Goal: Task Accomplishment & Management: Complete application form

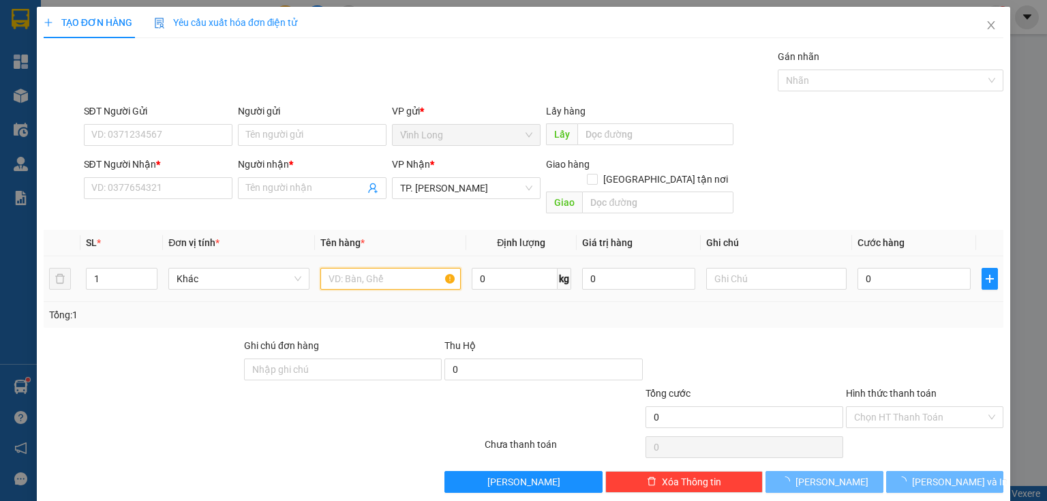
click at [385, 268] on input "text" at bounding box center [390, 279] width 140 height 22
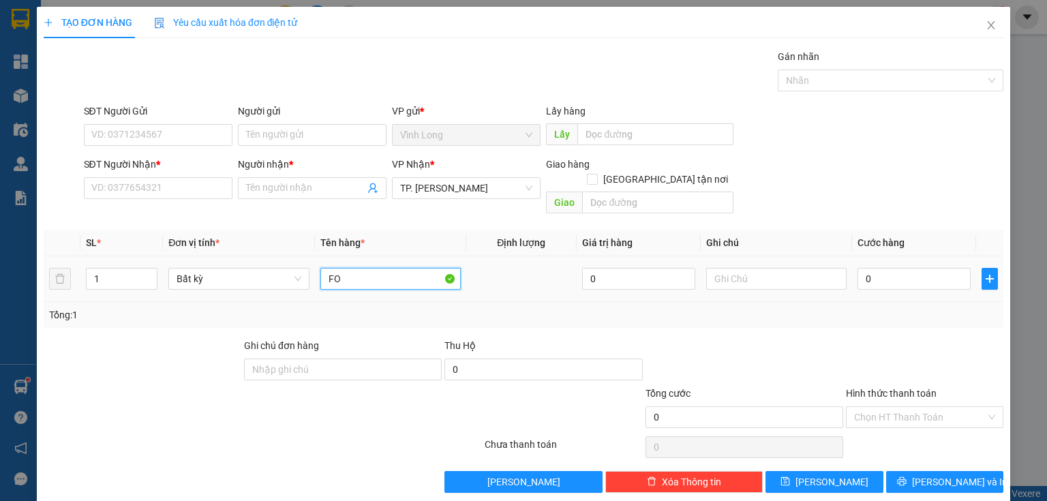
type input "F"
type input "G"
type input "F"
type input "GÓI"
click at [751, 268] on input "text" at bounding box center [776, 279] width 140 height 22
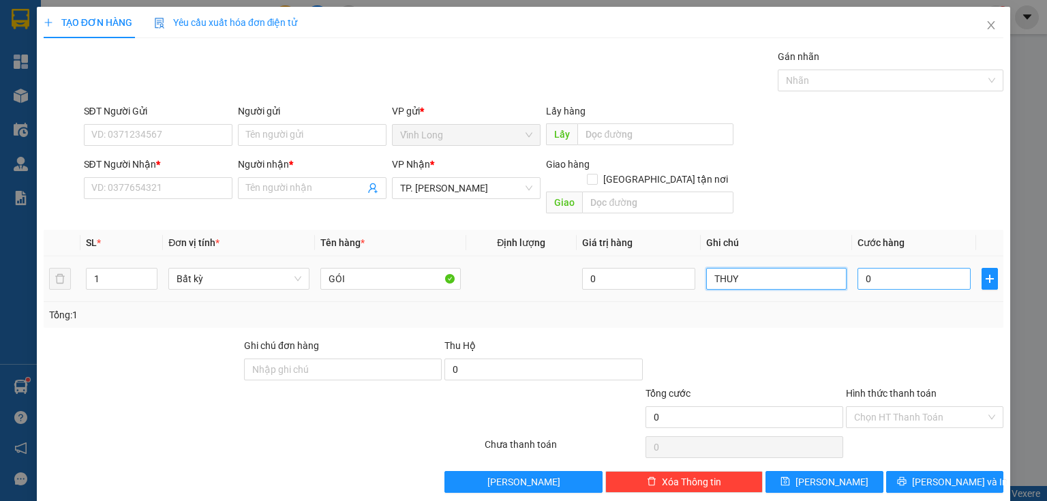
type input "THUY"
click at [888, 268] on input "0" at bounding box center [913, 279] width 113 height 22
type input "2"
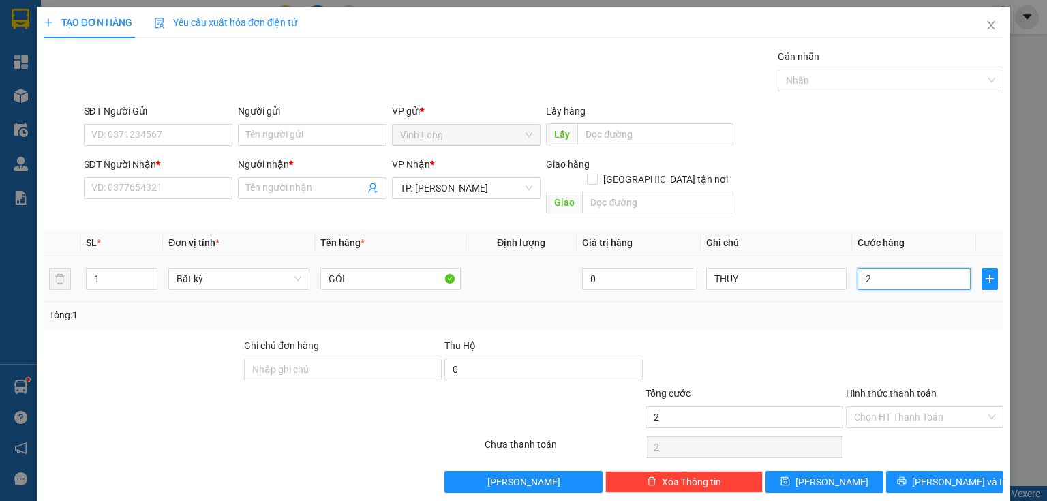
type input "20"
type input "20.000"
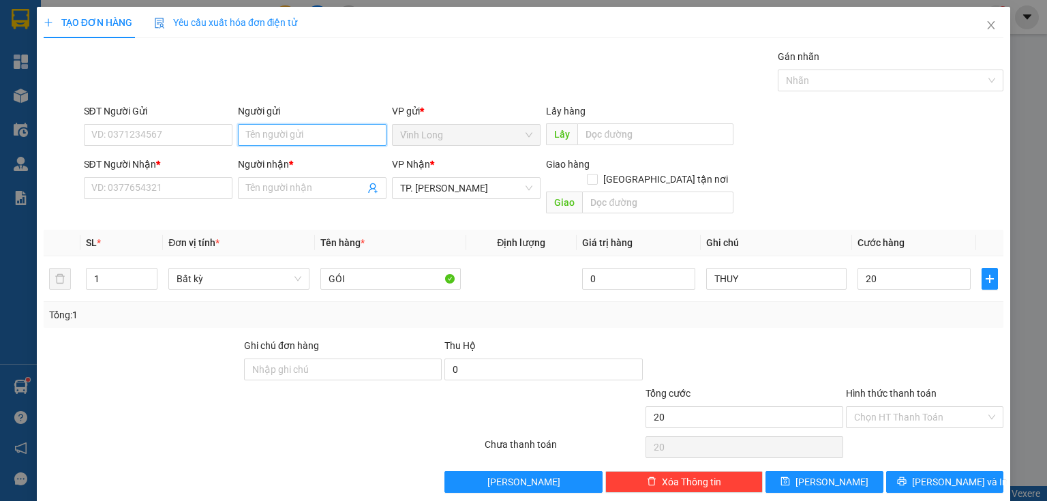
type input "20.000"
click at [327, 138] on input "Người gửi" at bounding box center [312, 135] width 149 height 22
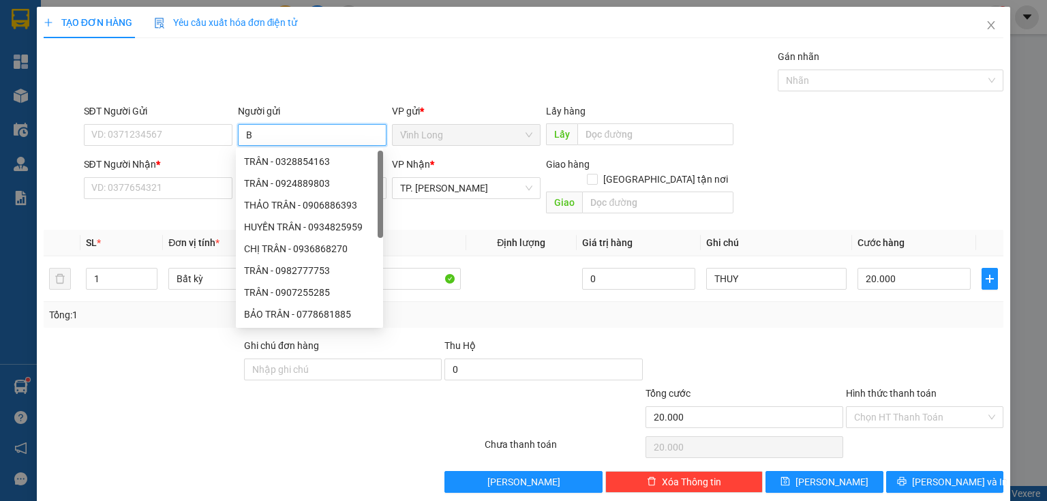
type input "BÁ"
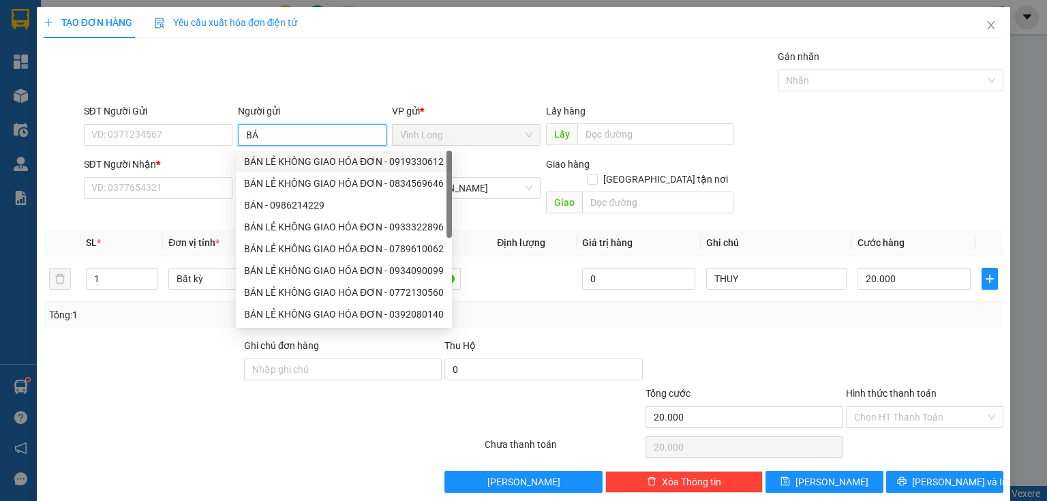
click at [341, 164] on div "BÁN LẺ KHÔNG GIAO HÓA ĐƠN - 0919330612" at bounding box center [344, 161] width 200 height 15
type input "0919330612"
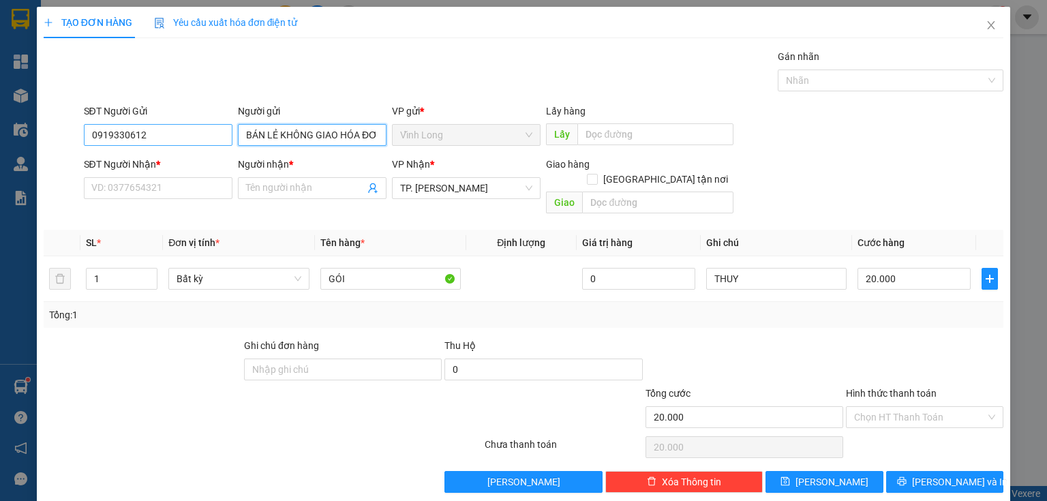
type input "BÁN LẺ KHÔNG GIAO HÓA ĐƠN"
drag, startPoint x: 173, startPoint y: 131, endPoint x: 5, endPoint y: 157, distance: 169.6
click at [40, 153] on div "TẠO ĐƠN HÀNG Yêu cầu xuất hóa đơn điện tử Transit Pickup Surcharge Ids Transit …" at bounding box center [523, 255] width 973 height 496
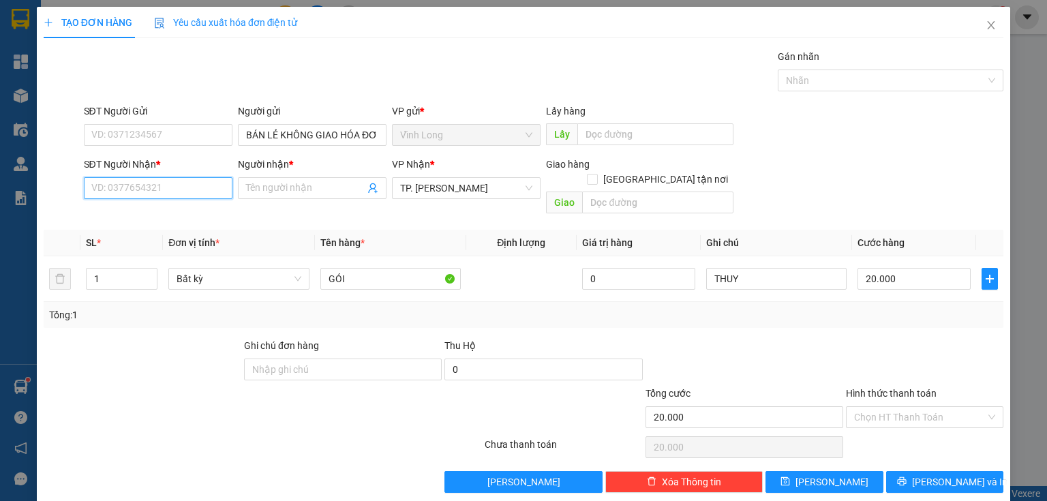
click at [161, 188] on input "SĐT Người Nhận *" at bounding box center [158, 188] width 149 height 22
type input "0909655425"
click at [270, 193] on input "Người nhận *" at bounding box center [305, 188] width 119 height 15
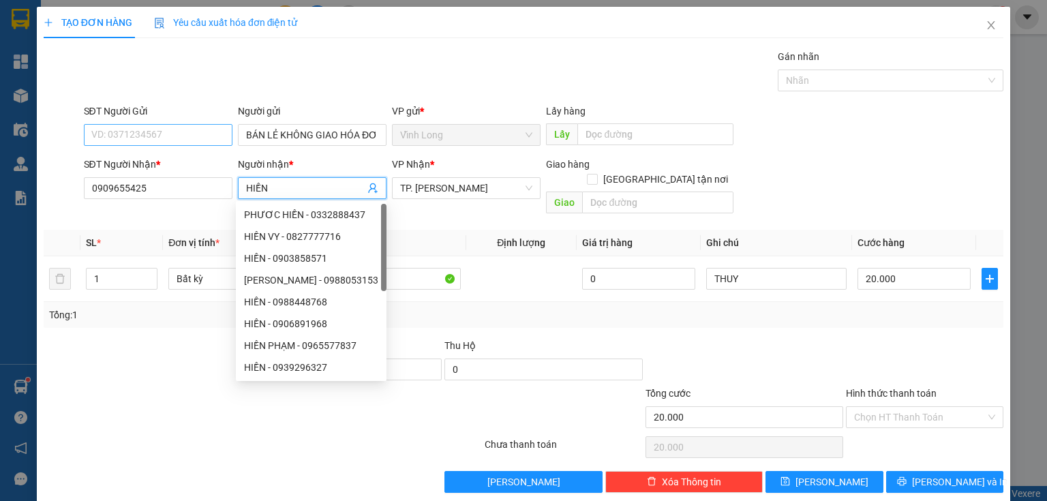
type input "HIỀN"
click at [107, 127] on input "SĐT Người Gửi" at bounding box center [158, 135] width 149 height 22
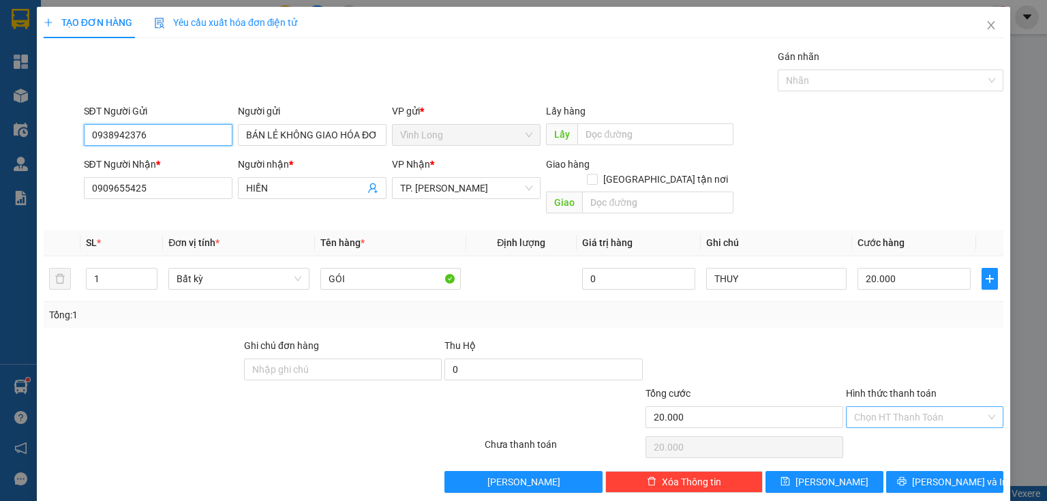
type input "0938942376"
click at [932, 407] on input "Hình thức thanh toán" at bounding box center [920, 417] width 132 height 20
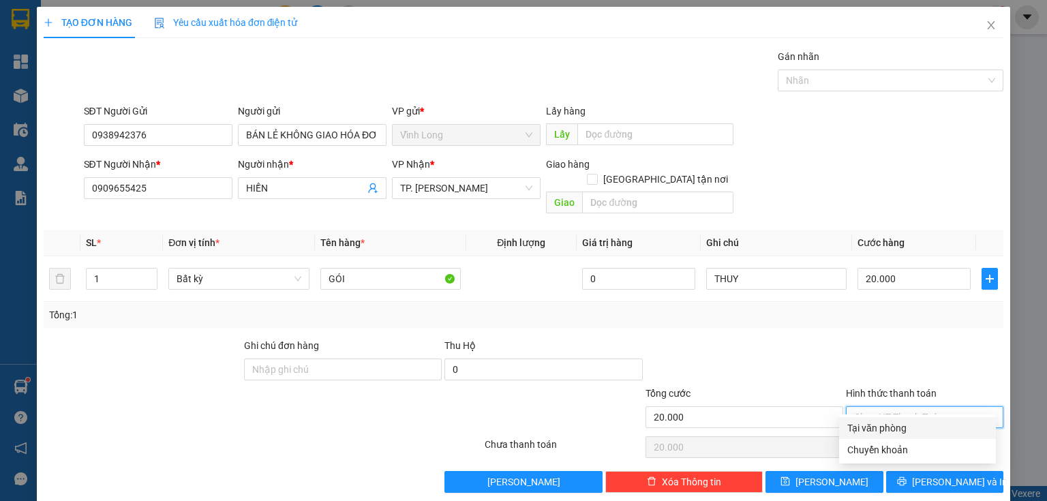
click at [914, 428] on div "Tại văn phòng" at bounding box center [917, 427] width 140 height 15
type input "0"
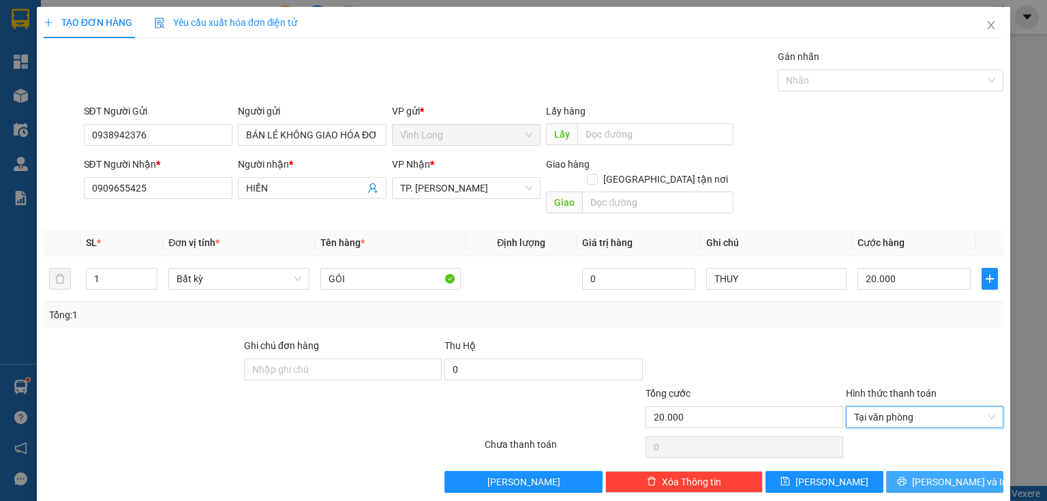
click at [940, 474] on span "Lưu và In" at bounding box center [959, 481] width 95 height 15
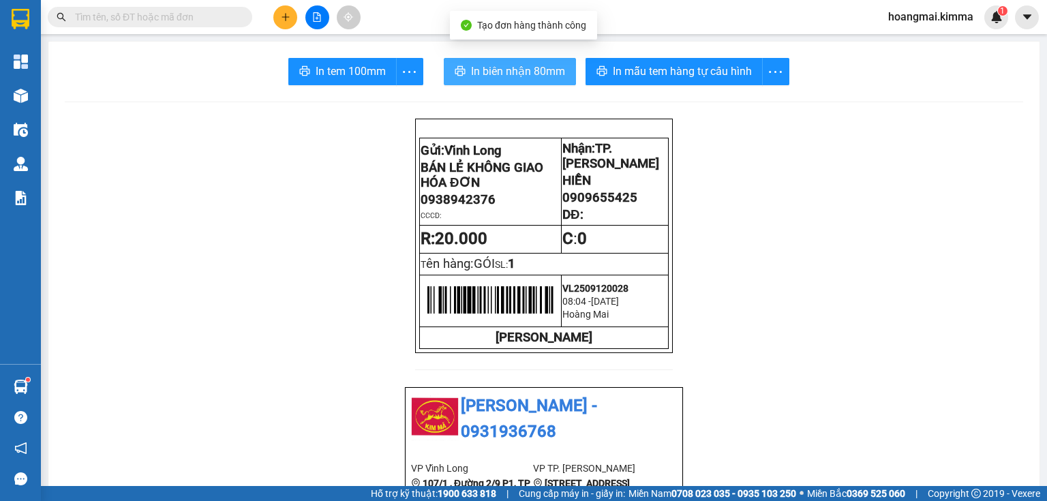
click at [527, 73] on span "In biên nhận 80mm" at bounding box center [518, 71] width 94 height 17
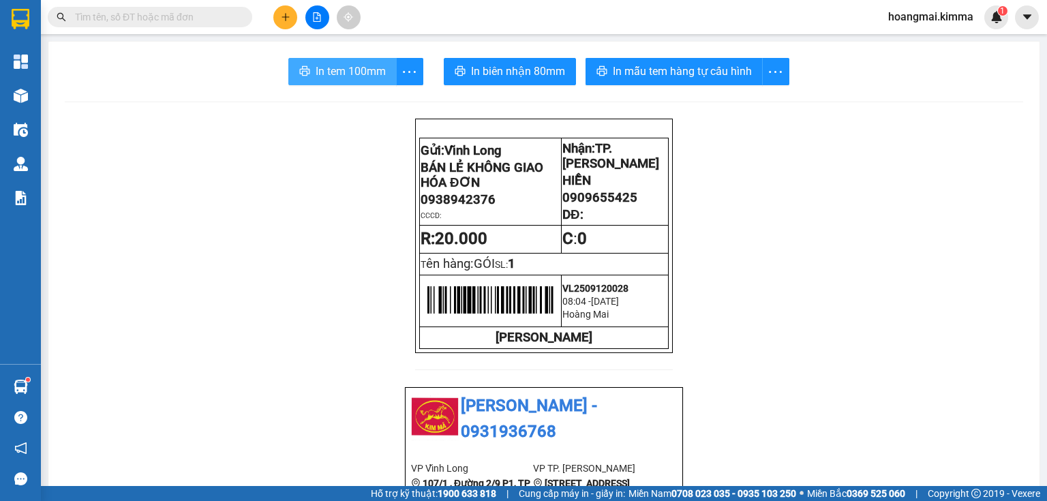
click at [319, 76] on span "In tem 100mm" at bounding box center [351, 71] width 70 height 17
click at [163, 20] on input "text" at bounding box center [155, 17] width 161 height 15
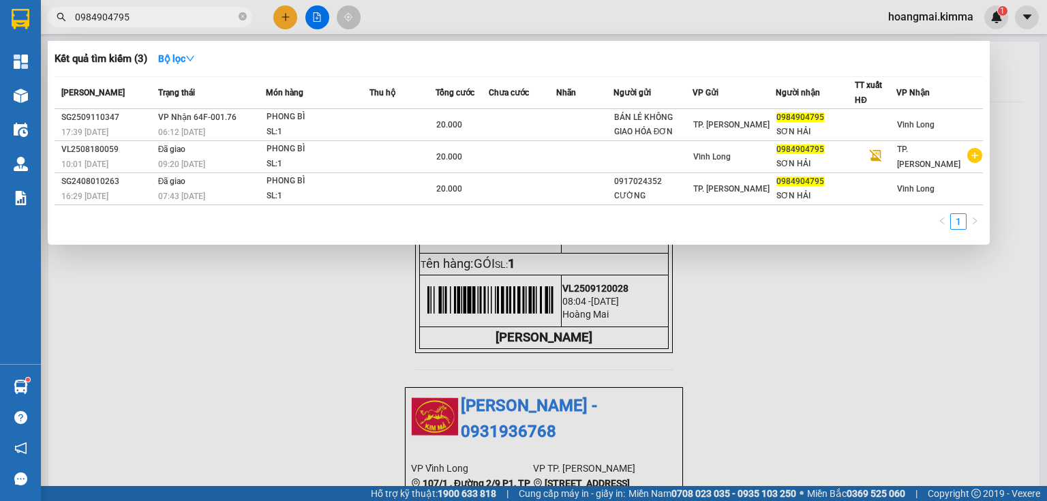
drag, startPoint x: 201, startPoint y: 19, endPoint x: 68, endPoint y: 19, distance: 132.9
click at [68, 19] on span "0984904795" at bounding box center [150, 17] width 204 height 20
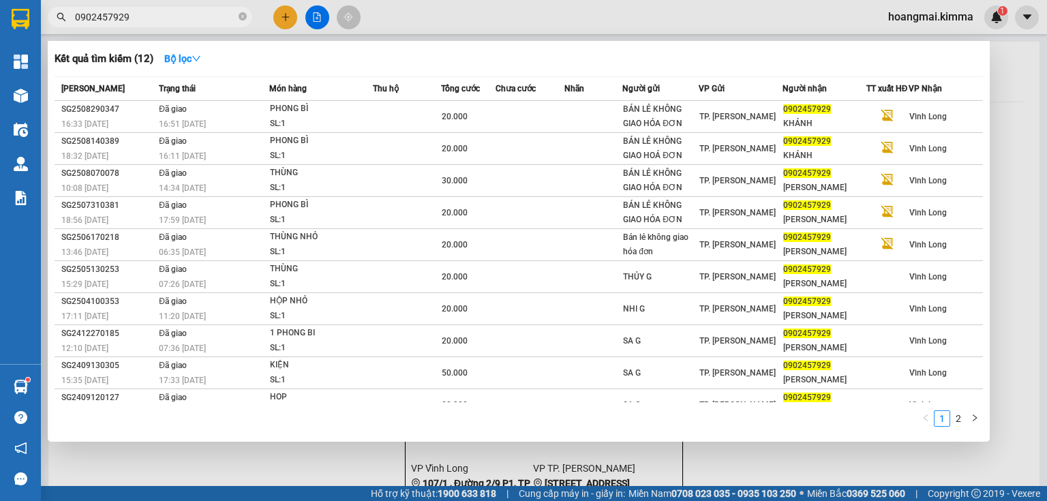
drag, startPoint x: 168, startPoint y: 18, endPoint x: 66, endPoint y: 27, distance: 101.9
click at [65, 27] on span "0902457929" at bounding box center [150, 17] width 204 height 20
paste input "84904795"
type input "0984904795"
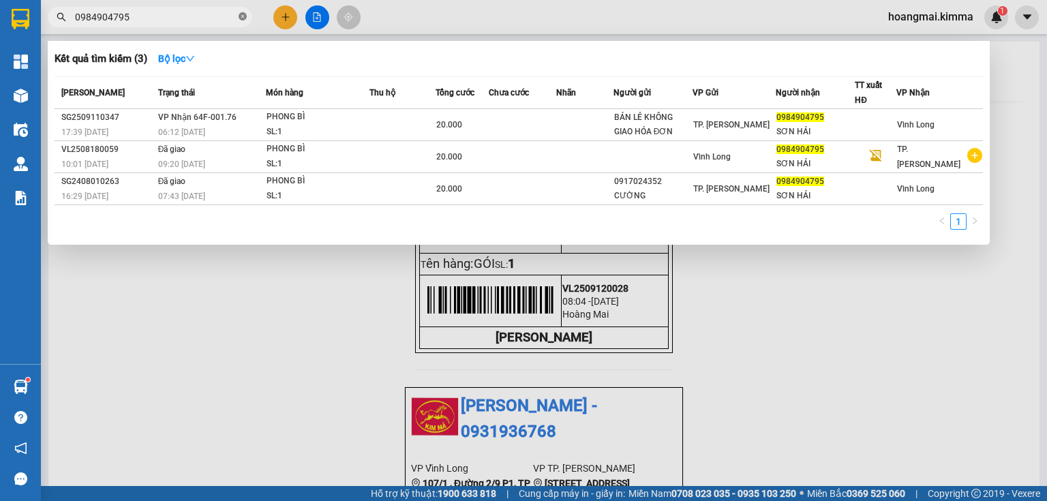
click at [243, 19] on icon "close-circle" at bounding box center [243, 16] width 8 height 8
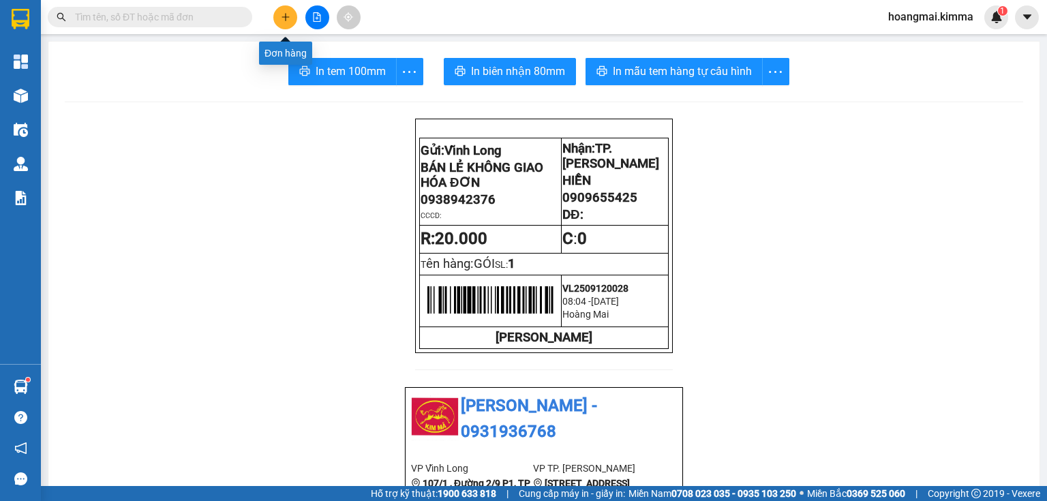
click at [285, 19] on icon "plus" at bounding box center [286, 17] width 10 height 10
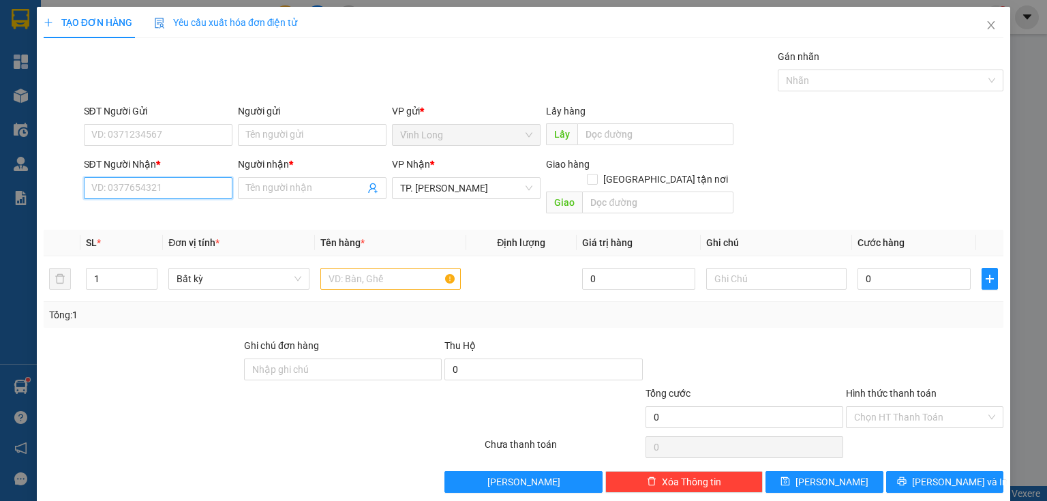
click at [194, 195] on input "SĐT Người Nhận *" at bounding box center [158, 188] width 149 height 22
type input "0903673483"
drag, startPoint x: 197, startPoint y: 217, endPoint x: 382, endPoint y: 297, distance: 201.2
click at [198, 217] on div "0903673483 - CÔ LOAN" at bounding box center [156, 214] width 131 height 15
type input "CÔ LOAN"
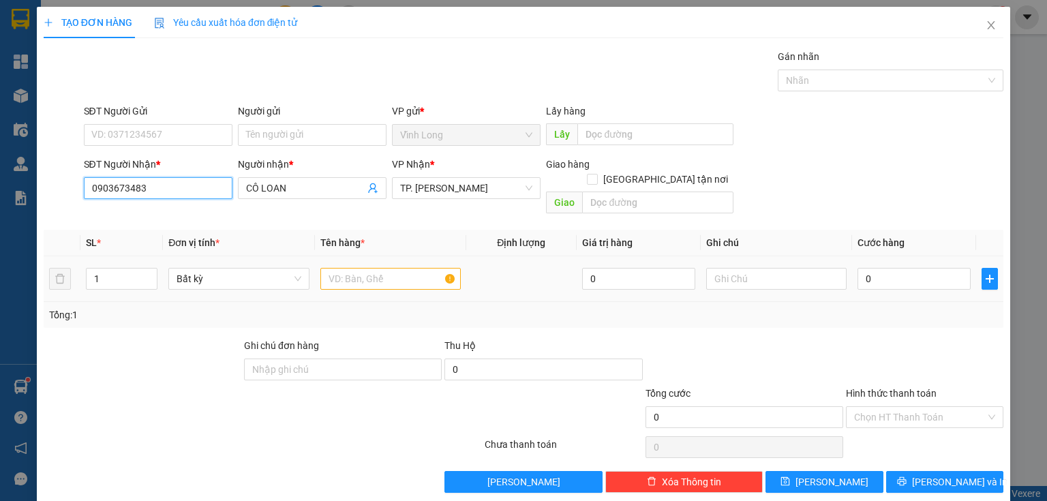
type input "0903673483"
click at [398, 270] on input "text" at bounding box center [390, 279] width 140 height 22
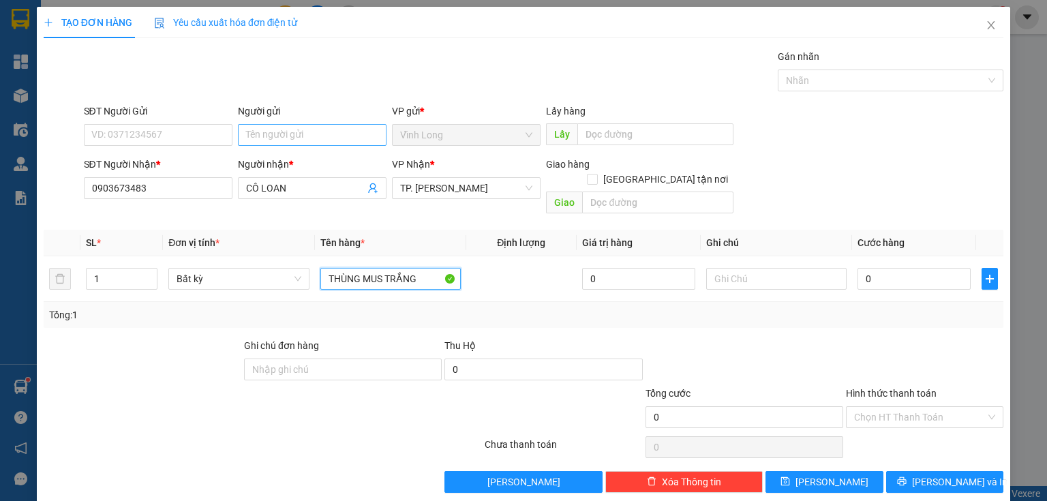
type input "THÙNG MUS TRẮNG"
click at [309, 144] on input "Người gửi" at bounding box center [312, 135] width 149 height 22
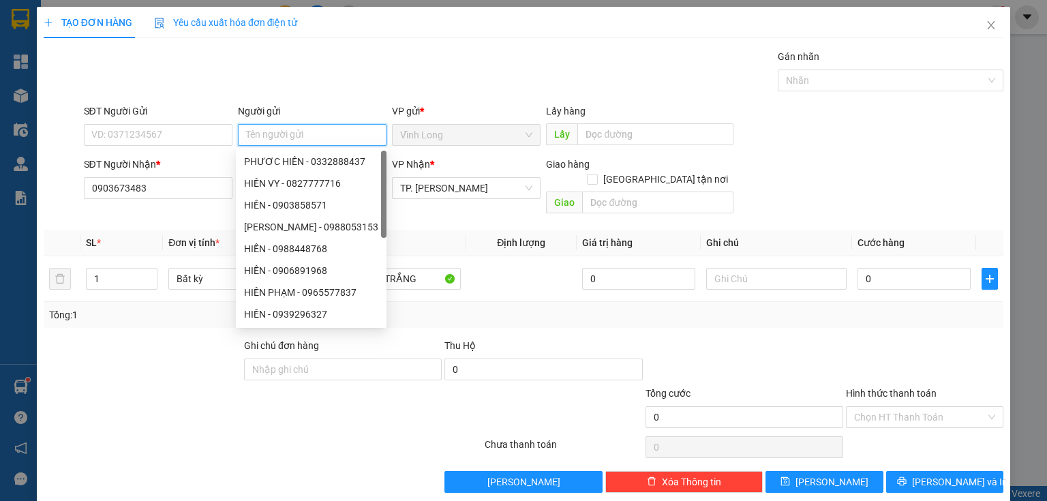
click at [310, 142] on input "Người gửi" at bounding box center [312, 135] width 149 height 22
type input "BÁ"
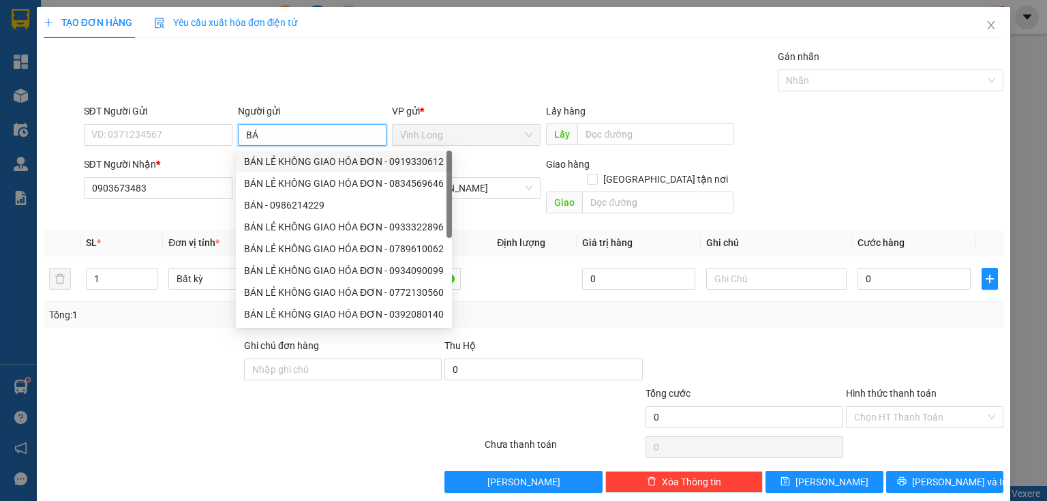
click at [305, 164] on div "BÁN LẺ KHÔNG GIAO HÓA ĐƠN - 0919330612" at bounding box center [344, 161] width 200 height 15
type input "0919330612"
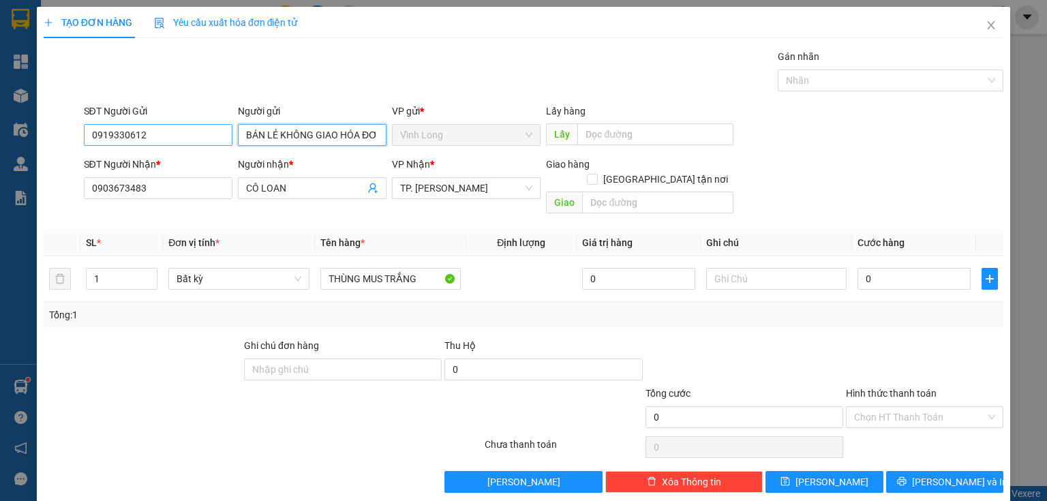
type input "BÁN LẺ KHÔNG GIAO HÓA ĐƠN"
drag, startPoint x: 202, startPoint y: 142, endPoint x: 0, endPoint y: 219, distance: 216.2
click at [0, 211] on div "TẠO ĐƠN HÀNG Yêu cầu xuất hóa đơn điện tử Transit Pickup Surcharge Ids Transit …" at bounding box center [523, 250] width 1047 height 501
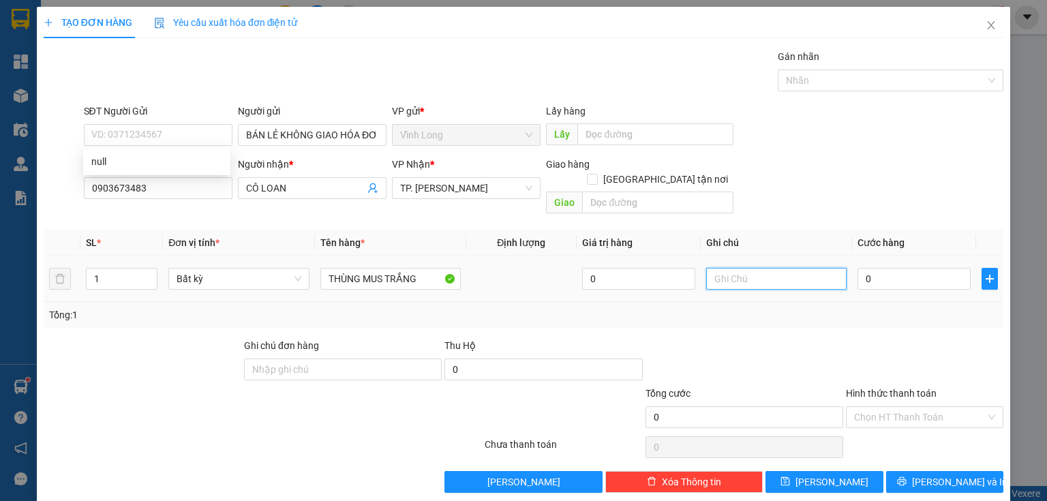
click at [739, 269] on input "text" at bounding box center [776, 279] width 140 height 22
type input "THUY"
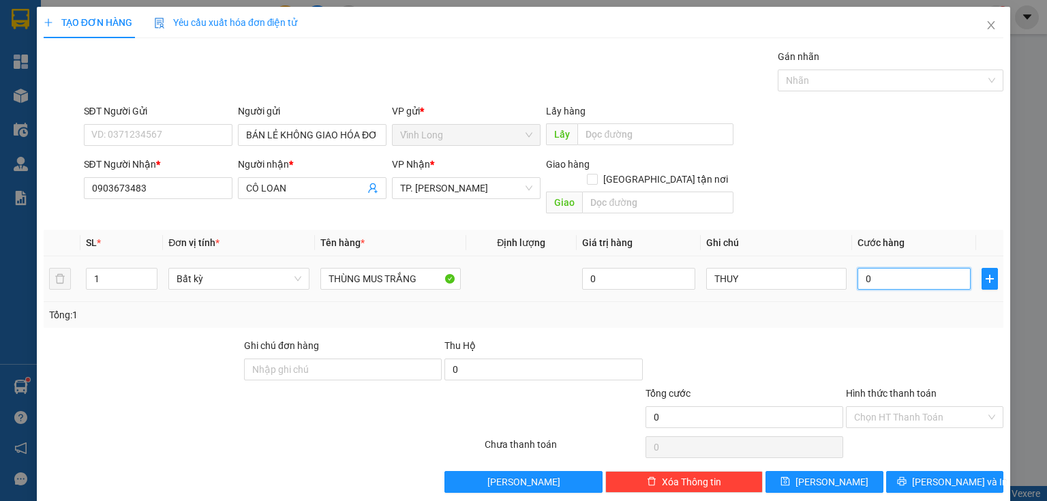
click at [870, 268] on input "0" at bounding box center [913, 279] width 113 height 22
type input "4"
type input "40"
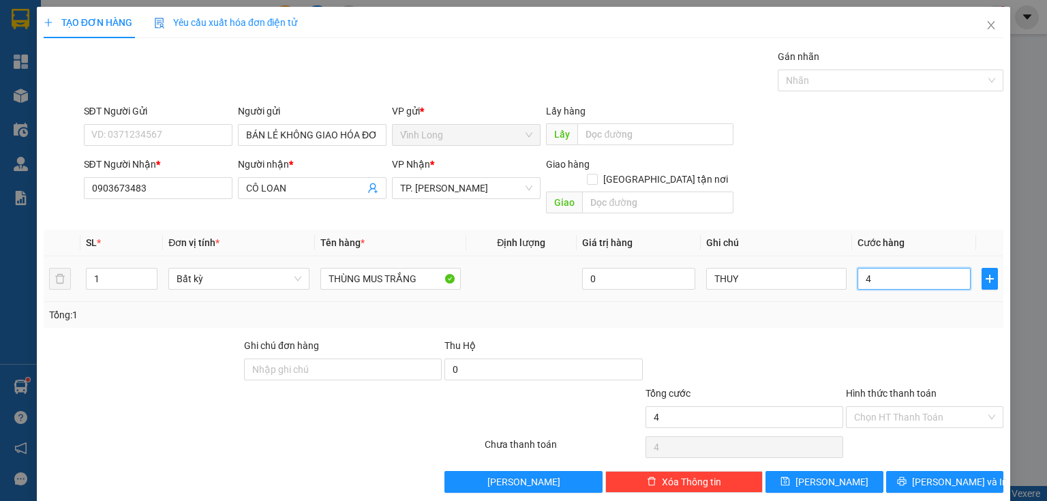
type input "40"
type input "40.000"
click at [889, 407] on input "Hình thức thanh toán" at bounding box center [920, 417] width 132 height 20
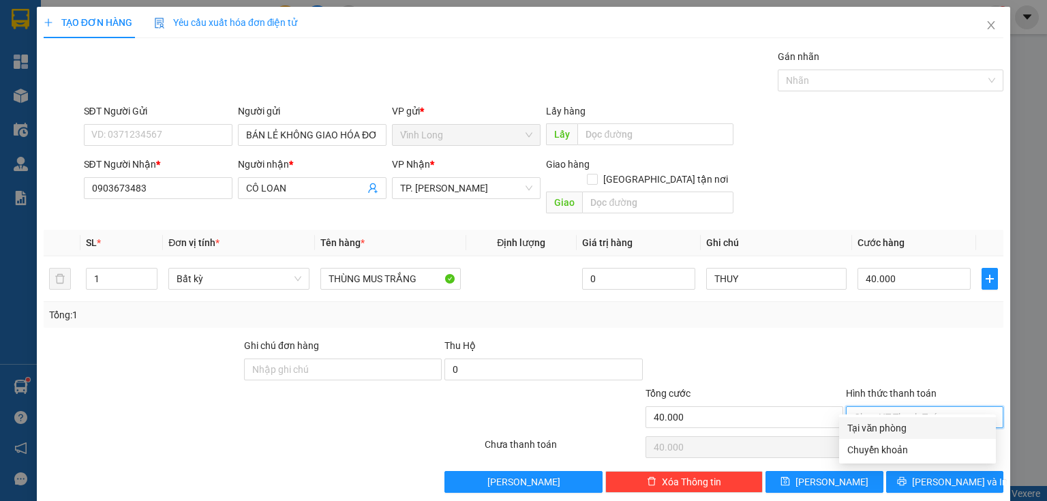
click at [893, 425] on div "Tại văn phòng" at bounding box center [917, 427] width 140 height 15
type input "0"
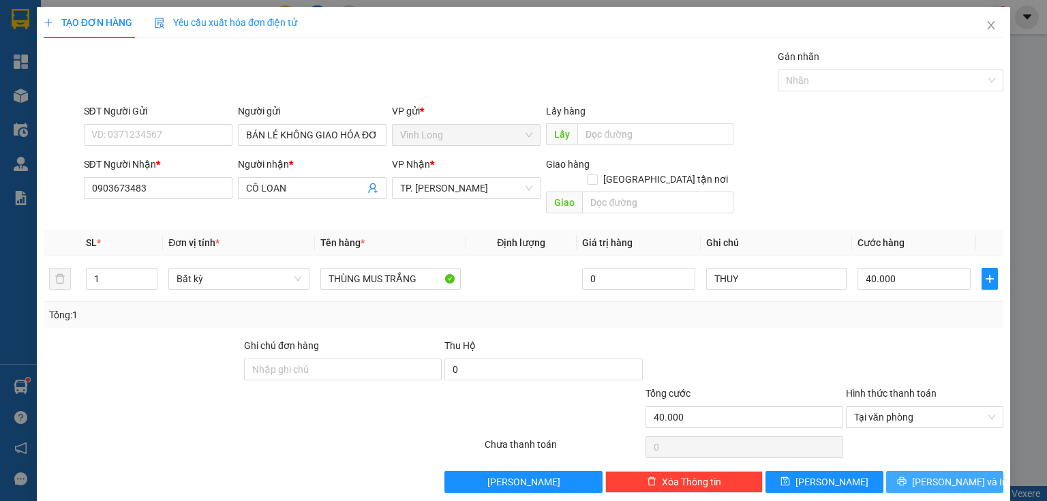
click at [925, 474] on span "Lưu và In" at bounding box center [959, 481] width 95 height 15
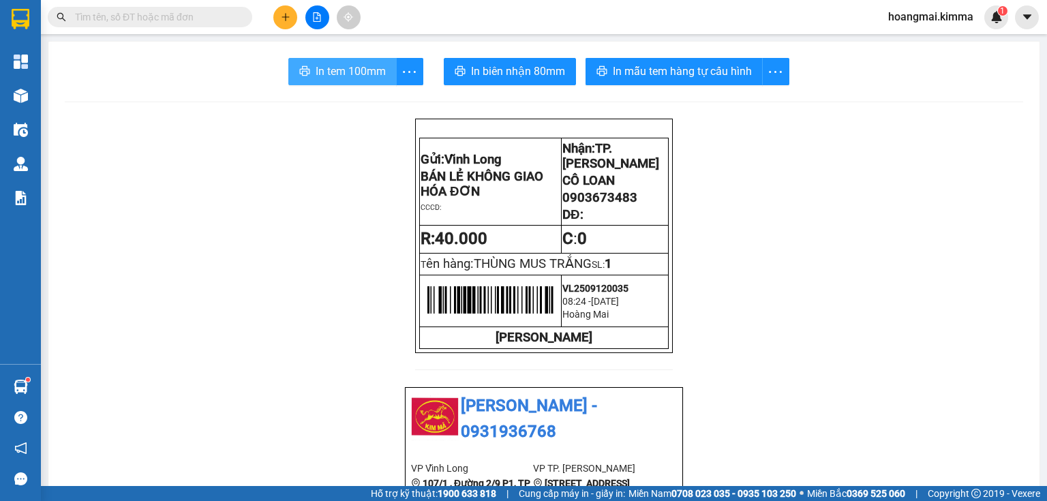
click at [362, 76] on span "In tem 100mm" at bounding box center [351, 71] width 70 height 17
click at [281, 19] on icon "plus" at bounding box center [286, 17] width 10 height 10
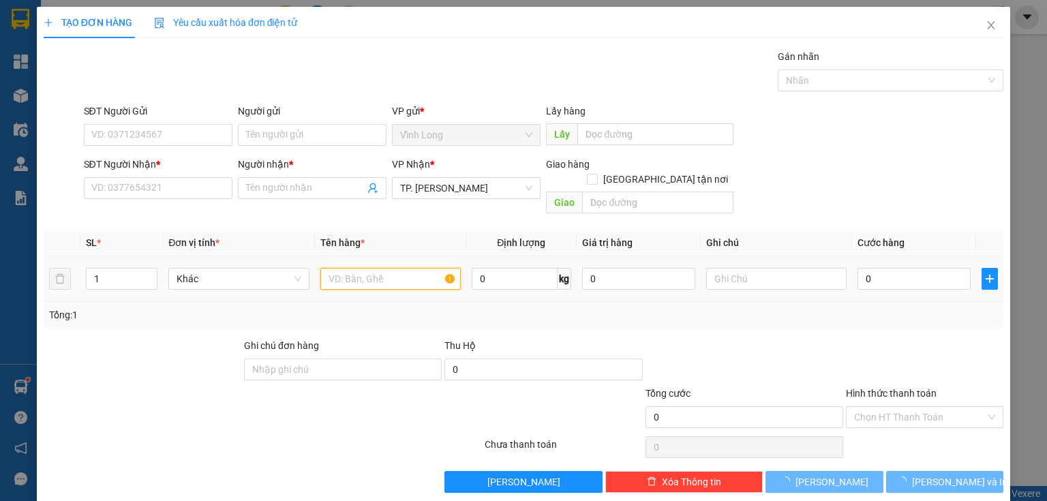
click at [390, 268] on input "text" at bounding box center [390, 279] width 140 height 22
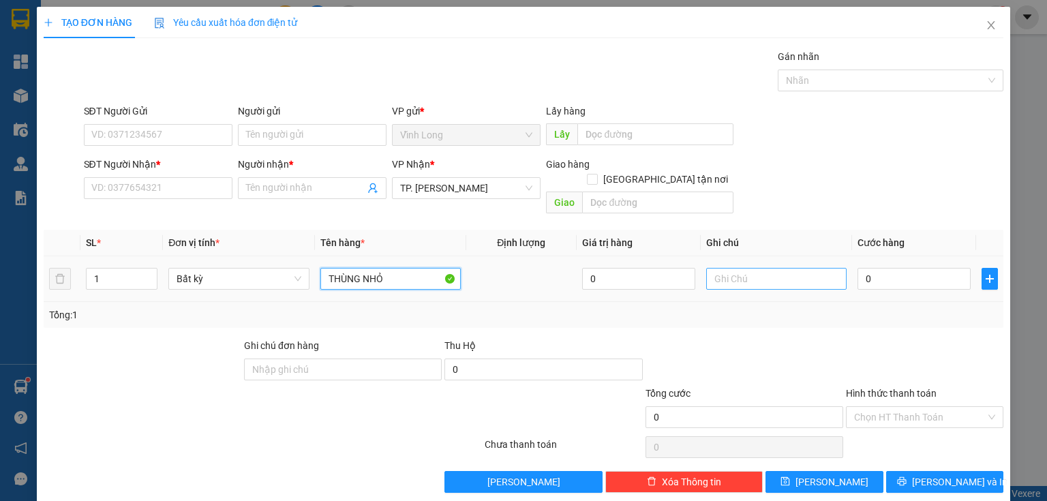
type input "THÙNG NHỎ"
click at [733, 268] on input "text" at bounding box center [776, 279] width 140 height 22
type input "THUY"
click at [919, 273] on input "0" at bounding box center [913, 279] width 113 height 22
type input "2"
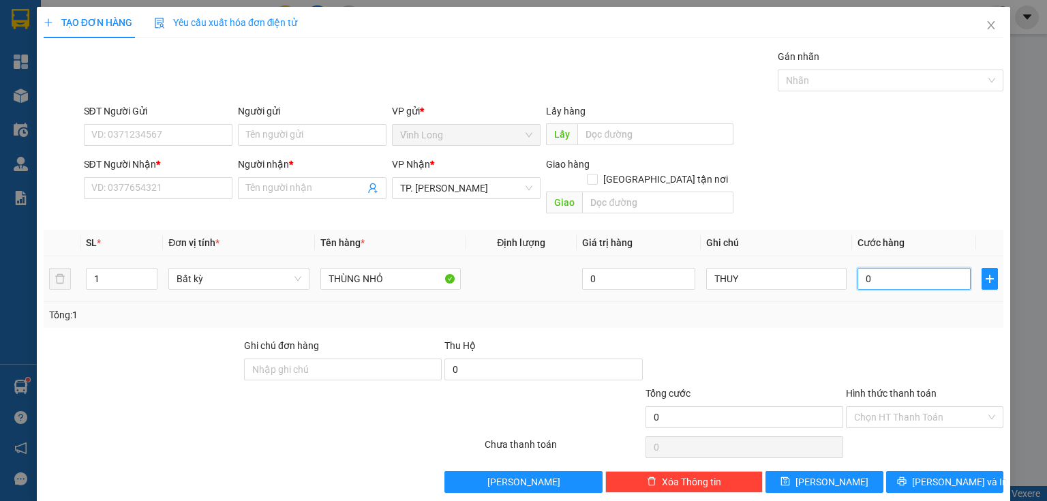
type input "2"
type input "20"
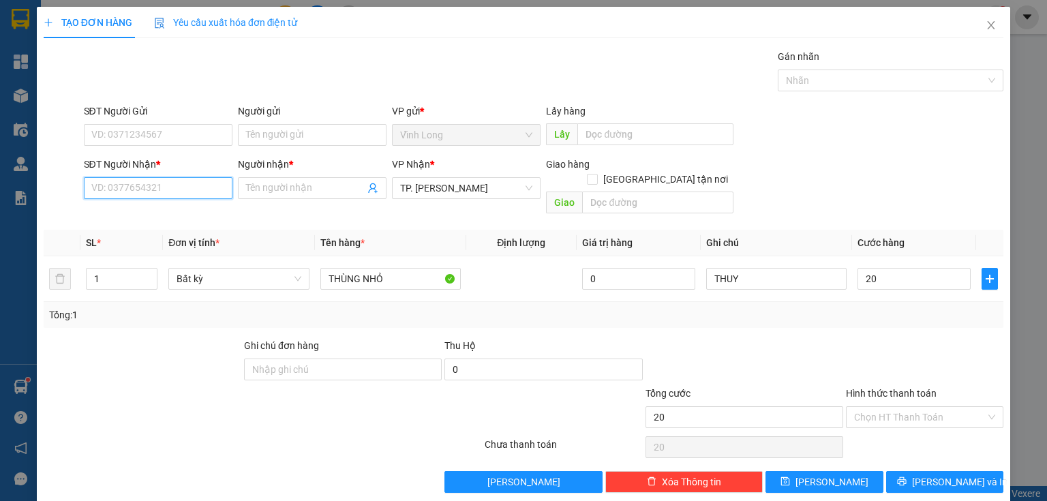
type input "20.000"
click at [178, 194] on input "SĐT Người Nhận *" at bounding box center [158, 188] width 149 height 22
type input "0937191770"
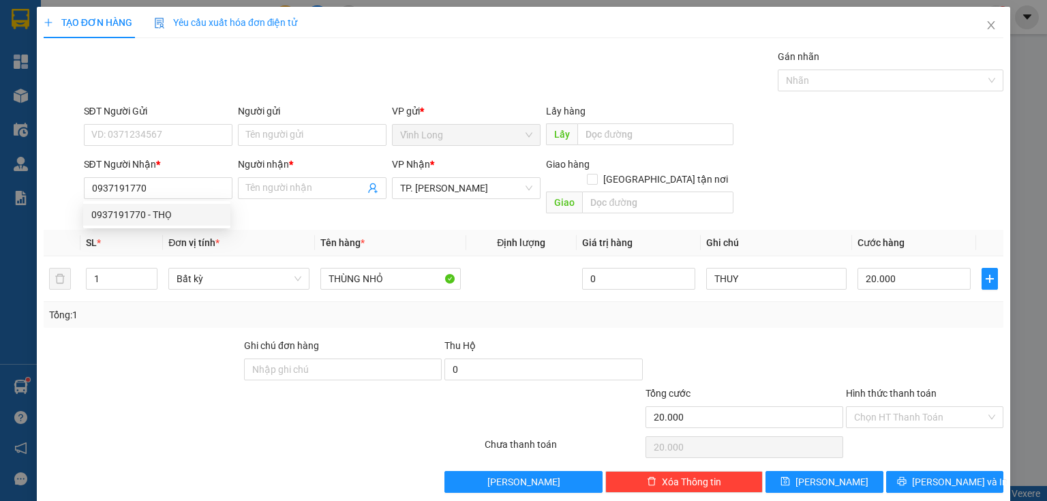
click at [157, 226] on div "0937191770 0937191770 - THỌ" at bounding box center [156, 214] width 147 height 27
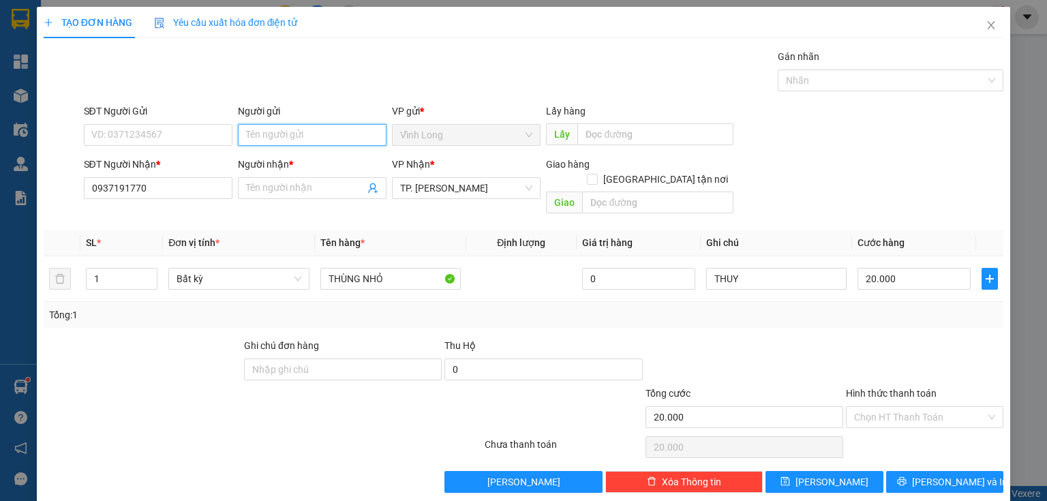
click at [264, 138] on input "Người gửi" at bounding box center [312, 135] width 149 height 22
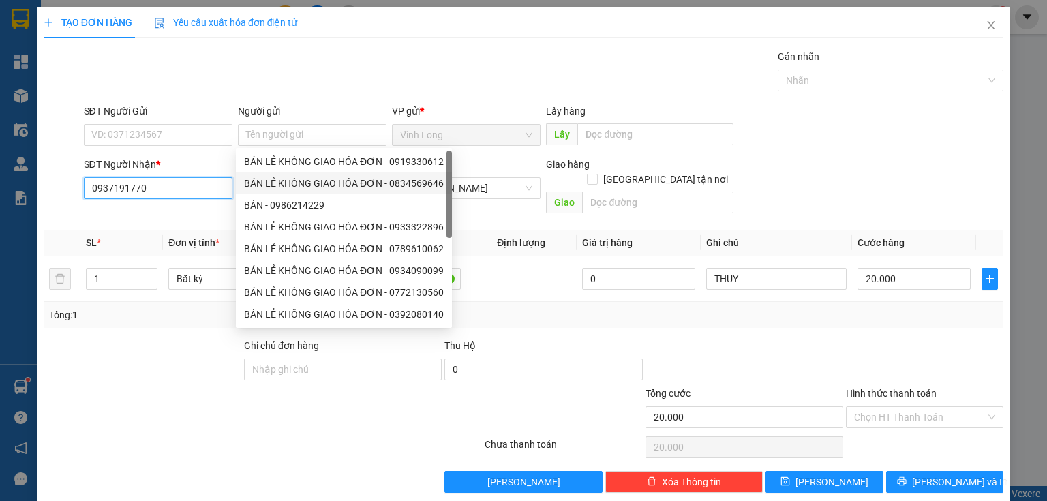
click at [168, 180] on input "0937191770" at bounding box center [158, 188] width 149 height 22
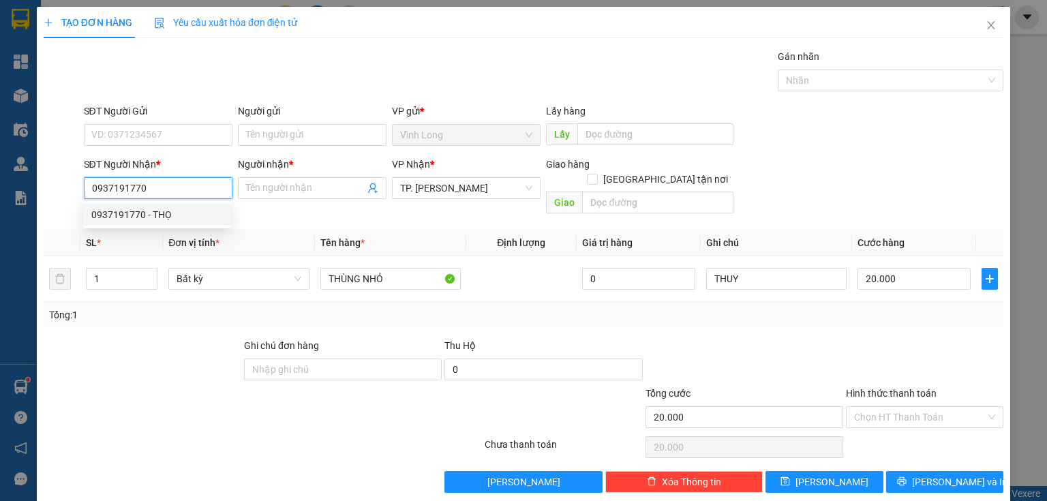
click at [172, 208] on div "0937191770 - THỌ" at bounding box center [156, 214] width 131 height 15
type input "THỌ"
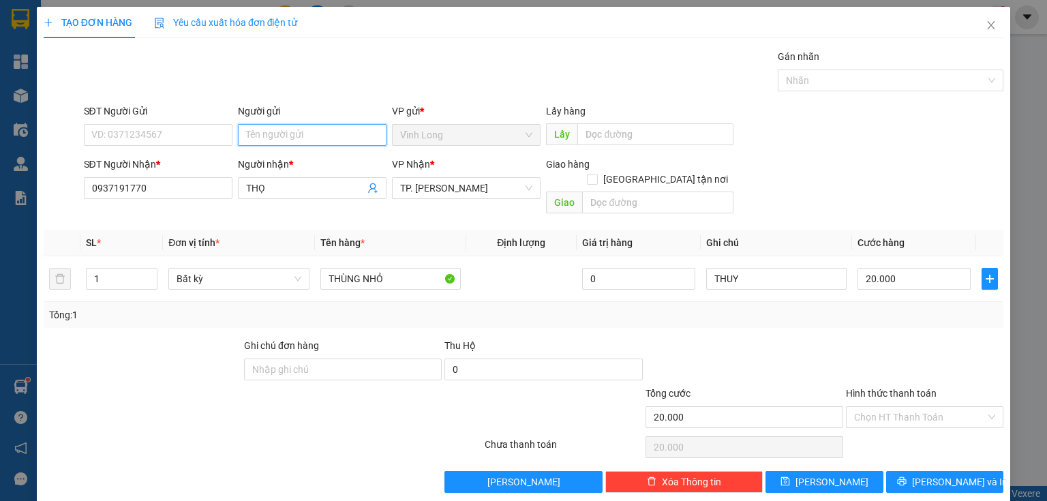
click at [248, 134] on input "Người gửi" at bounding box center [312, 135] width 149 height 22
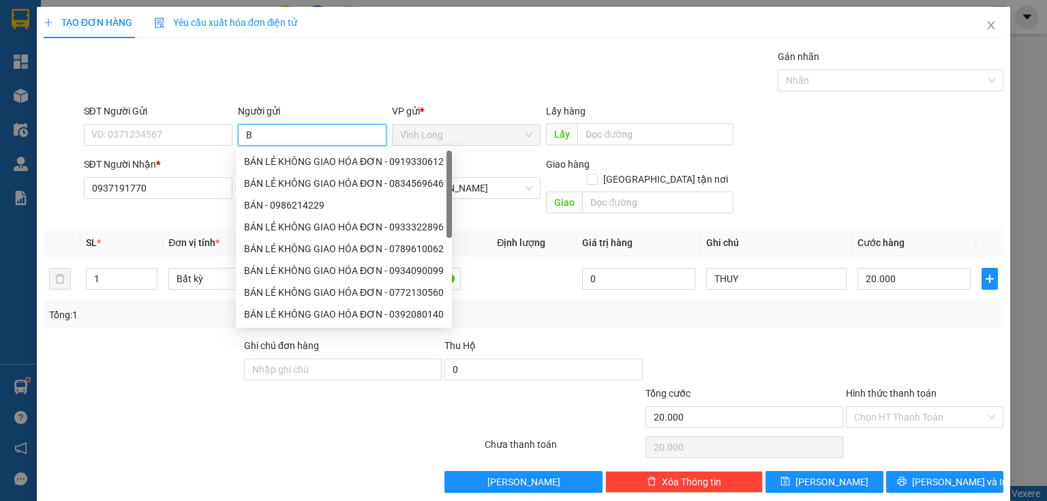
type input "BÁ"
drag, startPoint x: 263, startPoint y: 159, endPoint x: 222, endPoint y: 155, distance: 41.1
click at [264, 159] on div "BÁN LẺ KHÔNG GIAO HÓA ĐƠN - 0919330612" at bounding box center [344, 161] width 200 height 15
type input "0919330612"
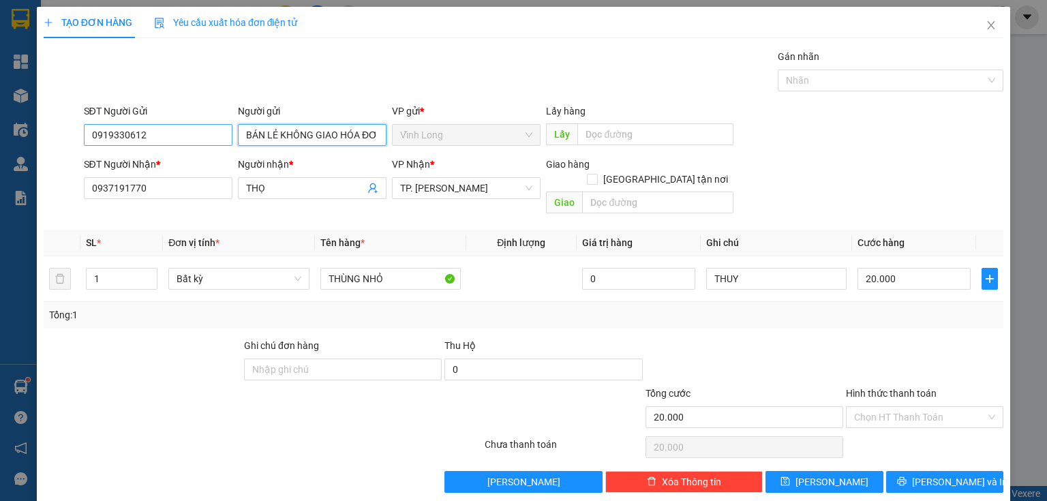
type input "BÁN LẺ KHÔNG GIAO HÓA ĐƠN"
drag, startPoint x: 181, startPoint y: 134, endPoint x: 0, endPoint y: 157, distance: 182.8
click at [0, 157] on div "TẠO ĐƠN HÀNG Yêu cầu xuất hóa đơn điện tử Transit Pickup Surcharge Ids Transit …" at bounding box center [523, 250] width 1047 height 501
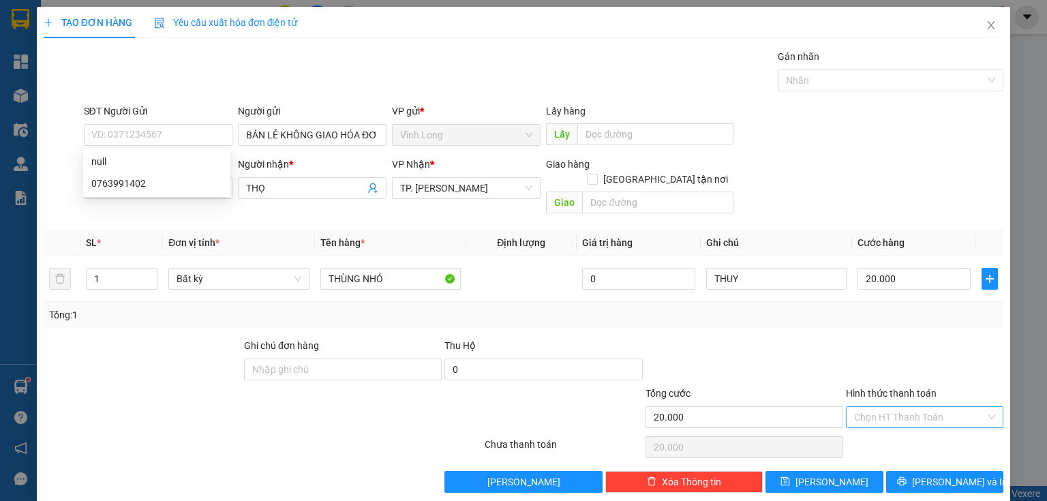
click at [872, 407] on input "Hình thức thanh toán" at bounding box center [920, 417] width 132 height 20
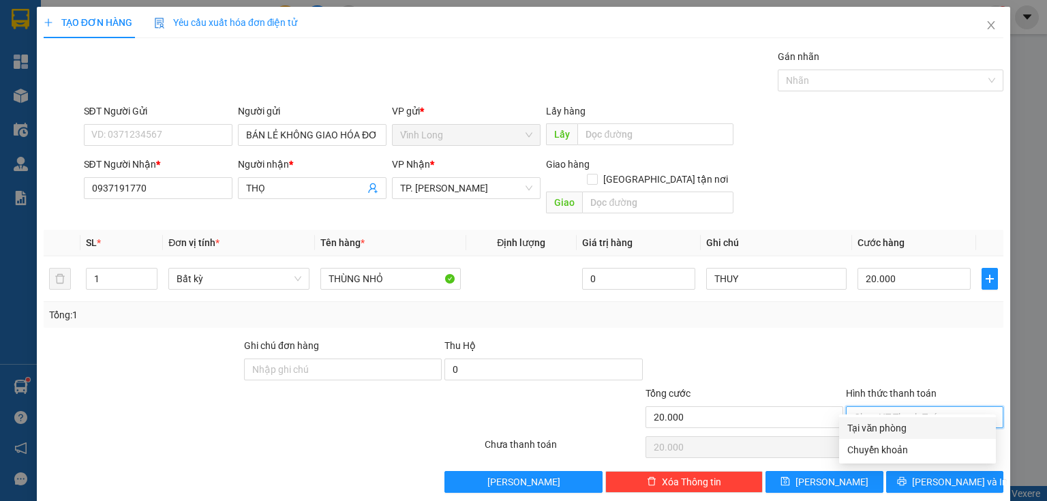
click at [873, 427] on div "Tại văn phòng" at bounding box center [917, 427] width 140 height 15
type input "0"
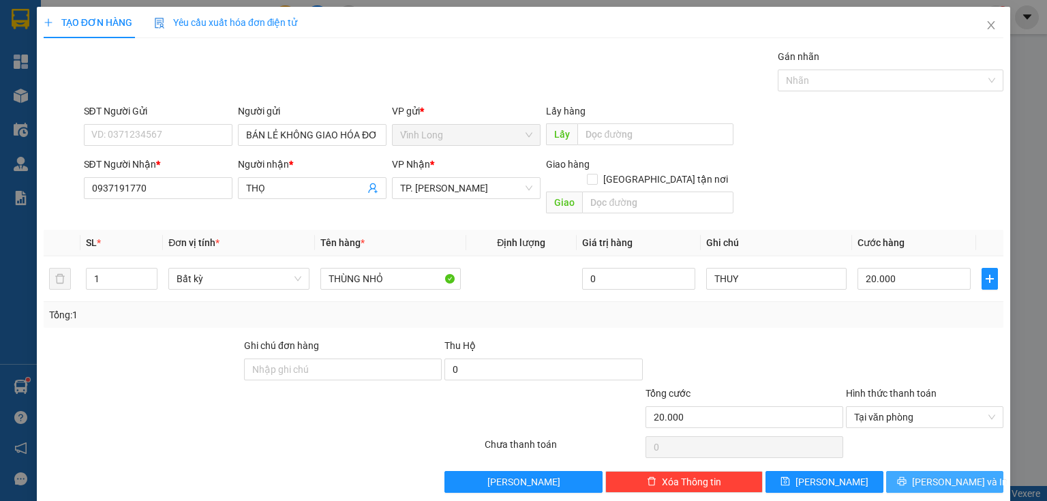
click at [919, 471] on button "Lưu và In" at bounding box center [945, 482] width 118 height 22
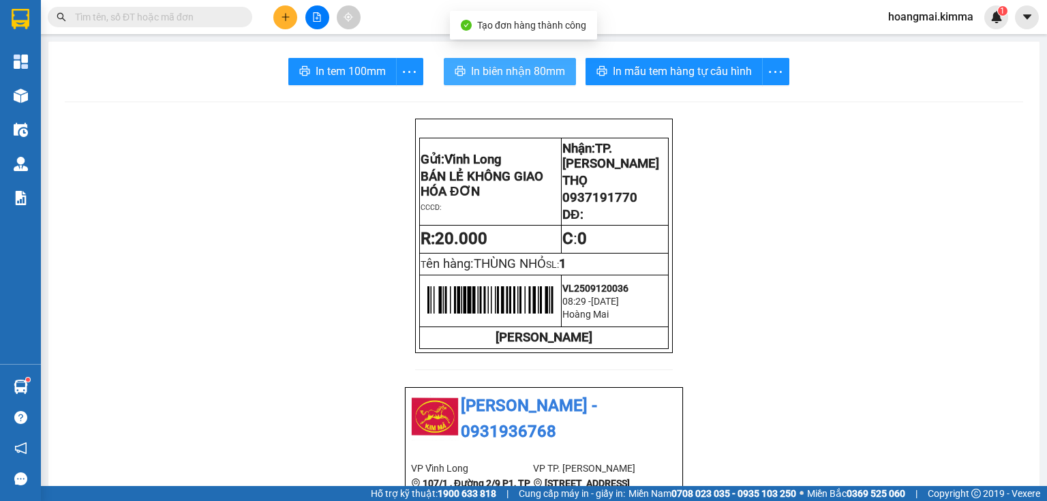
click at [541, 71] on span "In biên nhận 80mm" at bounding box center [518, 71] width 94 height 17
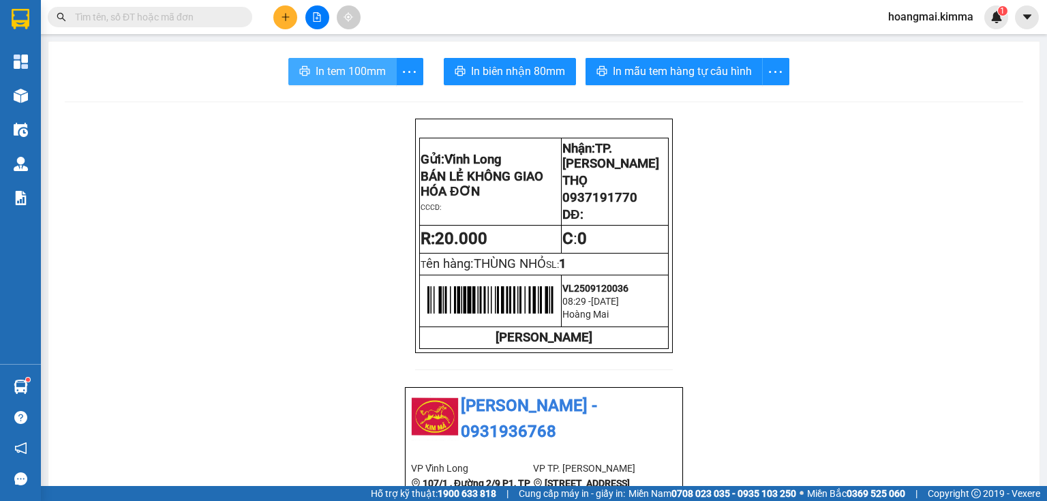
click at [347, 61] on button "In tem 100mm" at bounding box center [342, 71] width 108 height 27
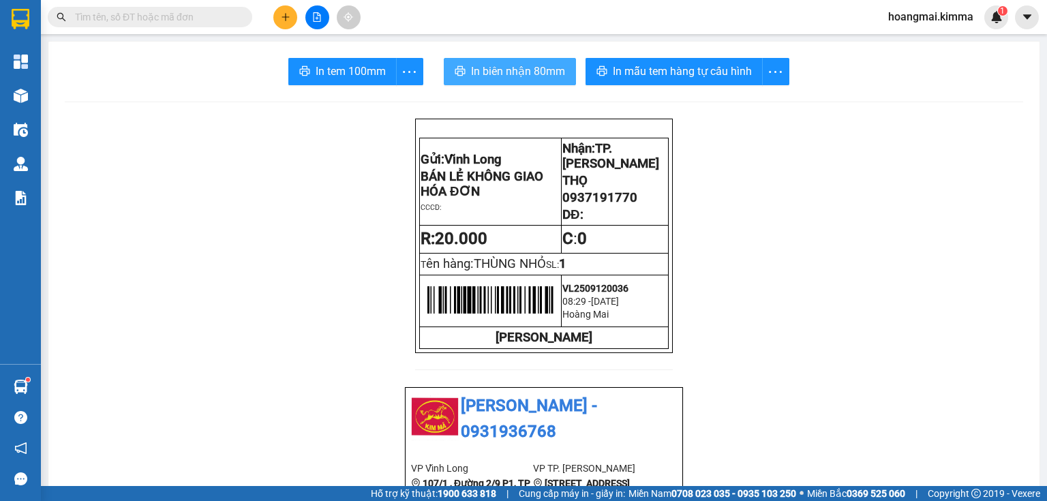
click at [506, 70] on span "In biên nhận 80mm" at bounding box center [518, 71] width 94 height 17
click at [289, 14] on icon "plus" at bounding box center [286, 17] width 10 height 10
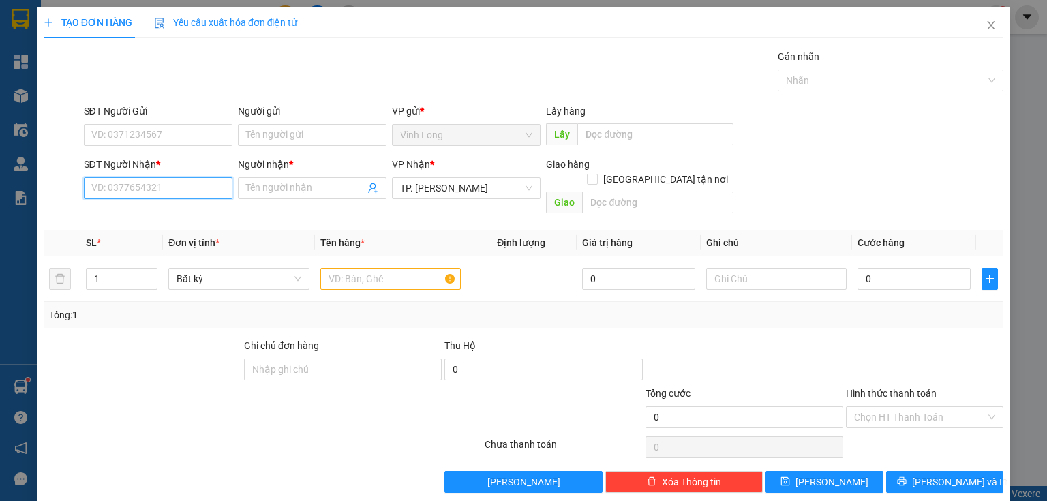
click at [161, 179] on input "SĐT Người Nhận *" at bounding box center [158, 188] width 149 height 22
type input "0936317771"
click at [122, 206] on div "0936317771 - A THÁI" at bounding box center [156, 215] width 147 height 22
type input "A THÁI"
type input "0936317771"
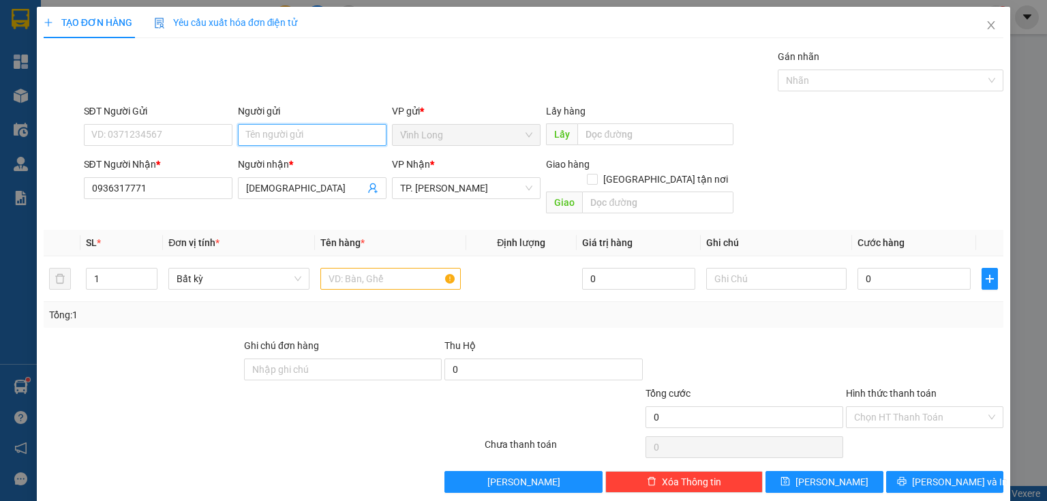
drag, startPoint x: 269, startPoint y: 137, endPoint x: 256, endPoint y: 136, distance: 12.3
click at [258, 136] on input "Người gửi" at bounding box center [312, 135] width 149 height 22
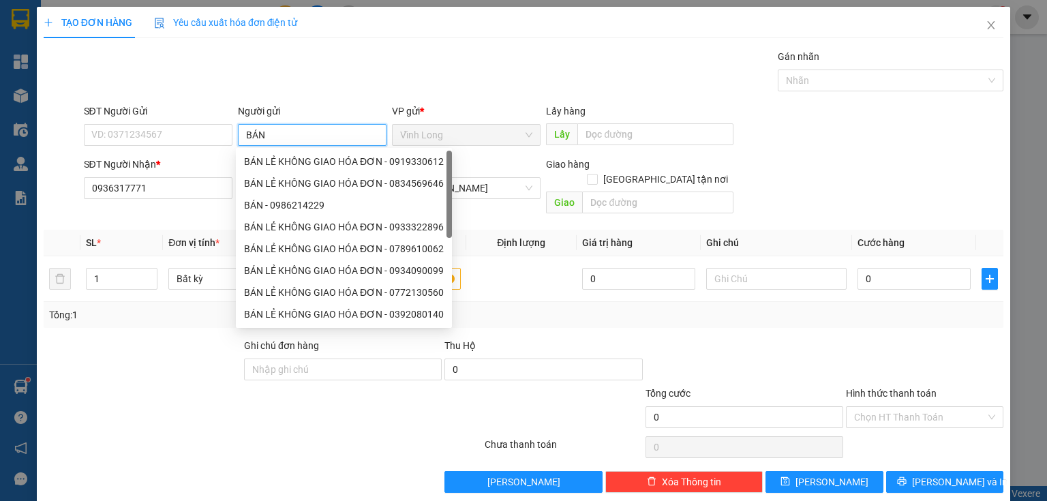
type input "BÁN"
click at [275, 160] on div "BÁN LẺ KHÔNG GIAO HÓA ĐƠN - 0834569646" at bounding box center [346, 161] width 205 height 15
type input "0834569646"
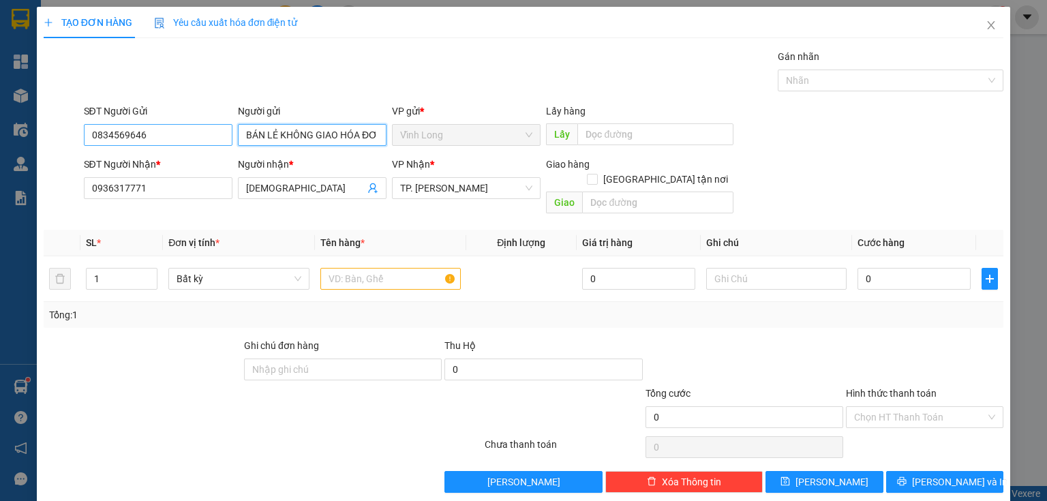
type input "BÁN LẺ KHÔNG GIAO HÓA ĐƠN"
drag, startPoint x: 174, startPoint y: 139, endPoint x: 0, endPoint y: 204, distance: 186.3
click at [0, 196] on div "TẠO ĐƠN HÀNG Yêu cầu xuất hóa đơn điện tử Transit Pickup Surcharge Ids Transit …" at bounding box center [523, 250] width 1047 height 501
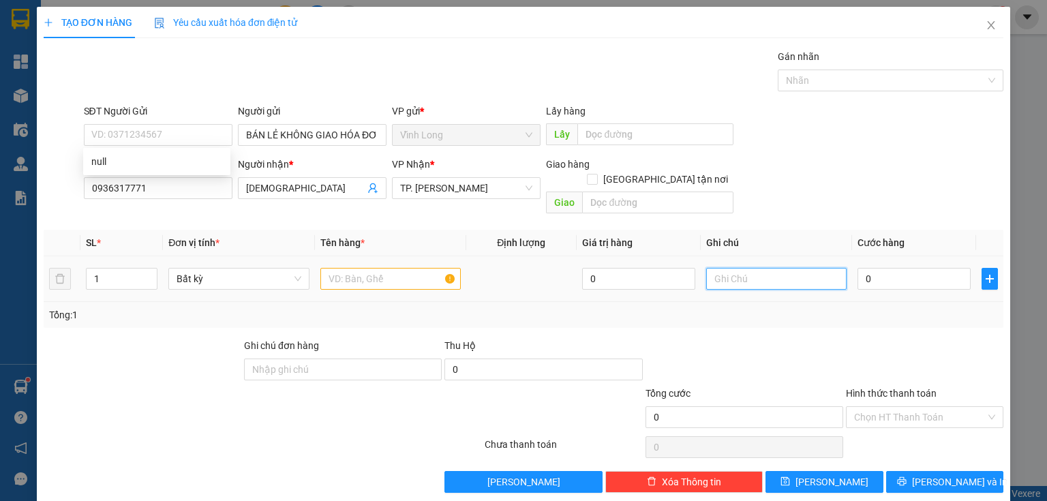
click at [766, 268] on input "text" at bounding box center [776, 279] width 140 height 22
type input "THUY"
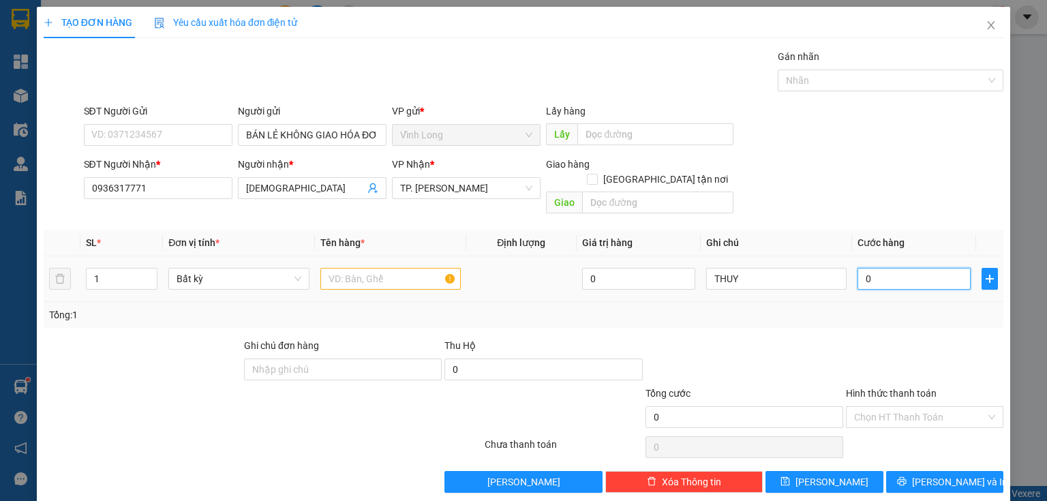
click at [891, 269] on input "0" at bounding box center [913, 279] width 113 height 22
type input "3"
type input "30"
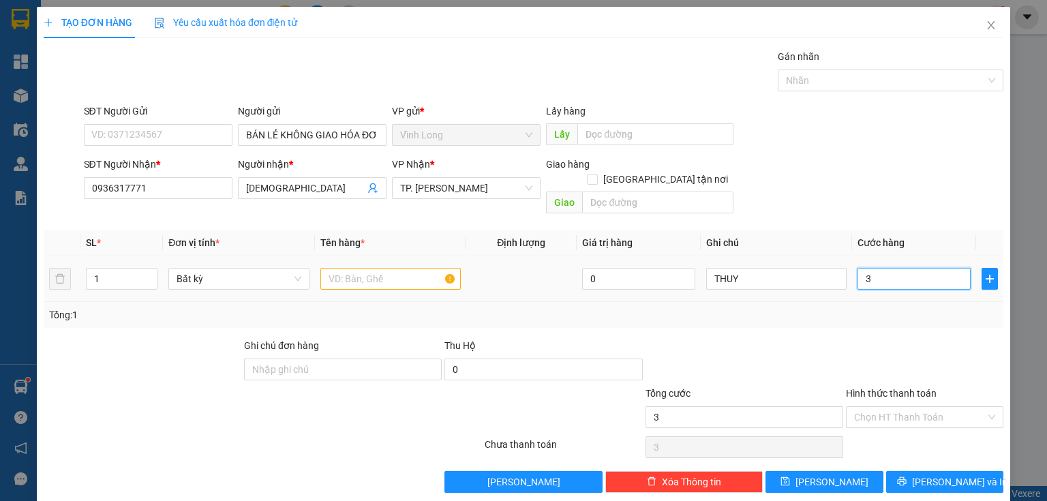
type input "30"
type input "30.000"
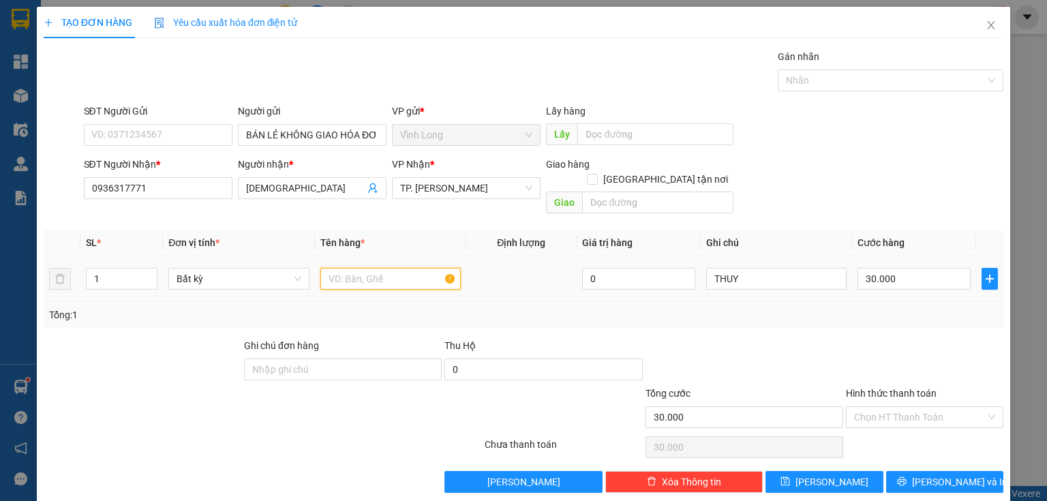
drag, startPoint x: 409, startPoint y: 267, endPoint x: 384, endPoint y: 273, distance: 25.3
click at [409, 268] on input "text" at bounding box center [390, 279] width 140 height 22
type input "BAO CÁ"
click at [878, 268] on input "30.000" at bounding box center [913, 279] width 113 height 22
type input "5"
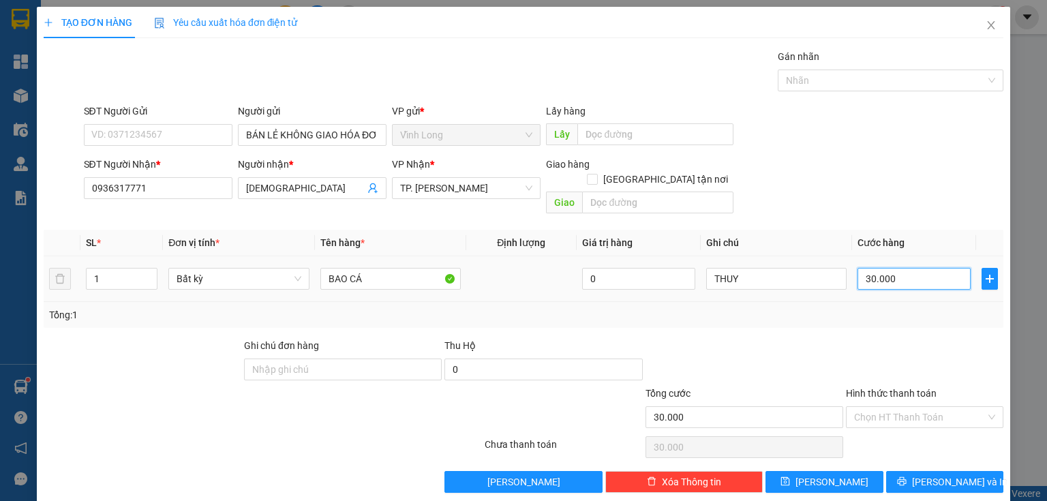
type input "5"
type input "50"
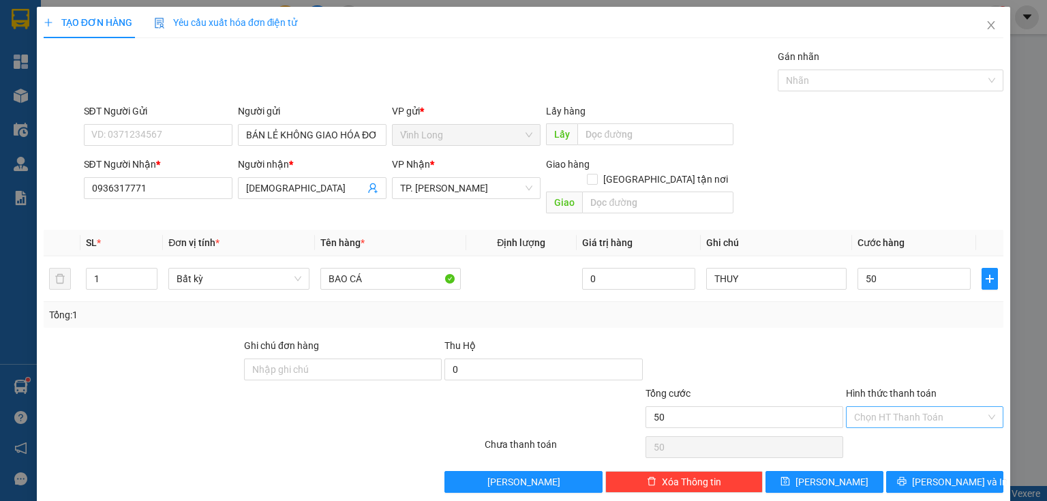
type input "50.000"
click at [860, 407] on input "Hình thức thanh toán" at bounding box center [920, 417] width 132 height 20
drag, startPoint x: 880, startPoint y: 420, endPoint x: 913, endPoint y: 433, distance: 36.1
click at [883, 420] on div "Tại văn phòng" at bounding box center [917, 428] width 157 height 22
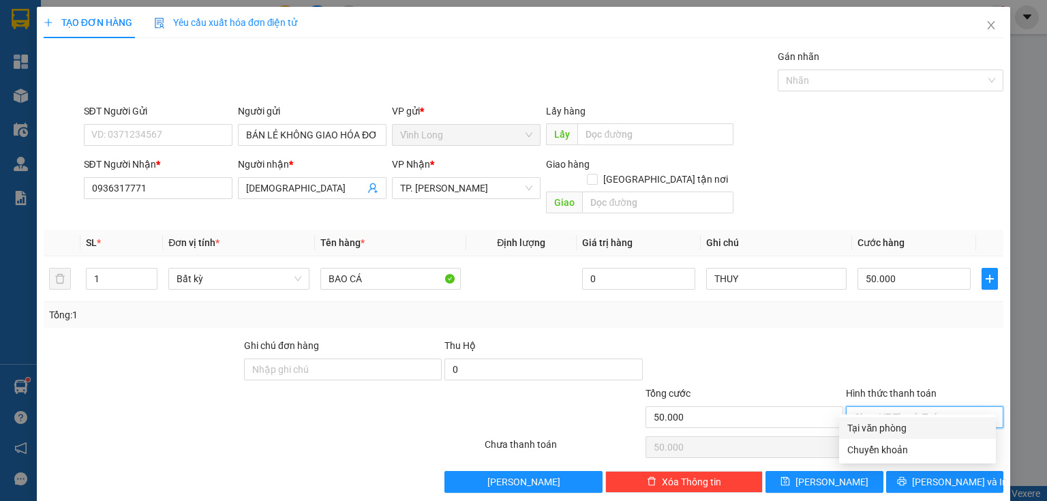
type input "0"
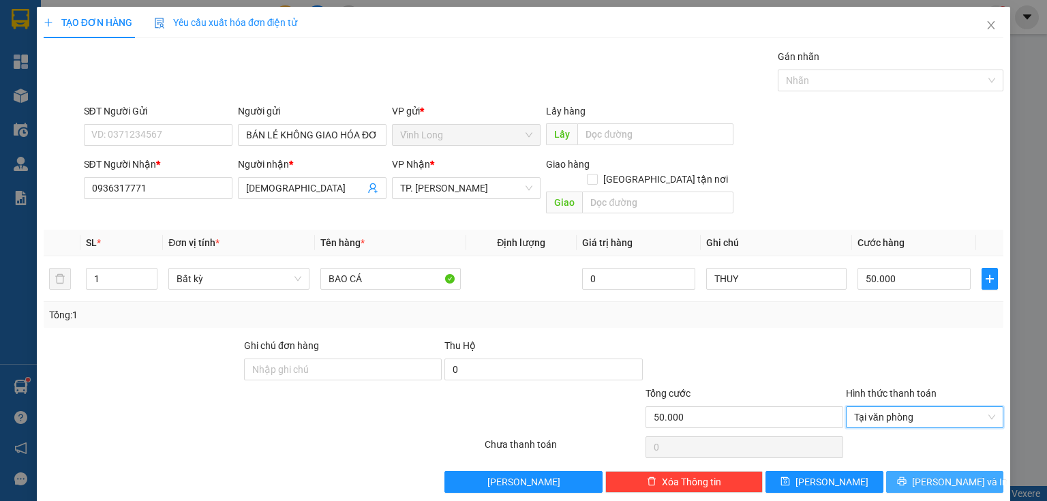
click at [950, 474] on span "Lưu và In" at bounding box center [959, 481] width 95 height 15
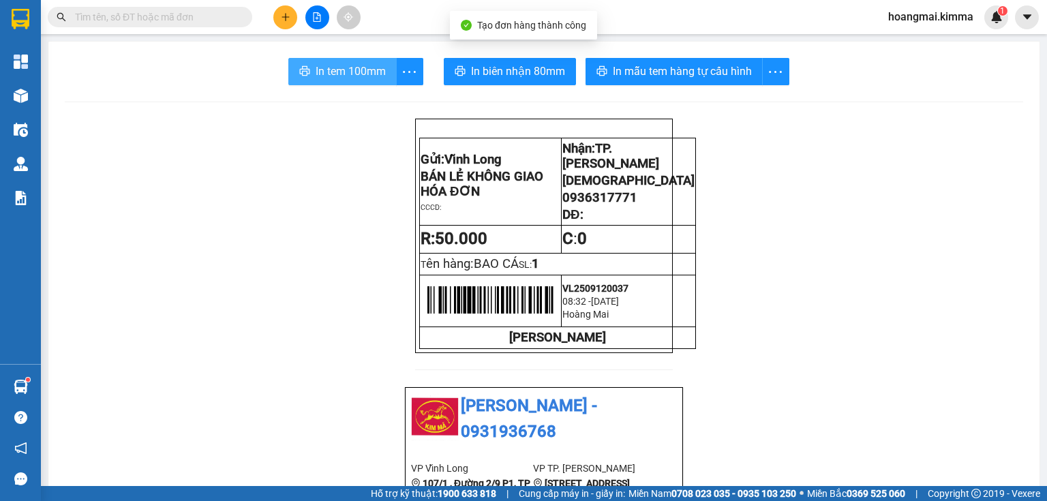
drag, startPoint x: 374, startPoint y: 61, endPoint x: 346, endPoint y: 85, distance: 36.3
click at [373, 61] on button "In tem 100mm" at bounding box center [342, 71] width 108 height 27
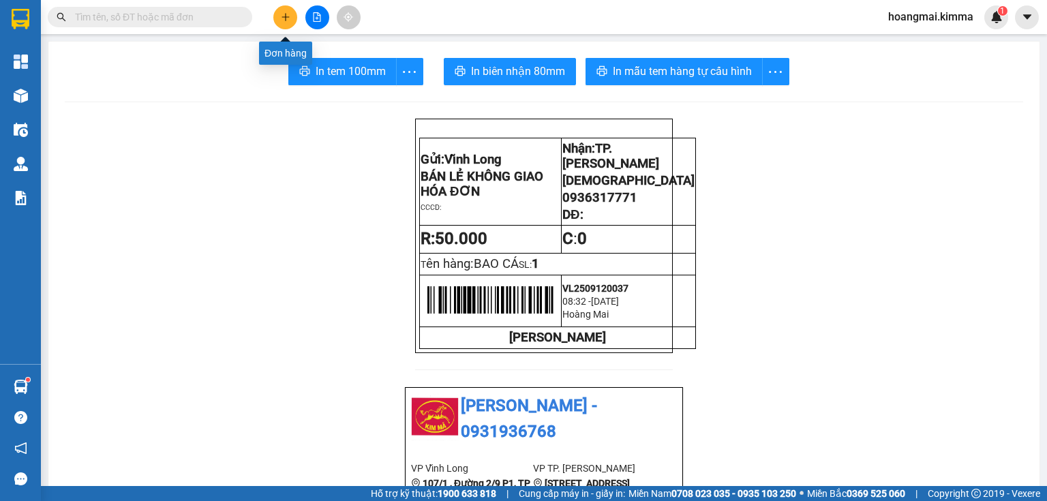
click at [279, 19] on button at bounding box center [285, 17] width 24 height 24
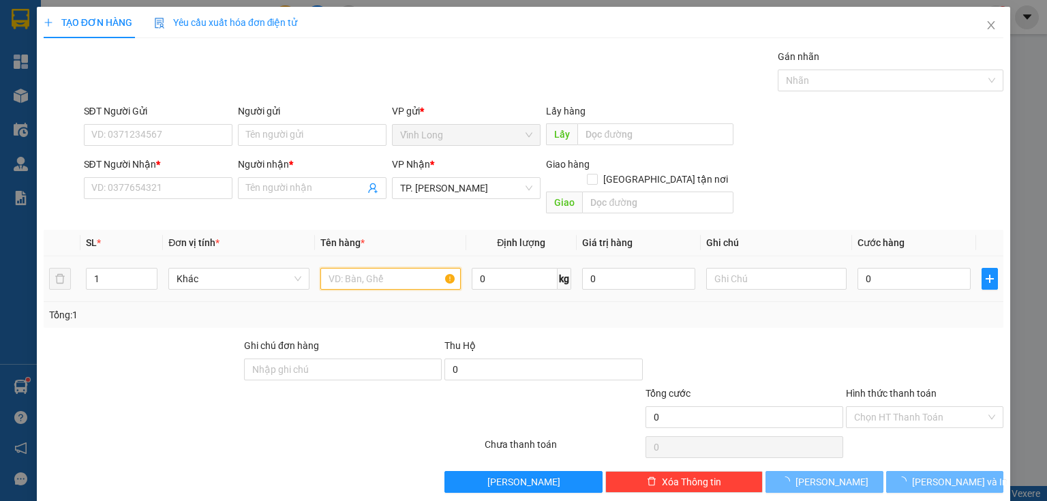
click at [350, 268] on input "text" at bounding box center [390, 279] width 140 height 22
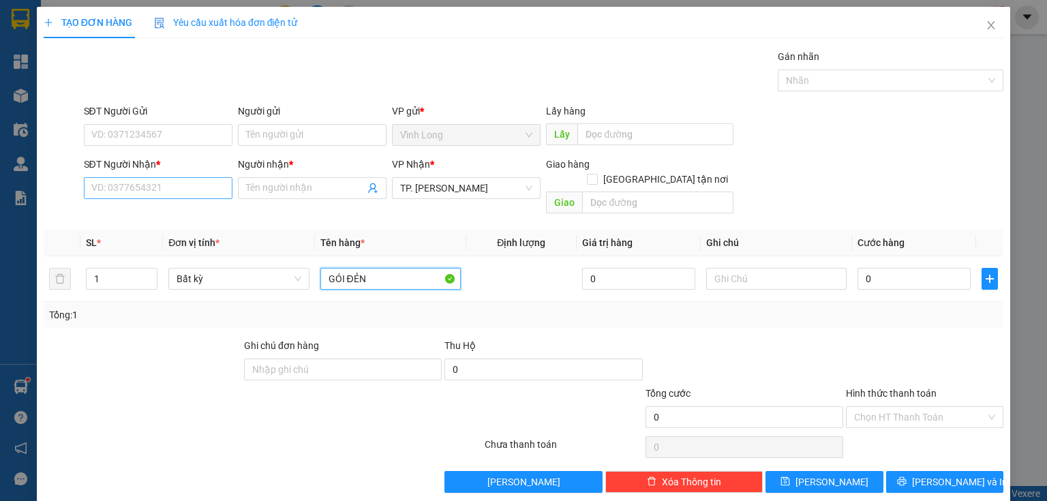
type input "GÓI ĐẺN"
click at [153, 191] on input "SĐT Người Nhận *" at bounding box center [158, 188] width 149 height 22
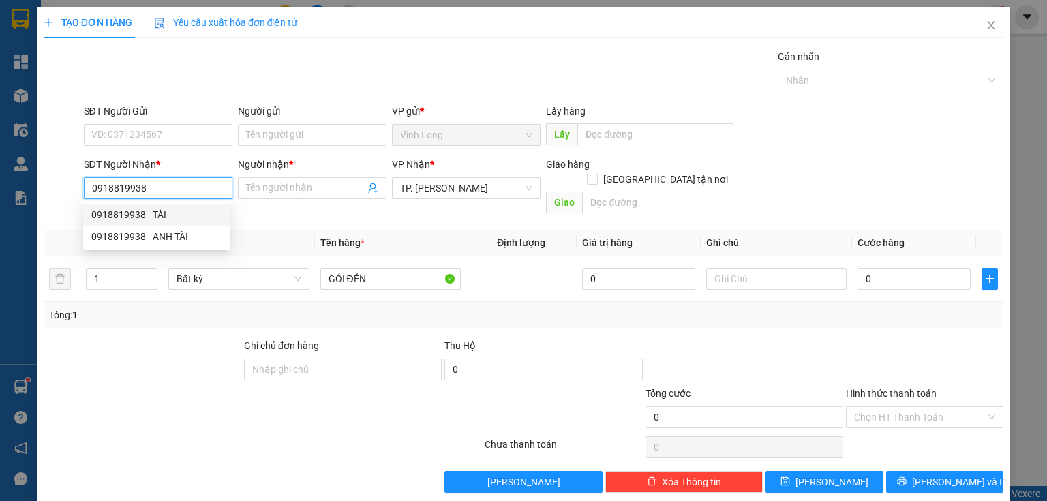
click at [162, 219] on div "0918819938 - TÀI" at bounding box center [156, 214] width 131 height 15
type input "0918819938"
type input "TÀI"
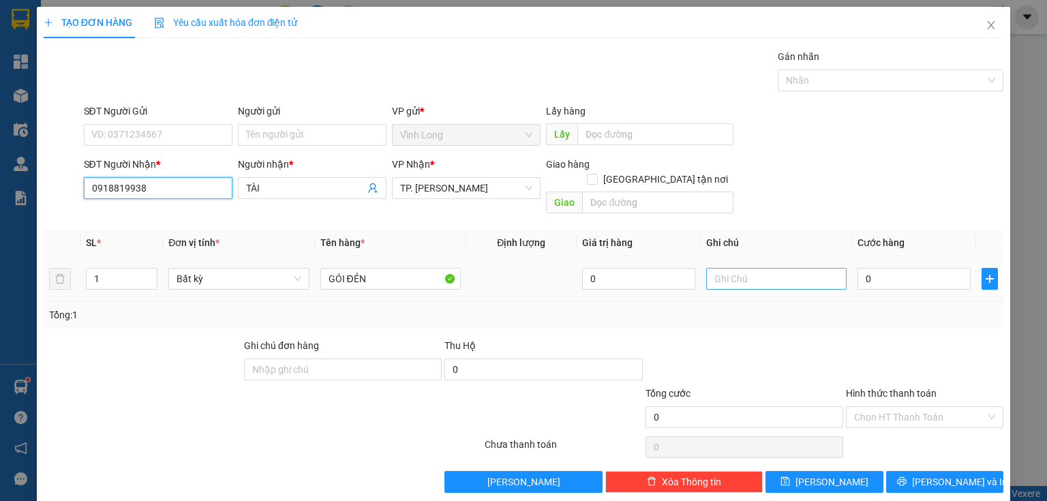
type input "0918819938"
click at [763, 268] on input "text" at bounding box center [776, 279] width 140 height 22
type input "THUY"
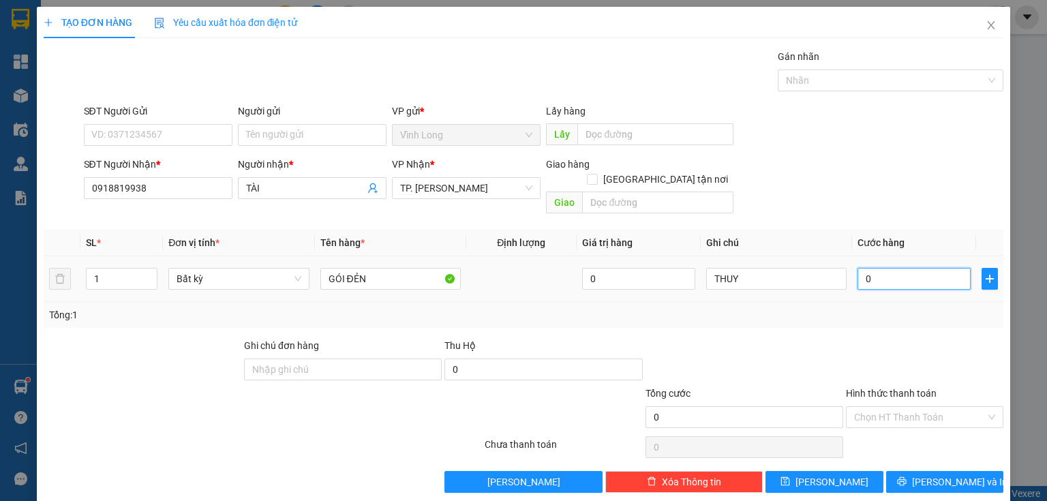
click at [889, 268] on input "0" at bounding box center [913, 279] width 113 height 22
type input "3"
type input "30"
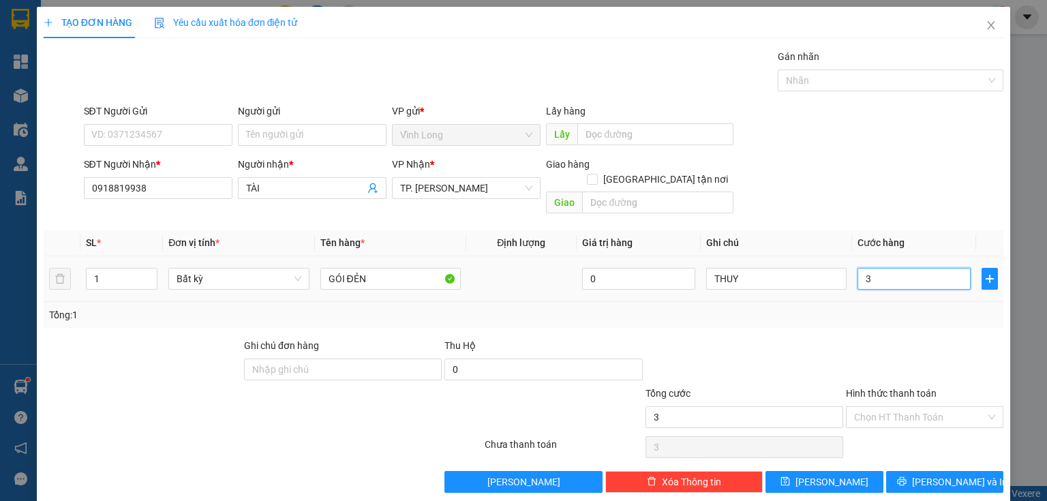
type input "30"
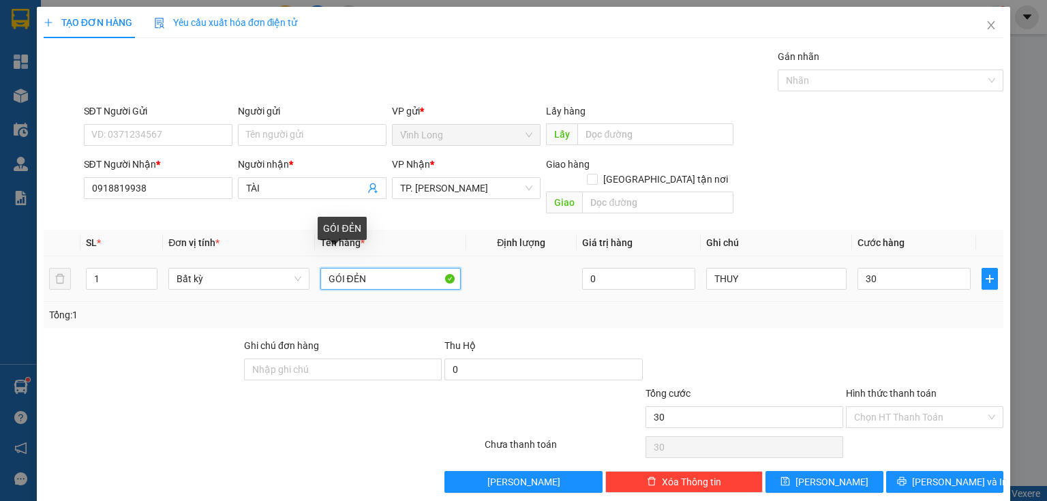
type input "30.000"
drag, startPoint x: 360, startPoint y: 269, endPoint x: 349, endPoint y: 273, distance: 11.6
click at [349, 273] on input "GÓI ĐẺN" at bounding box center [390, 279] width 140 height 22
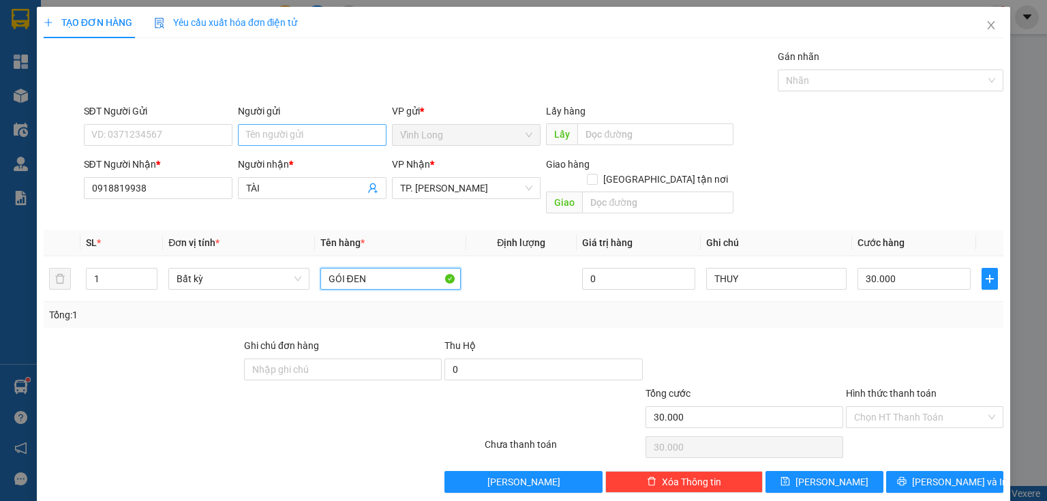
type input "GÓI ĐEN"
click at [322, 134] on input "Người gửi" at bounding box center [312, 135] width 149 height 22
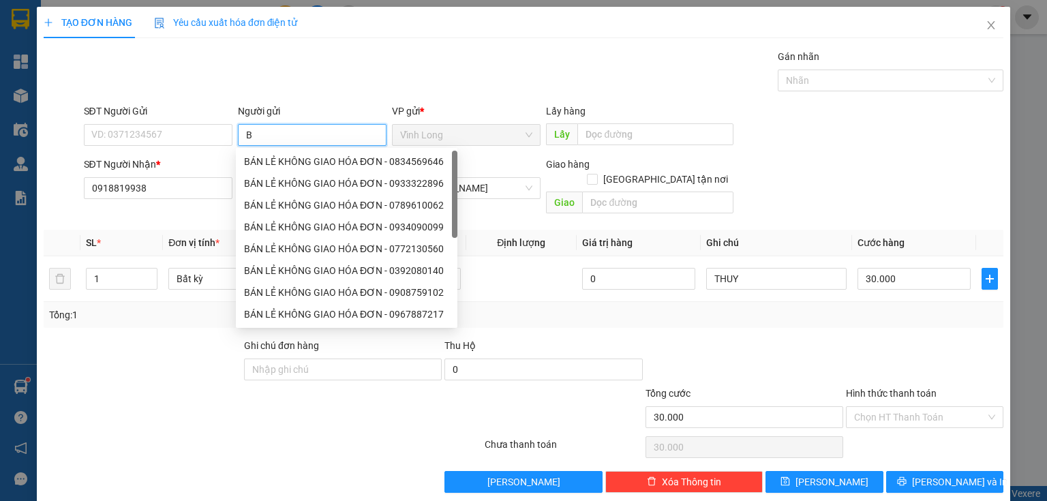
type input "BÁ"
click at [322, 155] on div "BÁN LẺ KHÔNG GIAO HÓA ĐƠN - 0834569646" at bounding box center [346, 161] width 205 height 15
type input "0834569646"
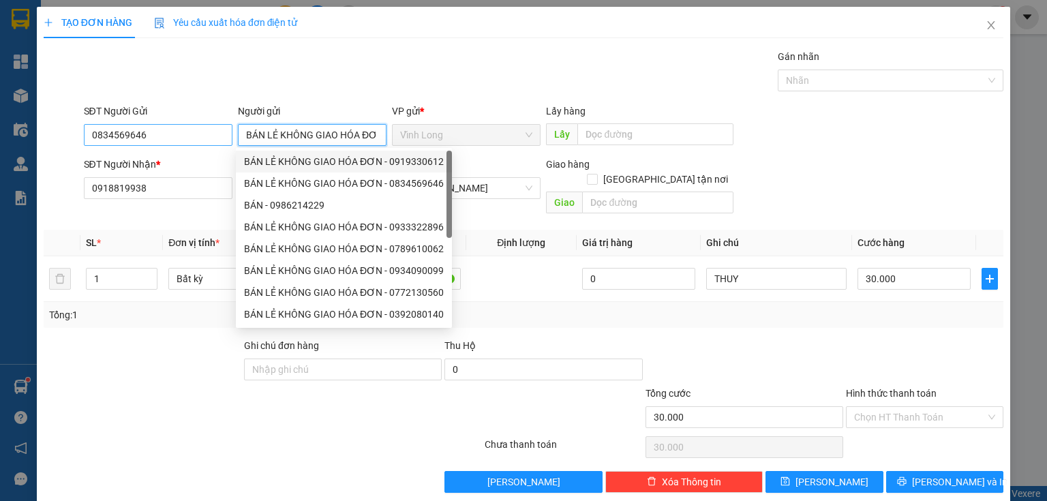
type input "BÁN LẺ KHÔNG GIAO HÓA ĐƠN"
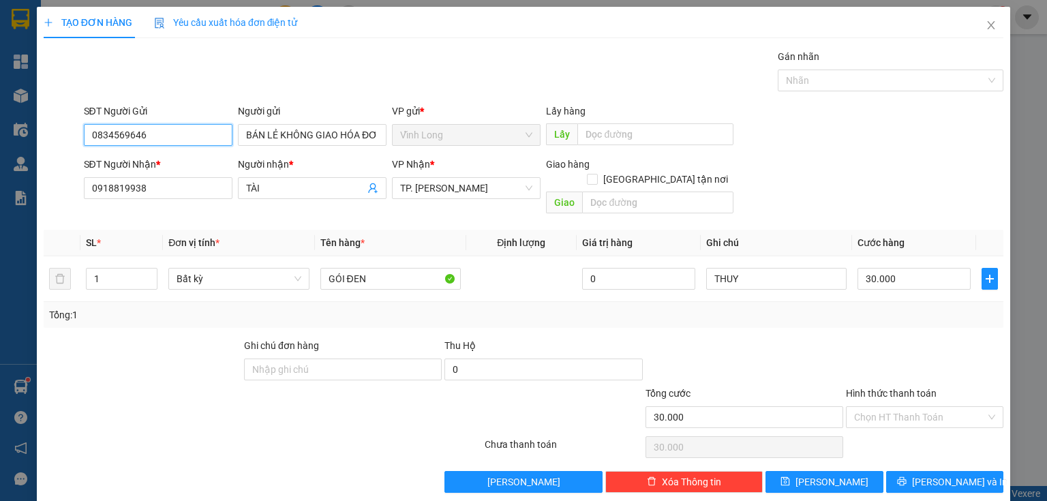
drag, startPoint x: 179, startPoint y: 139, endPoint x: 0, endPoint y: 199, distance: 188.4
click at [0, 199] on div "TẠO ĐƠN HÀNG Yêu cầu xuất hóa đơn điện tử Transit Pickup Surcharge Ids Transit …" at bounding box center [523, 250] width 1047 height 501
click at [862, 388] on div "Hình thức thanh toán" at bounding box center [924, 396] width 157 height 20
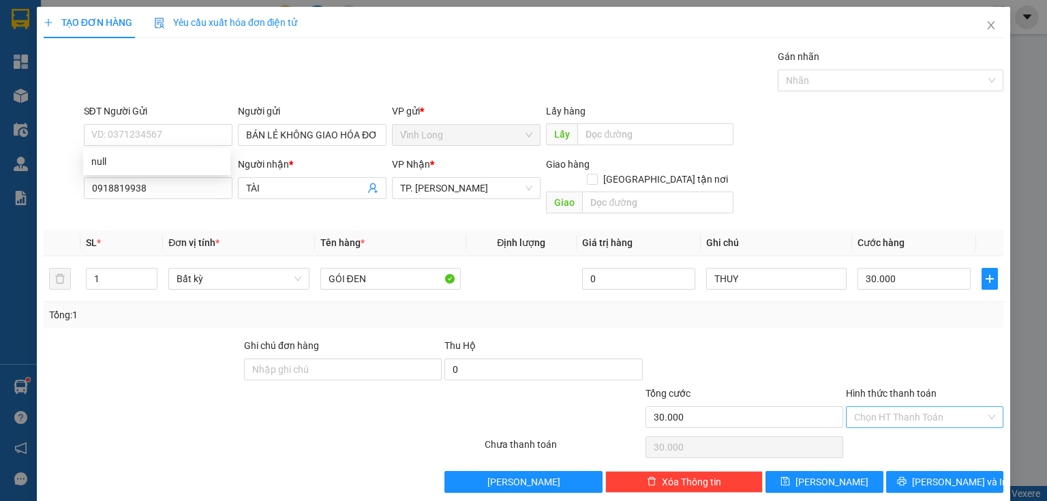
click at [863, 407] on input "Hình thức thanh toán" at bounding box center [920, 417] width 132 height 20
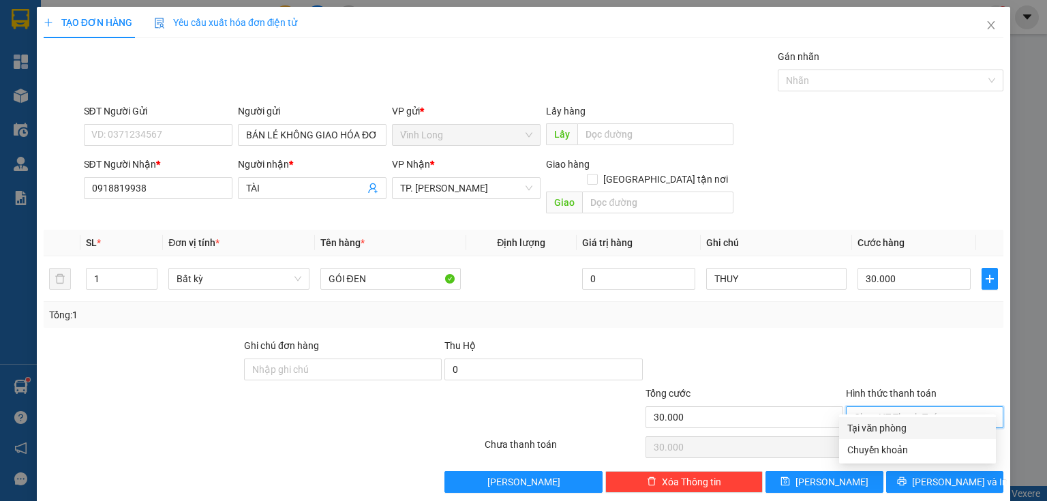
click at [865, 424] on div "Tại văn phòng" at bounding box center [917, 427] width 140 height 15
type input "0"
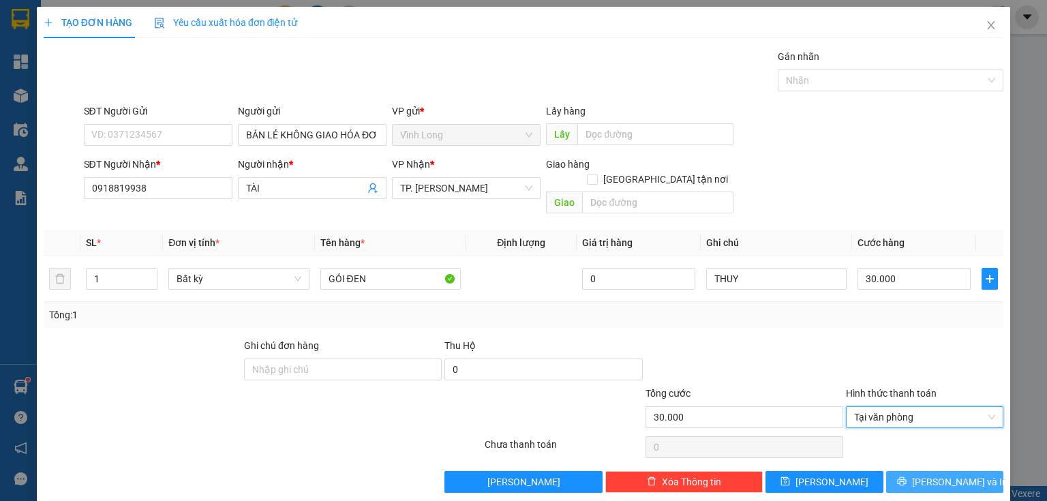
click at [935, 474] on span "Lưu và In" at bounding box center [959, 481] width 95 height 15
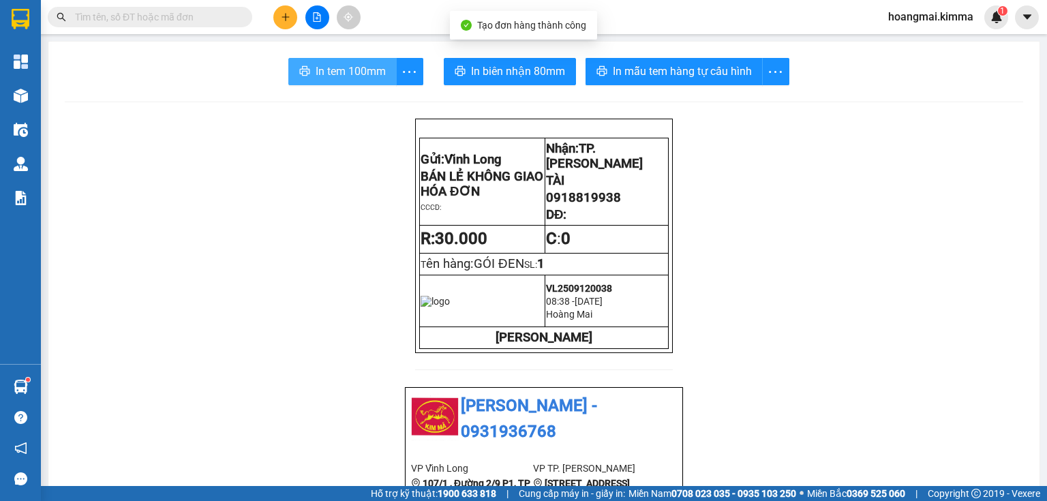
click at [329, 74] on span "In tem 100mm" at bounding box center [351, 71] width 70 height 17
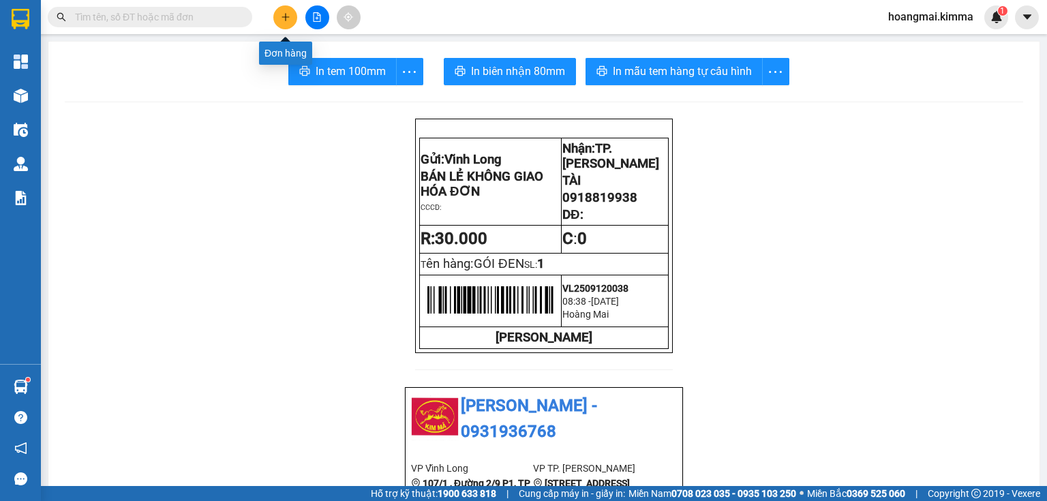
click at [281, 18] on icon "plus" at bounding box center [286, 17] width 10 height 10
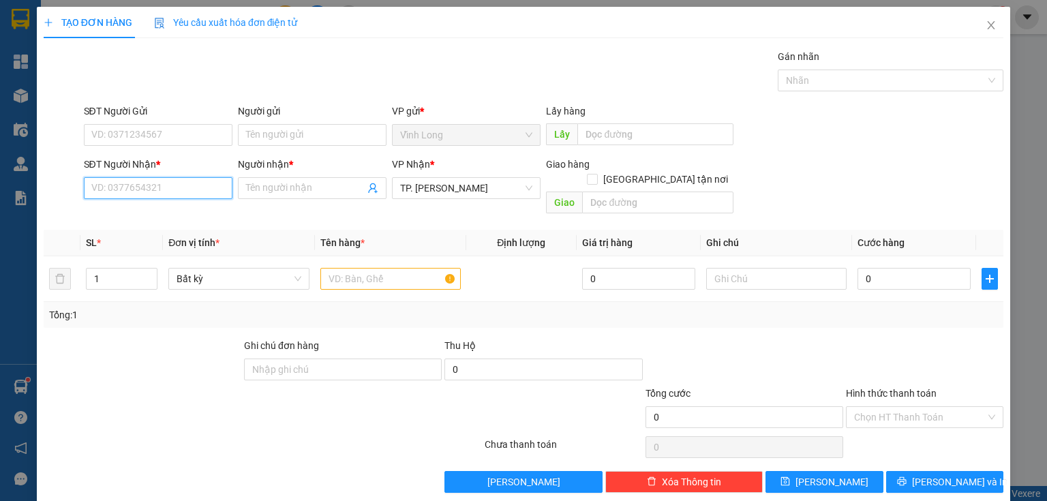
drag, startPoint x: 184, startPoint y: 194, endPoint x: 464, endPoint y: 221, distance: 281.5
click at [194, 191] on input "SĐT Người Nhận *" at bounding box center [158, 188] width 149 height 22
type input "0942214838"
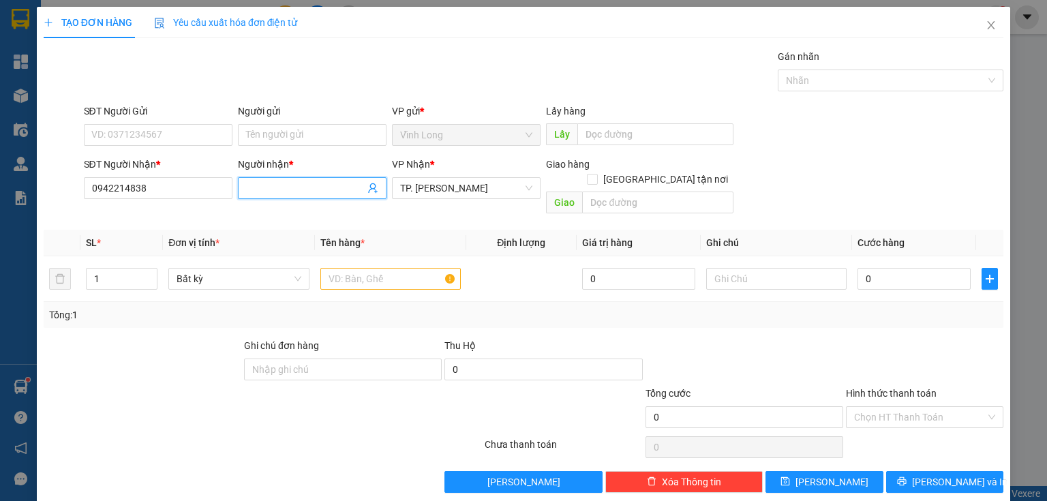
click at [274, 192] on input "Người nhận *" at bounding box center [305, 188] width 119 height 15
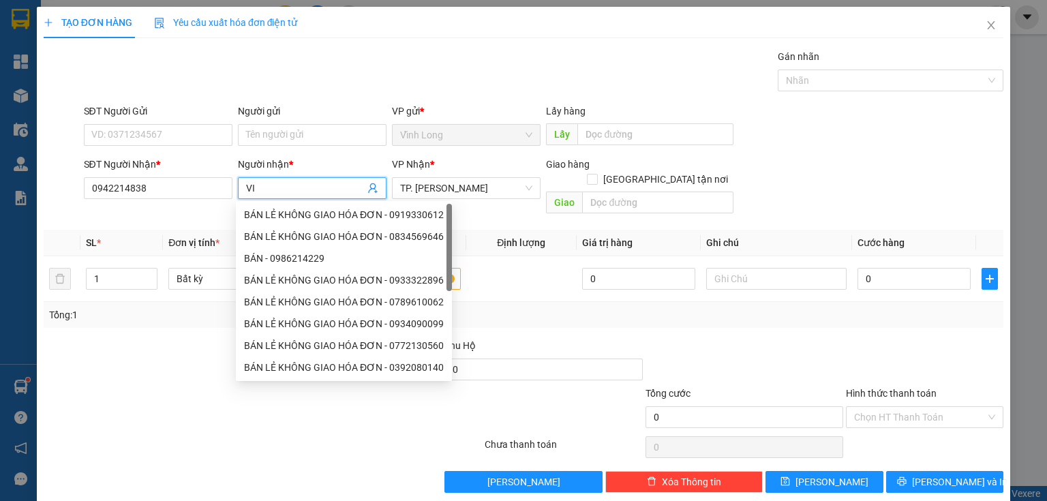
type input "V"
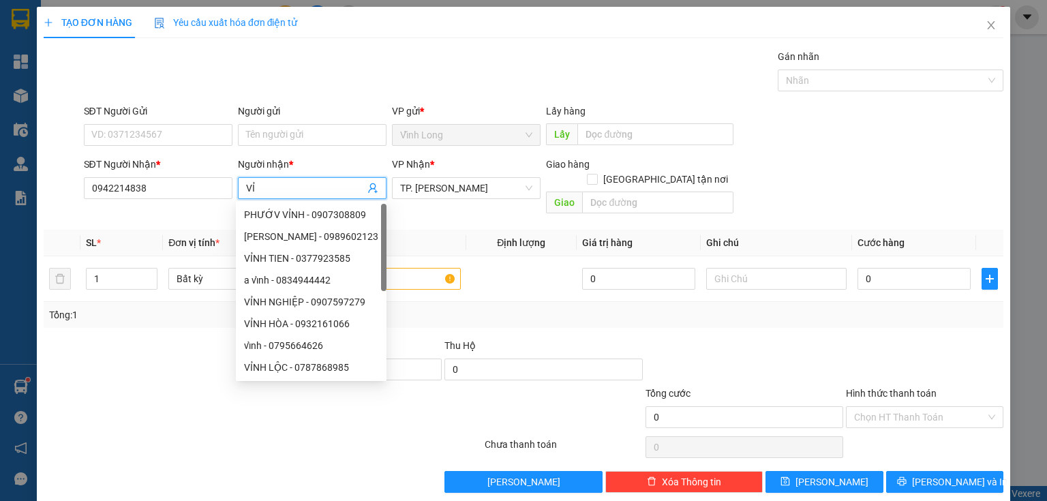
type input "V"
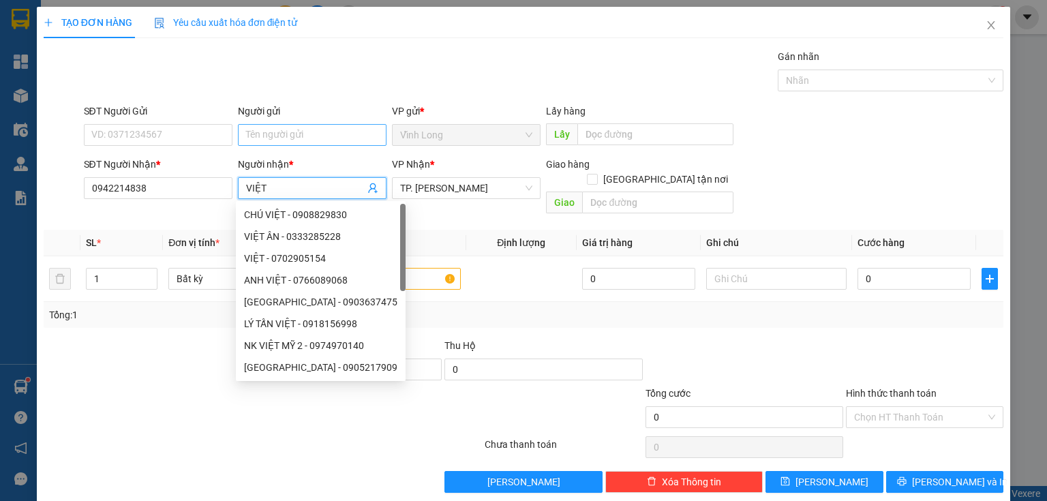
type input "VIỆT"
click at [313, 141] on input "Người gửi" at bounding box center [312, 135] width 149 height 22
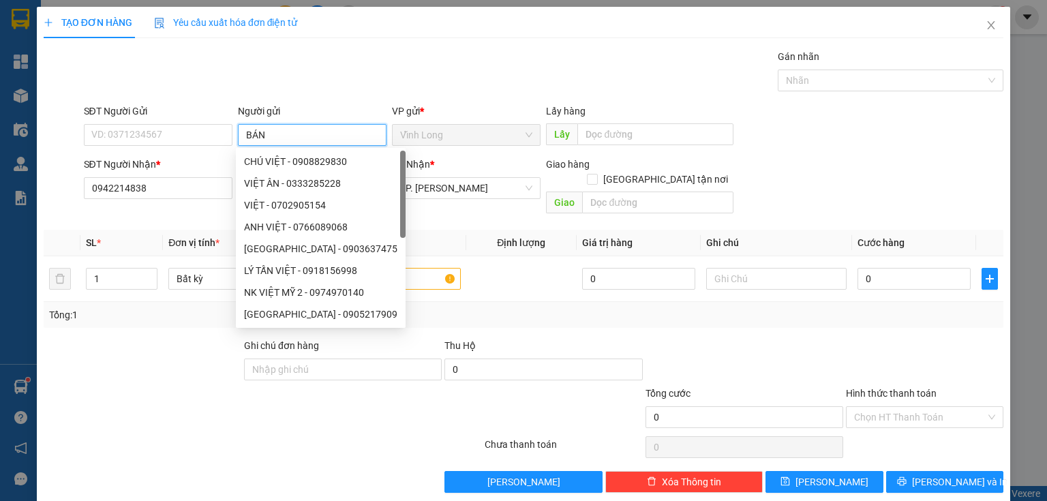
type input "BÁN"
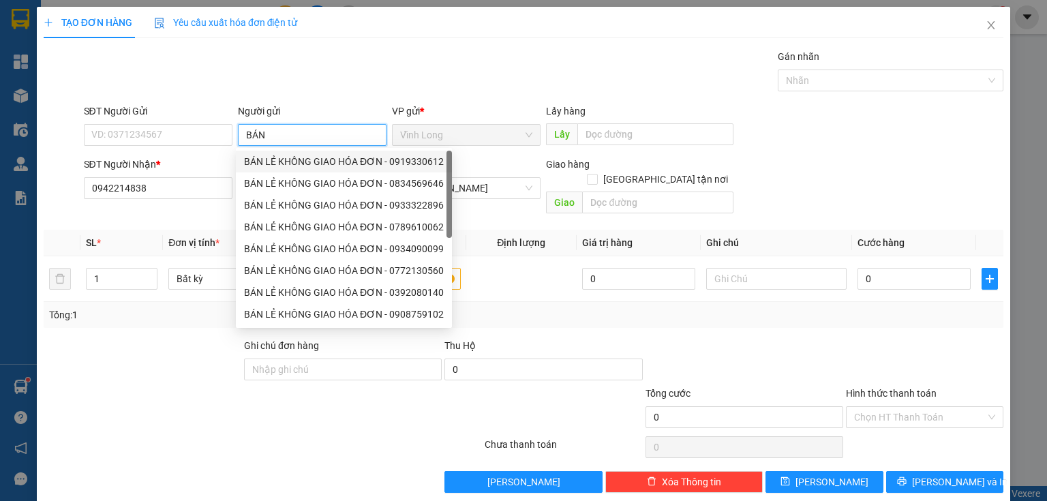
click at [290, 154] on div "BÁN LẺ KHÔNG GIAO HÓA ĐƠN - 0919330612" at bounding box center [344, 161] width 200 height 15
type input "0919330612"
type input "BÁN LẺ KHÔNG GIAO HÓA ĐƠN"
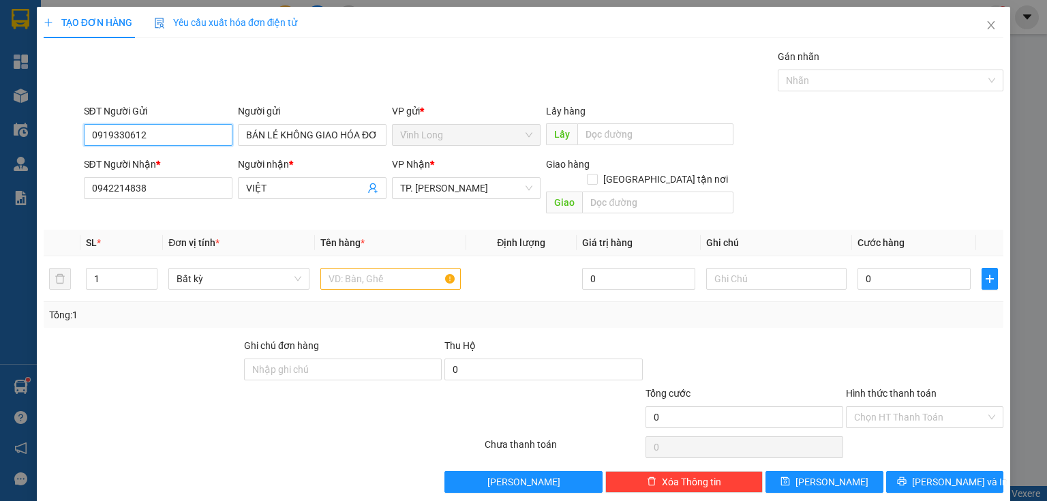
drag, startPoint x: 174, startPoint y: 136, endPoint x: 14, endPoint y: 123, distance: 161.4
click at [0, 132] on div "TẠO ĐƠN HÀNG Yêu cầu xuất hóa đơn điện tử Transit Pickup Surcharge Ids Transit …" at bounding box center [523, 250] width 1047 height 501
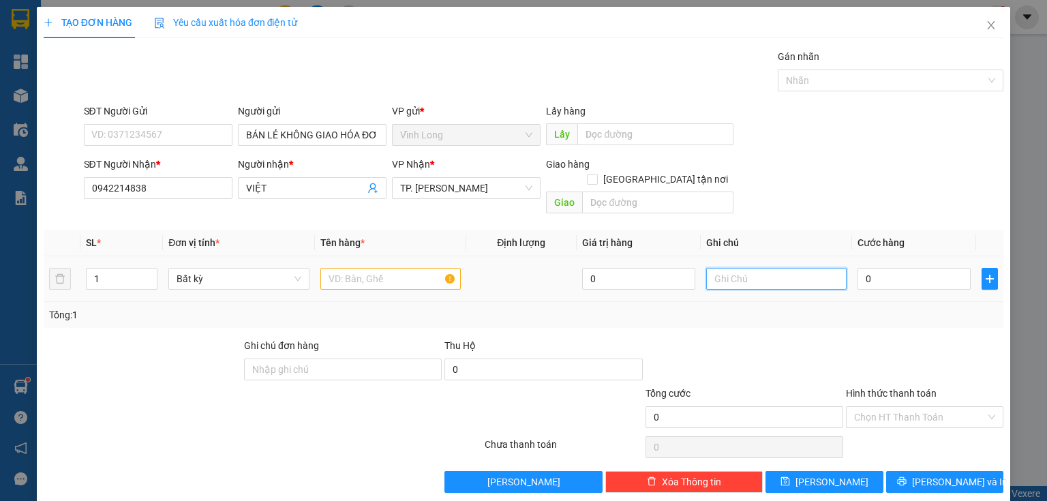
click at [754, 270] on input "text" at bounding box center [776, 279] width 140 height 22
type input "THUY"
click at [869, 268] on input "0" at bounding box center [913, 279] width 113 height 22
type input "6"
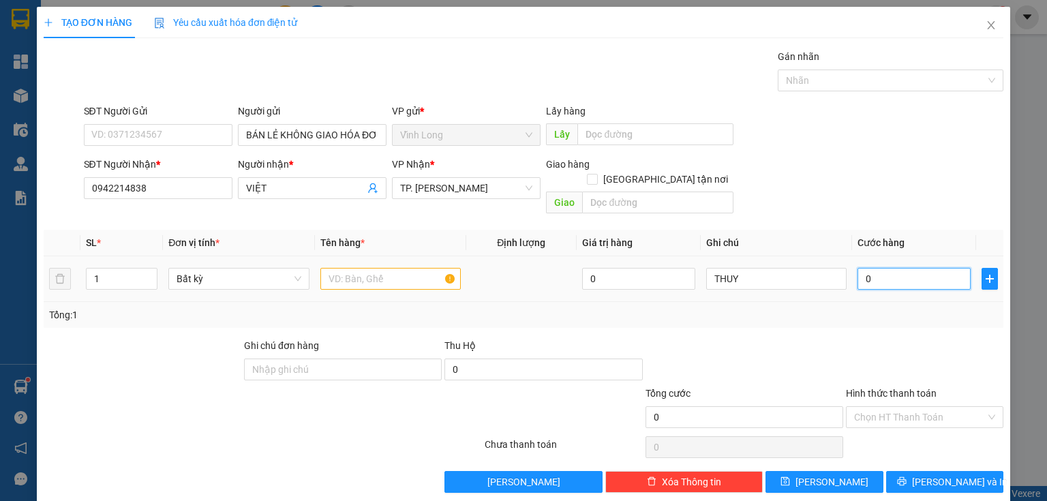
type input "6"
type input "60"
type input "60.000"
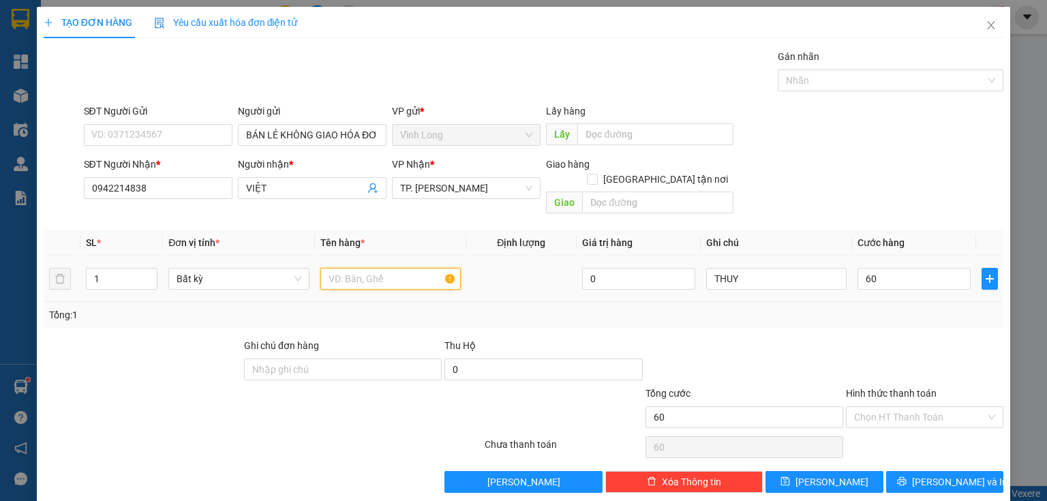
type input "60.000"
click at [388, 268] on input "text" at bounding box center [390, 279] width 140 height 22
drag, startPoint x: 100, startPoint y: 263, endPoint x: 7, endPoint y: 294, distance: 97.8
click at [0, 295] on div "TẠO ĐƠN HÀNG Yêu cầu xuất hóa đơn điện tử Transit Pickup Surcharge Ids Transit …" at bounding box center [523, 250] width 1047 height 501
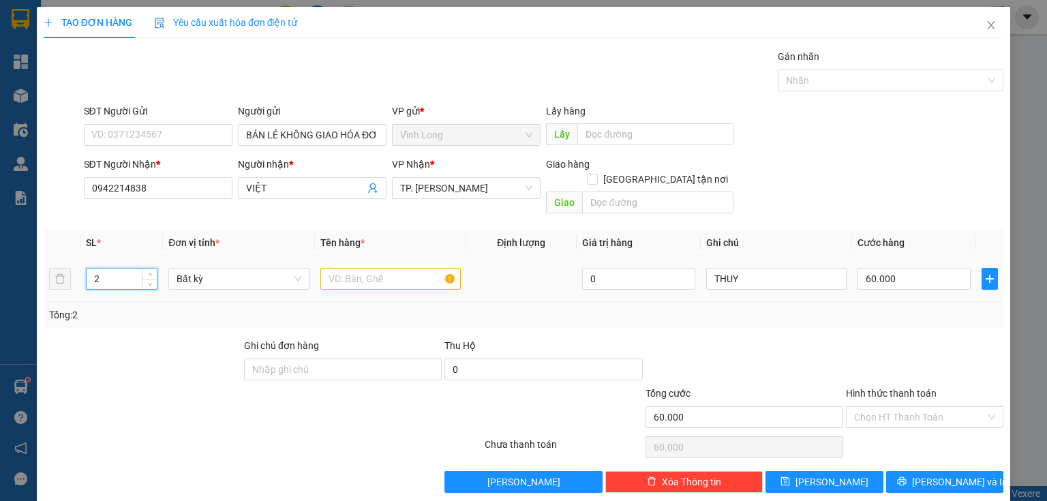
type input "2"
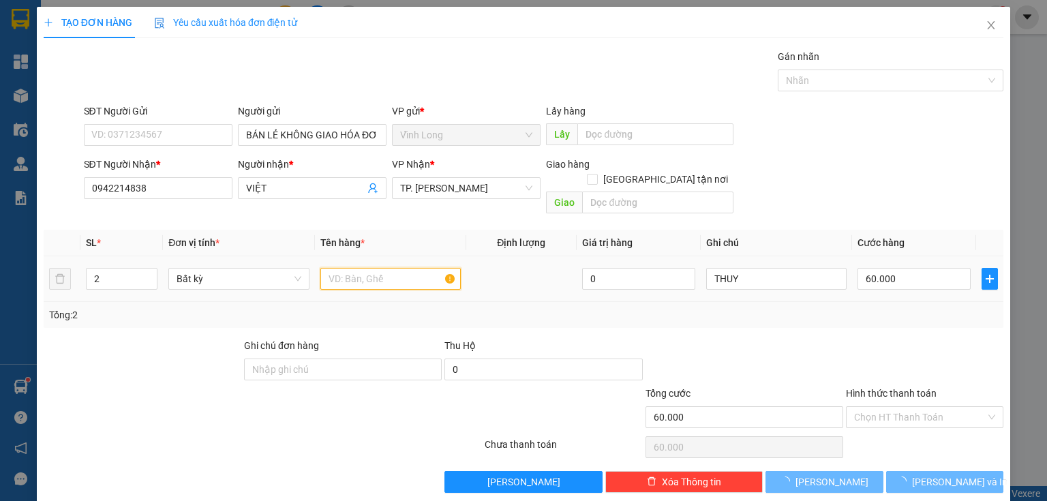
click at [374, 268] on input "text" at bounding box center [390, 279] width 140 height 22
type input "0"
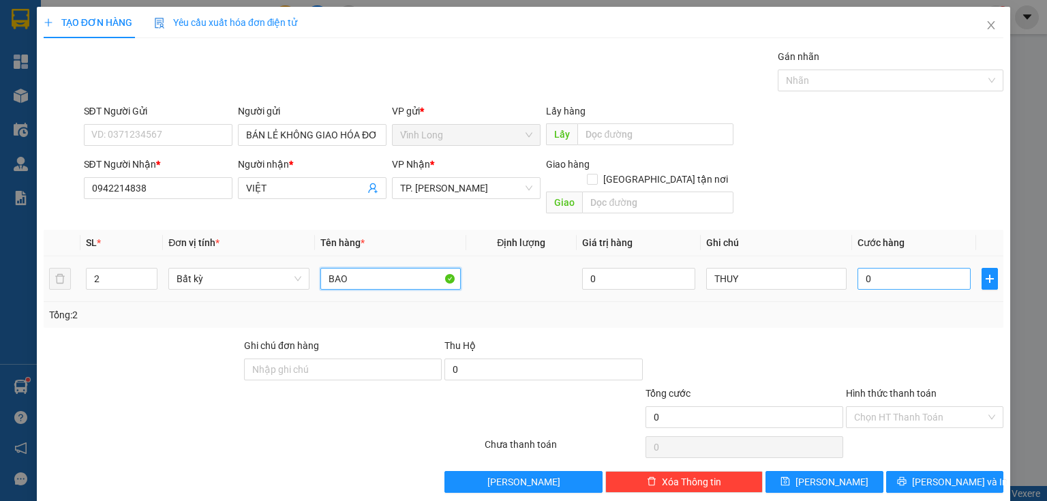
type input "BAO"
click at [870, 270] on input "0" at bounding box center [913, 279] width 113 height 22
type input "6"
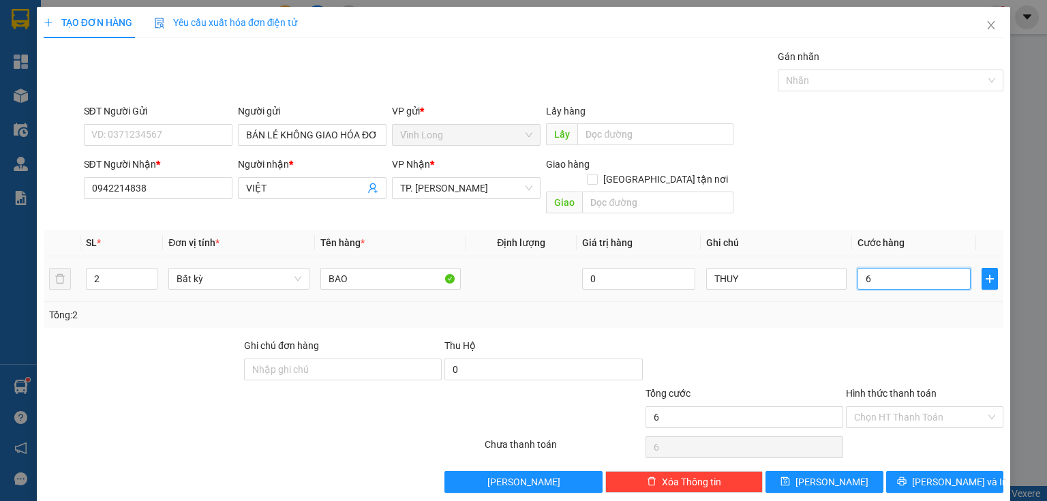
type input "60"
type input "60.000"
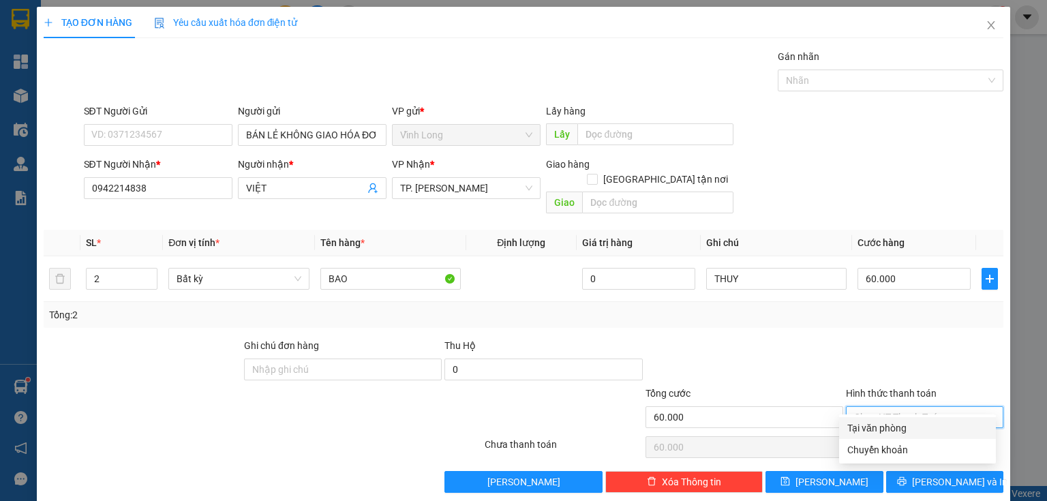
click at [883, 407] on input "Hình thức thanh toán" at bounding box center [920, 417] width 132 height 20
click at [893, 423] on div "Tại văn phòng" at bounding box center [917, 427] width 140 height 15
type input "0"
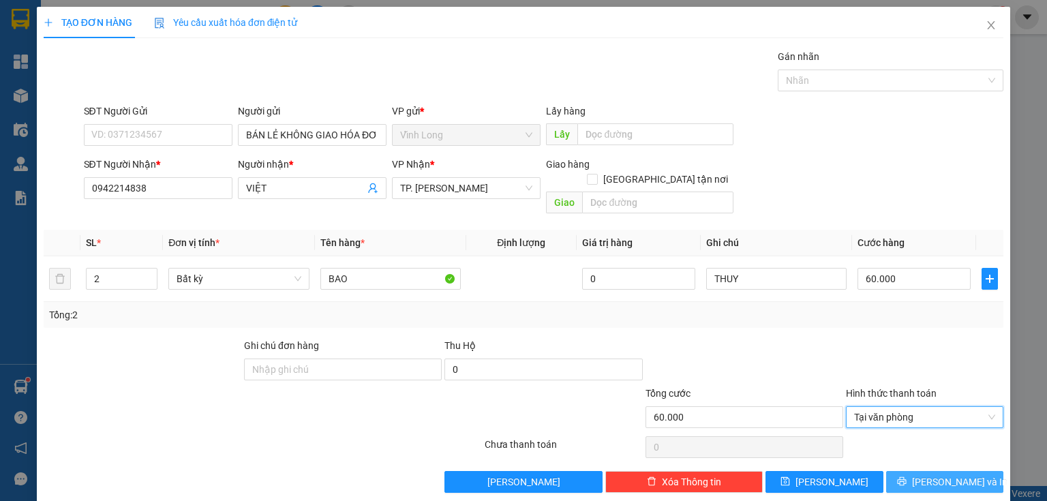
click at [932, 474] on span "Lưu và In" at bounding box center [959, 481] width 95 height 15
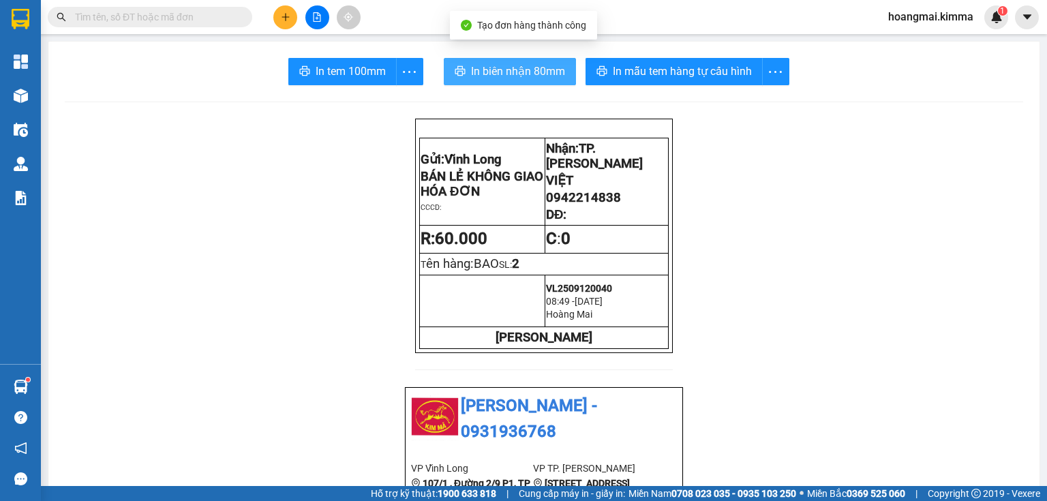
click at [523, 63] on button "In biên nhận 80mm" at bounding box center [510, 71] width 132 height 27
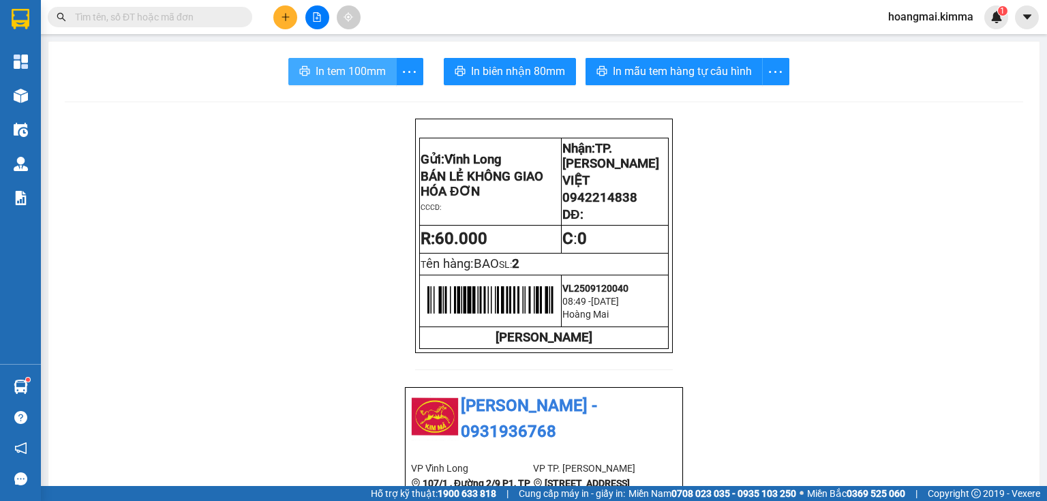
click at [380, 72] on span "In tem 100mm" at bounding box center [351, 71] width 70 height 17
click at [283, 18] on icon "plus" at bounding box center [286, 17] width 10 height 10
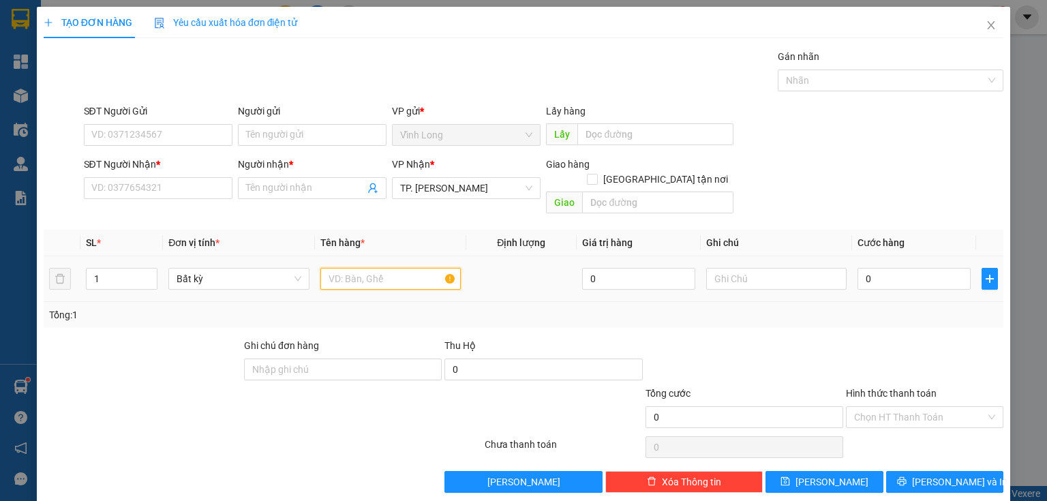
click at [354, 268] on input "text" at bounding box center [390, 279] width 140 height 22
type input "GÓI"
click at [740, 269] on input "text" at bounding box center [776, 279] width 140 height 22
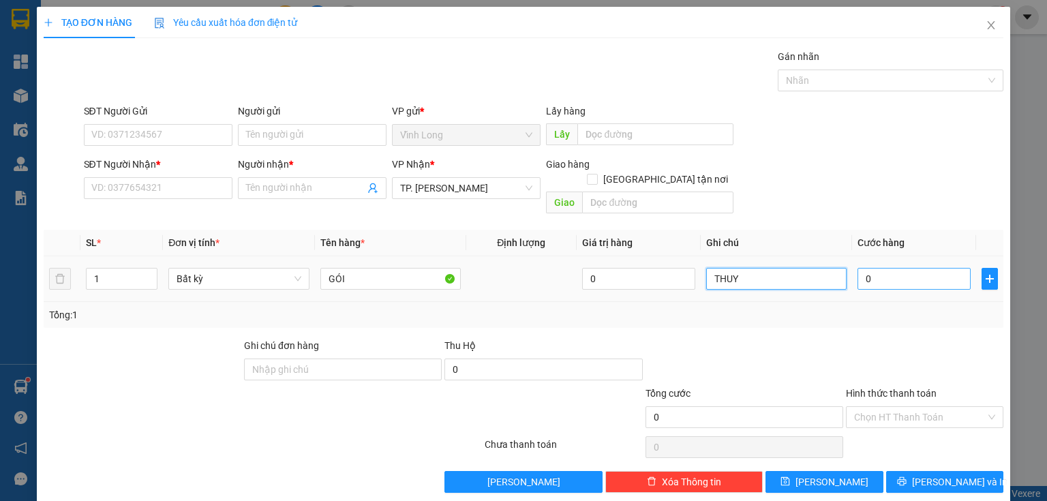
type input "THUY"
click at [872, 268] on input "0" at bounding box center [913, 279] width 113 height 22
type input "2"
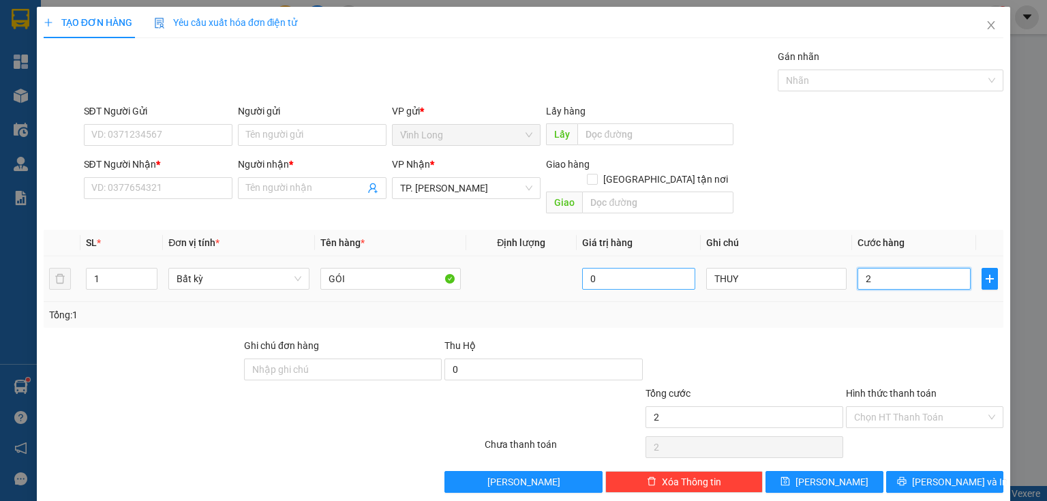
type input "20"
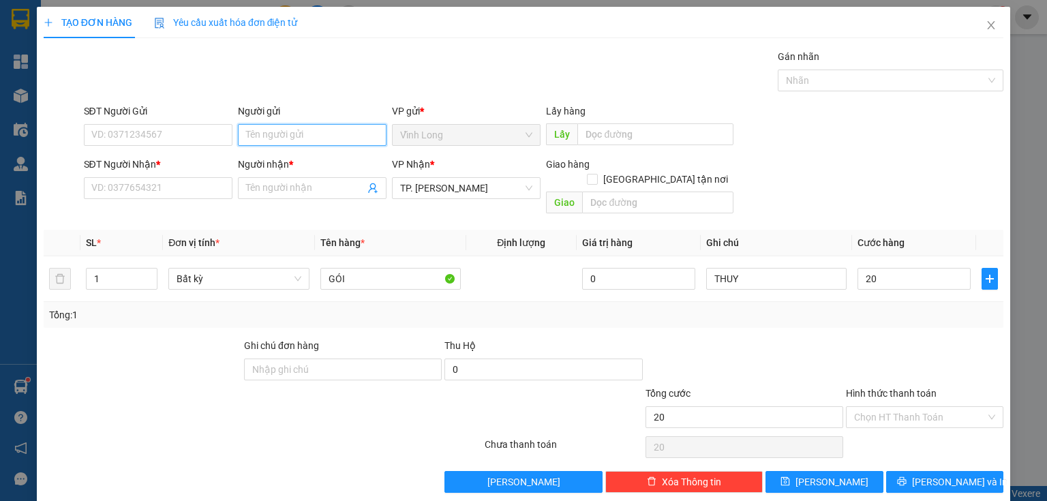
type input "20.000"
click at [289, 128] on input "Người gửi" at bounding box center [312, 135] width 149 height 22
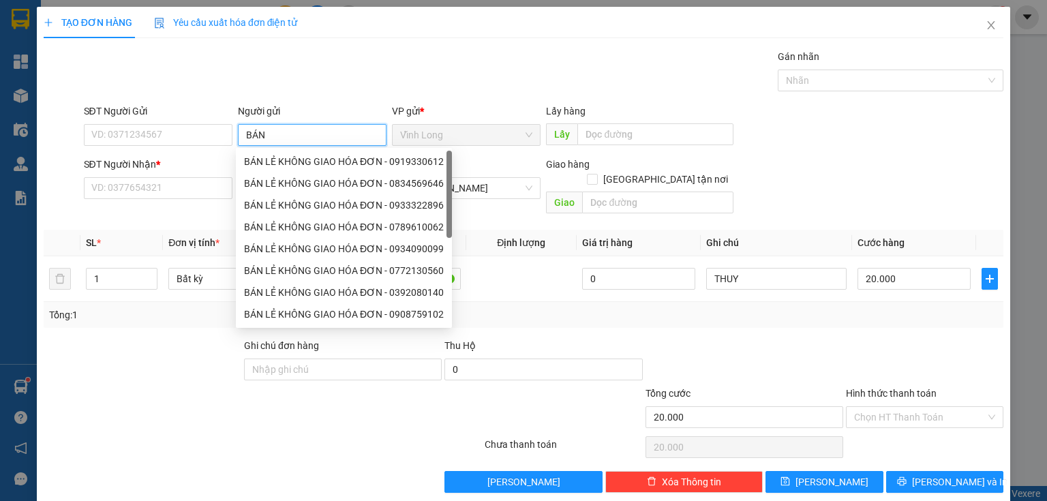
type input "BÁN"
drag, startPoint x: 306, startPoint y: 152, endPoint x: 291, endPoint y: 162, distance: 17.8
click at [305, 161] on div "BÁN LẺ KHÔNG GIAO HÓA ĐƠN - 0919330612" at bounding box center [344, 162] width 216 height 22
type input "0919330612"
type input "BÁN LẺ KHÔNG GIAO HÓA ĐƠN"
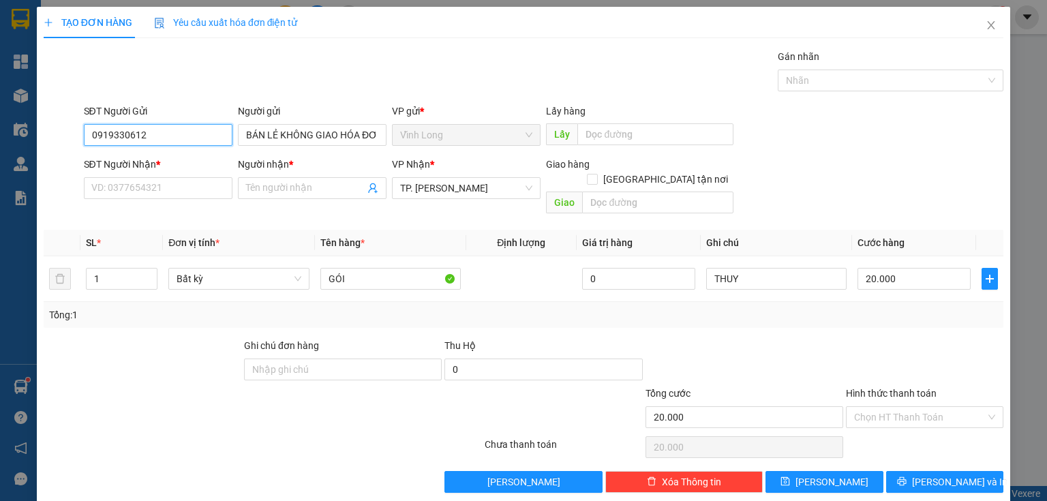
drag, startPoint x: 167, startPoint y: 126, endPoint x: 0, endPoint y: 166, distance: 171.7
click at [0, 166] on div "TẠO ĐƠN HÀNG Yêu cầu xuất hóa đơn điện tử Transit Pickup Surcharge Ids Transit …" at bounding box center [523, 250] width 1047 height 501
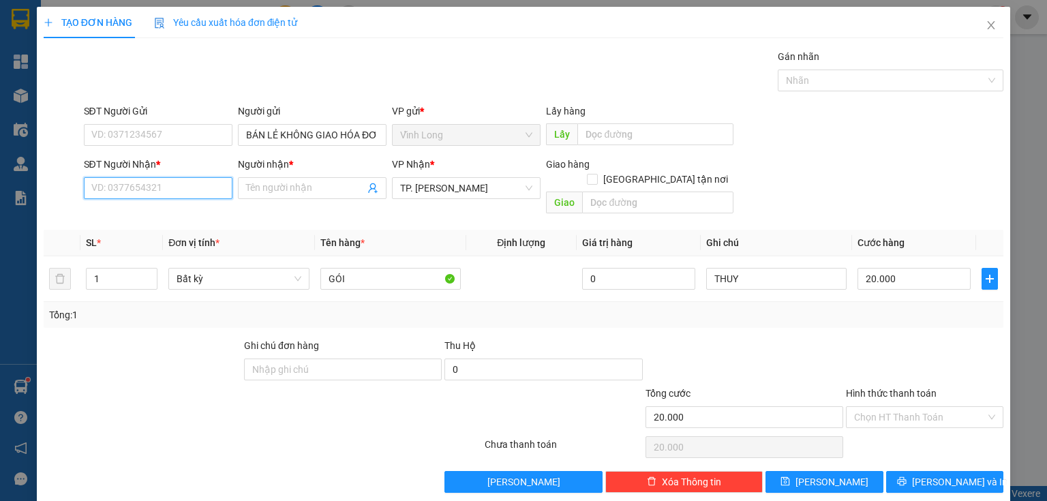
click at [148, 192] on input "SĐT Người Nhận *" at bounding box center [158, 188] width 149 height 22
type input "0946849688"
click at [312, 186] on input "Người nhận *" at bounding box center [305, 188] width 119 height 15
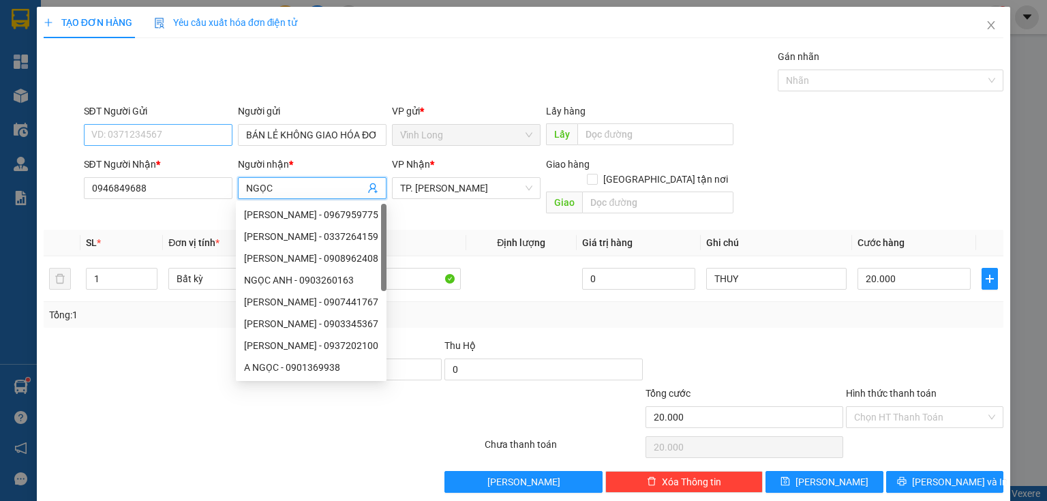
type input "NGỌC"
click at [129, 128] on input "SĐT Người Gửi" at bounding box center [158, 135] width 149 height 22
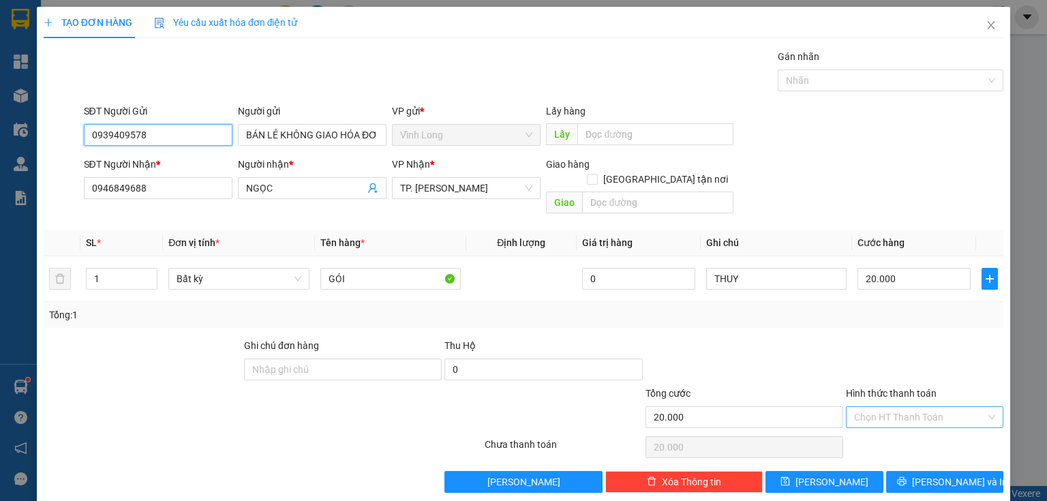
type input "0939409578"
drag, startPoint x: 871, startPoint y: 395, endPoint x: 882, endPoint y: 413, distance: 21.4
click at [876, 407] on input "Hình thức thanh toán" at bounding box center [920, 417] width 132 height 20
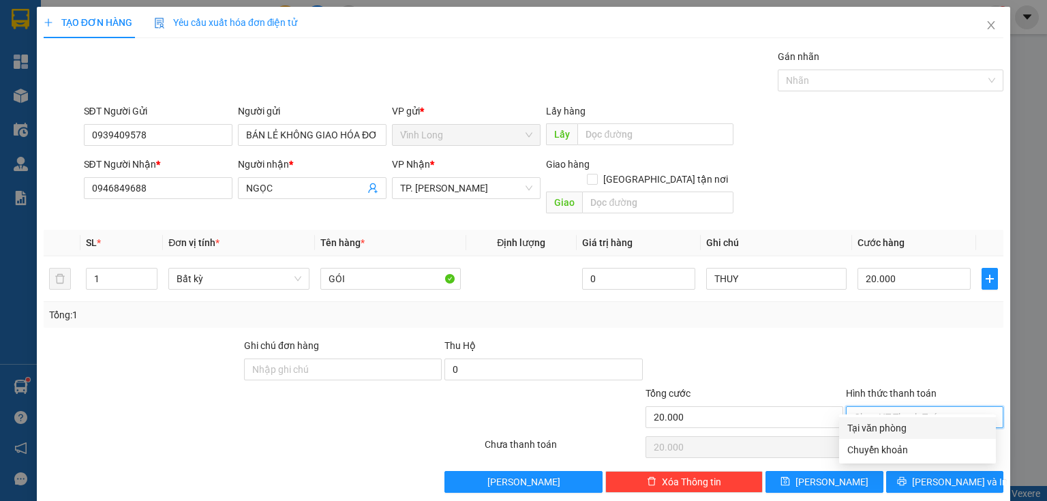
click at [889, 427] on div "Tại văn phòng" at bounding box center [917, 427] width 140 height 15
type input "0"
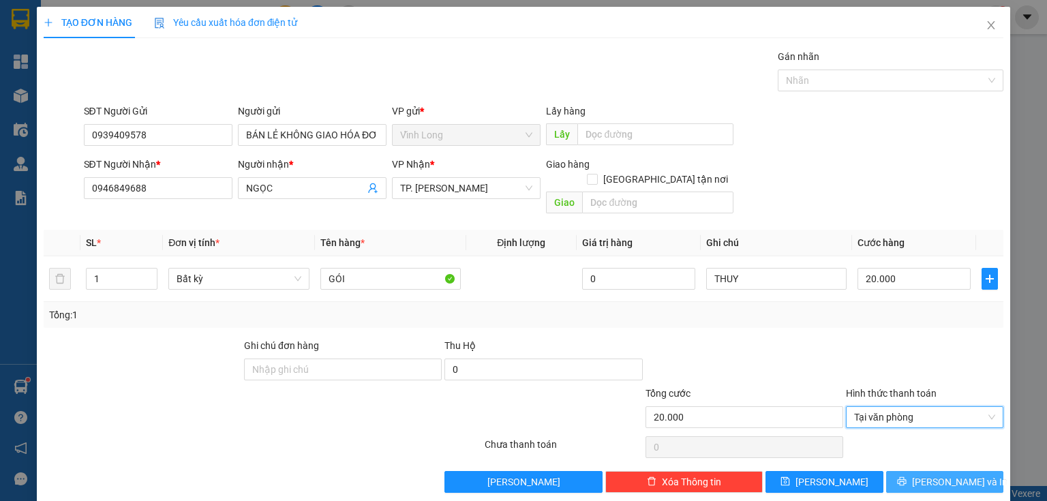
click at [906, 476] on icon "printer" at bounding box center [902, 481] width 10 height 10
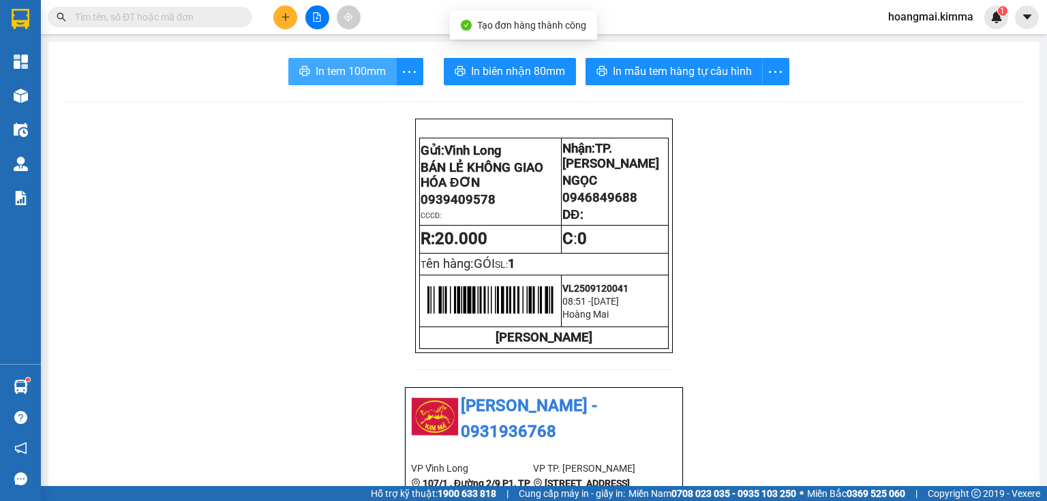
click at [299, 74] on icon "printer" at bounding box center [304, 70] width 11 height 11
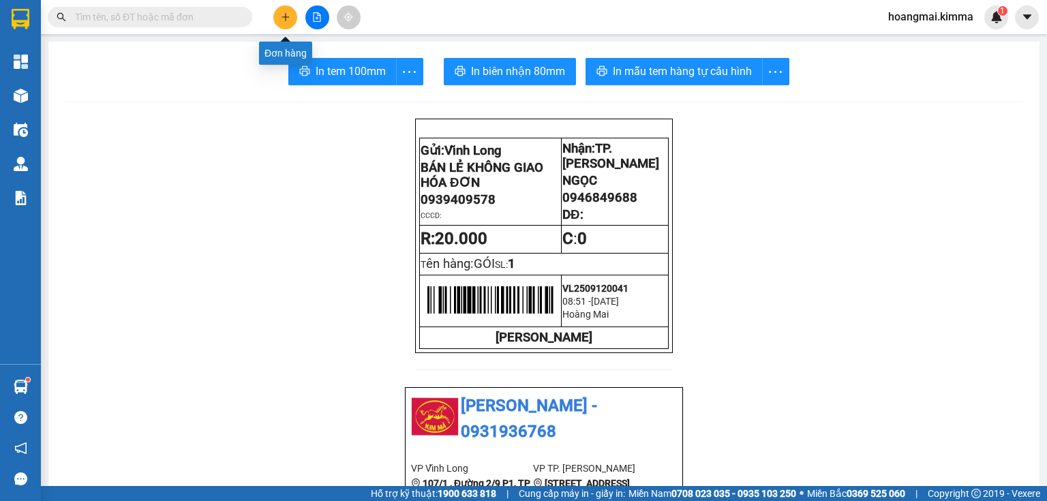
click at [284, 16] on icon "plus" at bounding box center [284, 16] width 7 height 1
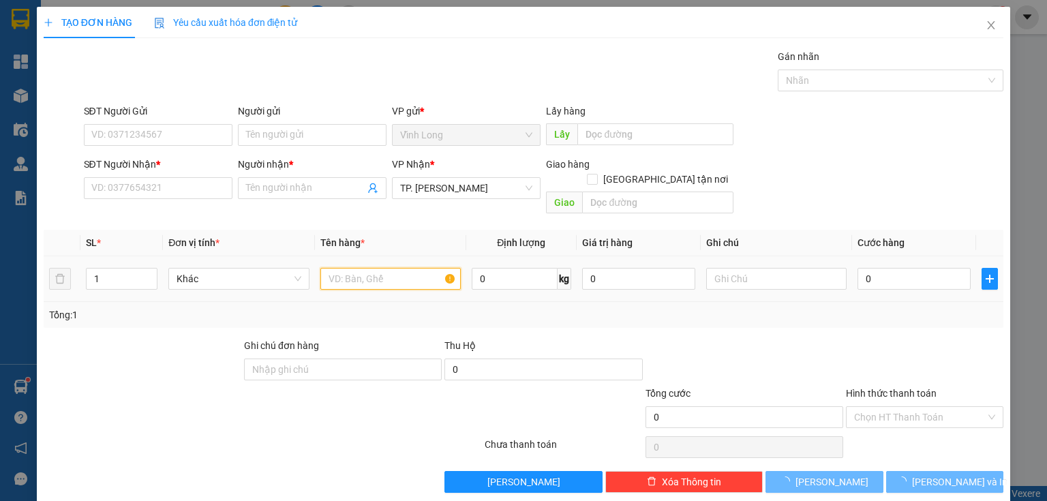
drag, startPoint x: 371, startPoint y: 262, endPoint x: 395, endPoint y: 257, distance: 24.3
click at [386, 268] on input "text" at bounding box center [390, 279] width 140 height 22
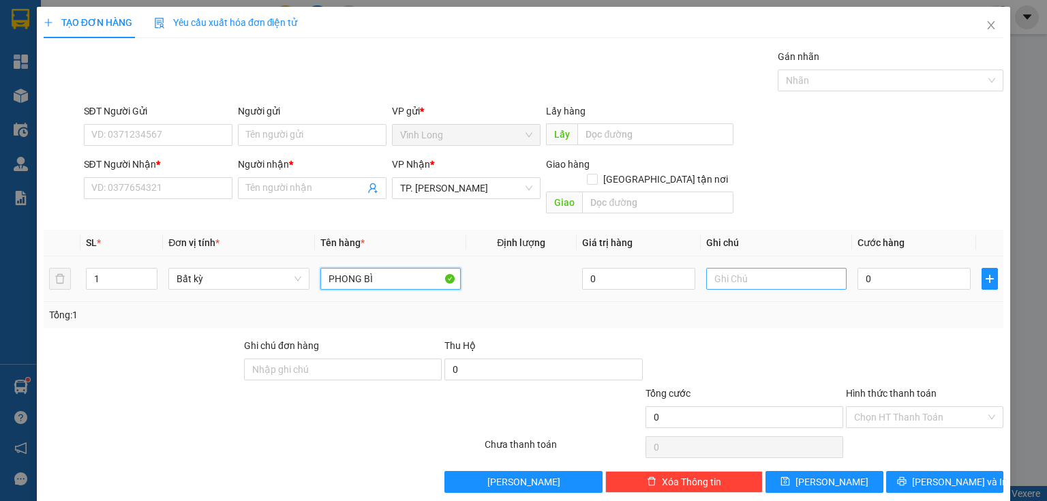
type input "PHONG BÌ"
click at [776, 271] on input "text" at bounding box center [776, 279] width 140 height 22
type input "THUY"
click at [871, 268] on input "0" at bounding box center [913, 279] width 113 height 22
type input "2"
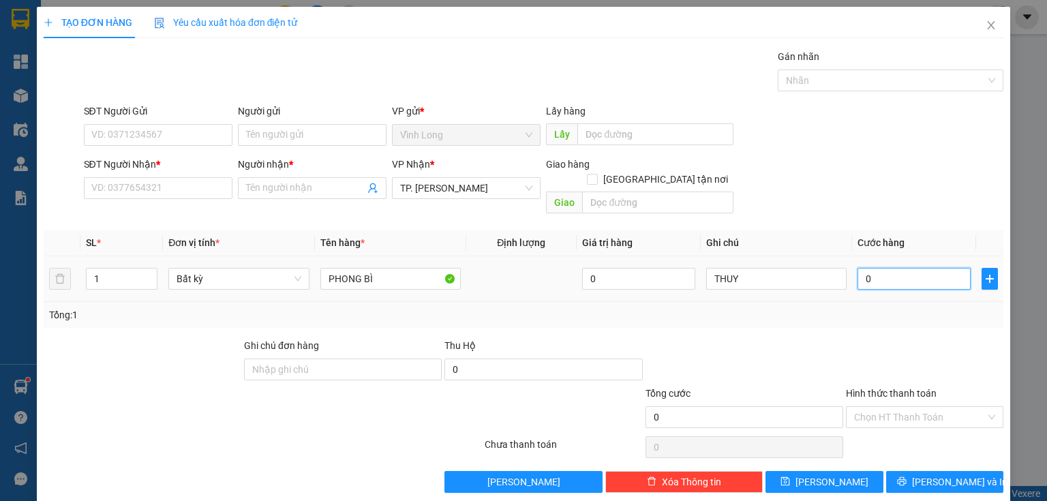
type input "2"
type input "20"
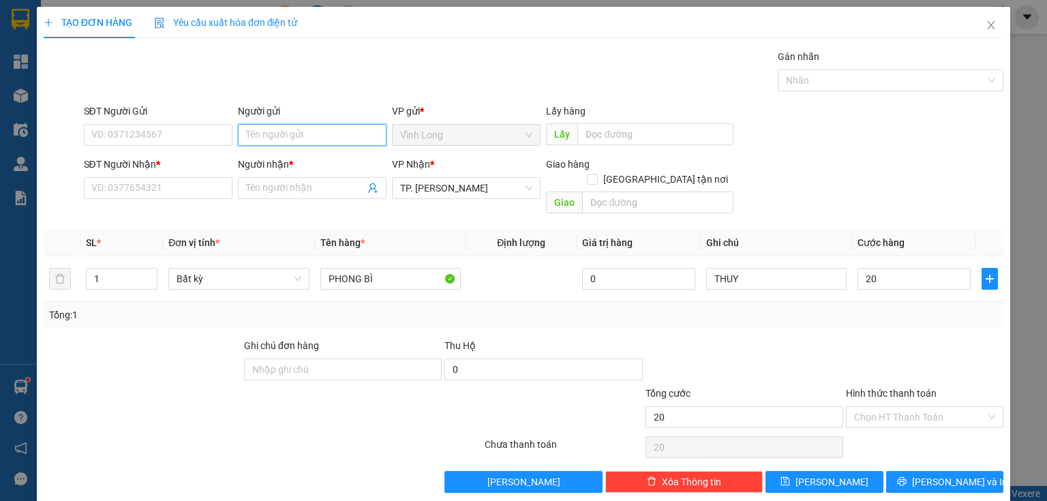
type input "20.000"
click at [263, 134] on input "Người gửi" at bounding box center [312, 135] width 149 height 22
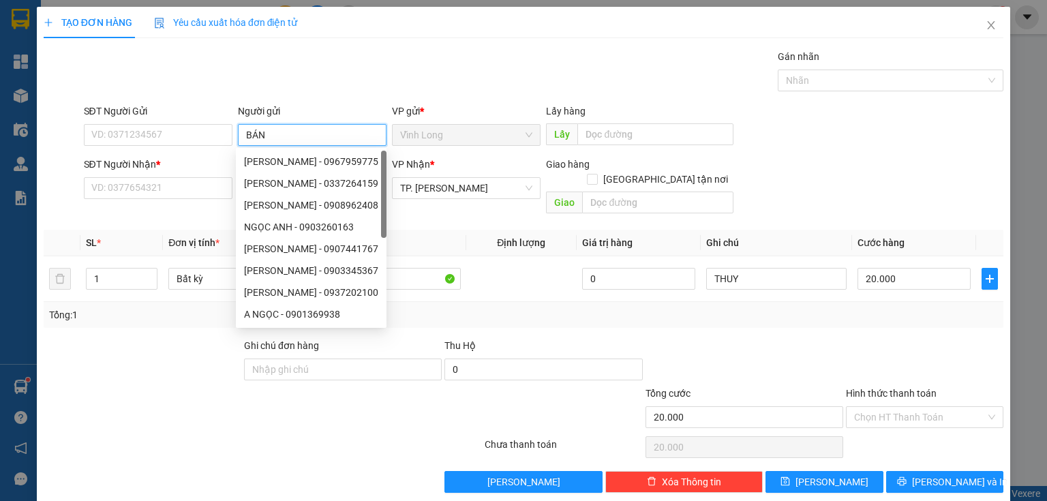
type input "BÁN"
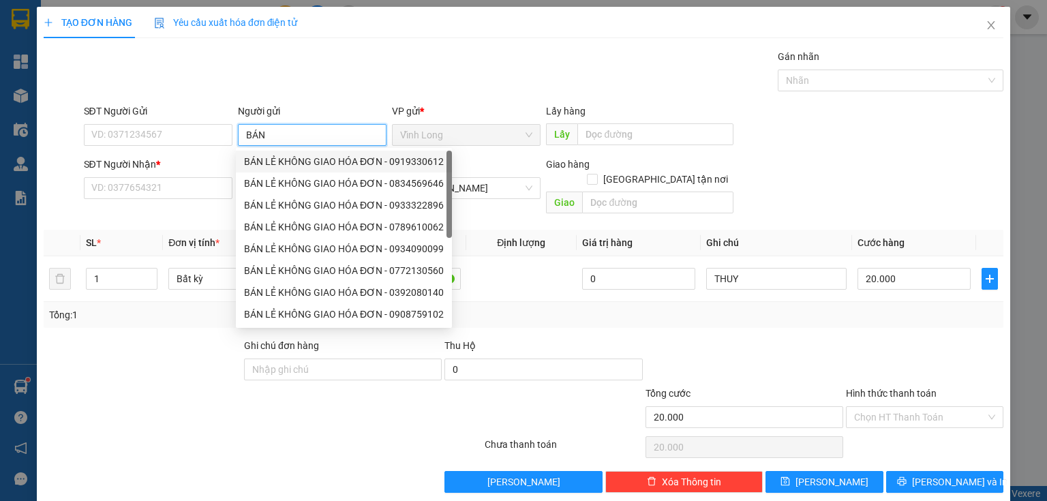
click at [294, 161] on div "BÁN LẺ KHÔNG GIAO HÓA ĐƠN - 0919330612" at bounding box center [344, 161] width 200 height 15
type input "0919330612"
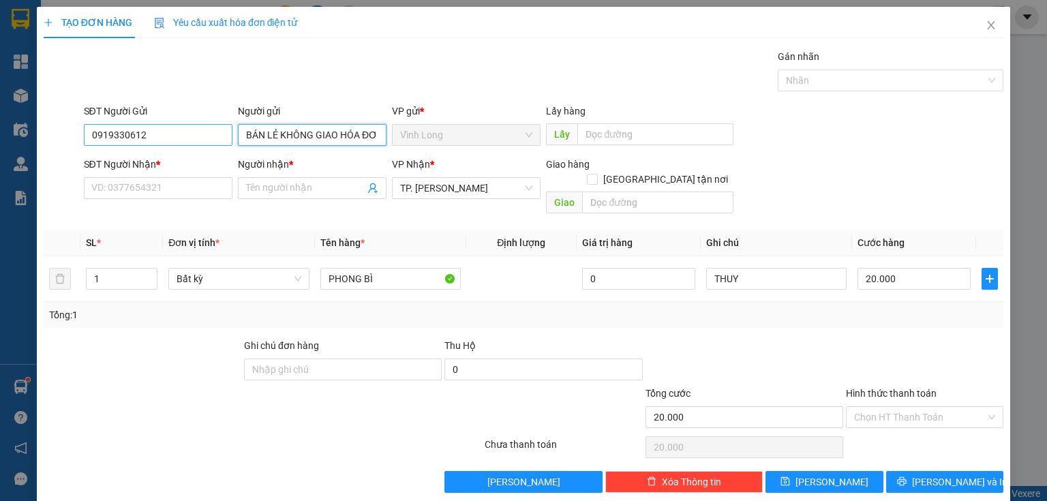
type input "BÁN LẺ KHÔNG GIAO HÓA ĐƠN"
drag, startPoint x: 153, startPoint y: 136, endPoint x: 6, endPoint y: 112, distance: 149.1
click at [0, 117] on div "TẠO ĐƠN HÀNG Yêu cầu xuất hóa đơn điện tử Transit Pickup Surcharge Ids Transit …" at bounding box center [523, 250] width 1047 height 501
type input "0799888090"
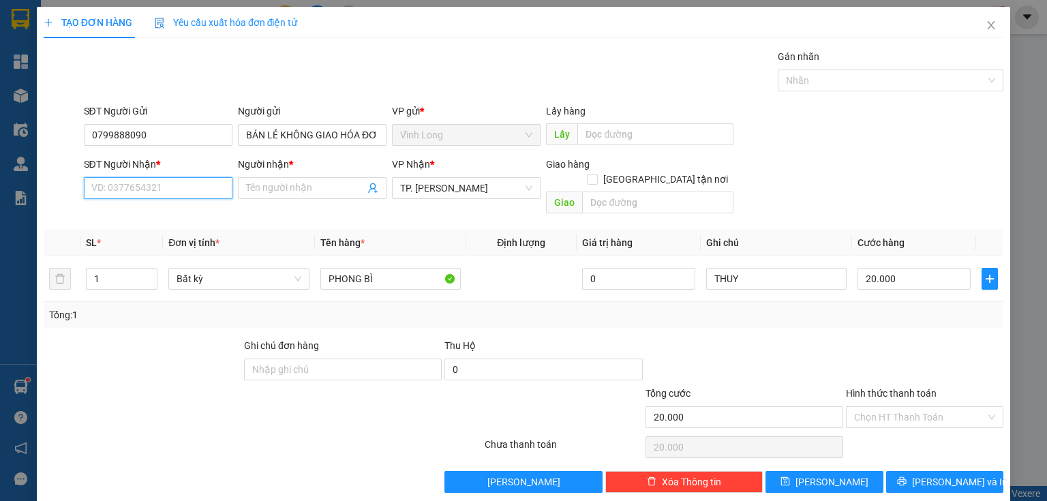
click at [161, 188] on input "SĐT Người Nhận *" at bounding box center [158, 188] width 149 height 22
type input "0931943776"
click at [170, 218] on div "0931943776 - TRANG" at bounding box center [156, 214] width 131 height 15
type input "TRANG"
type input "0931943776"
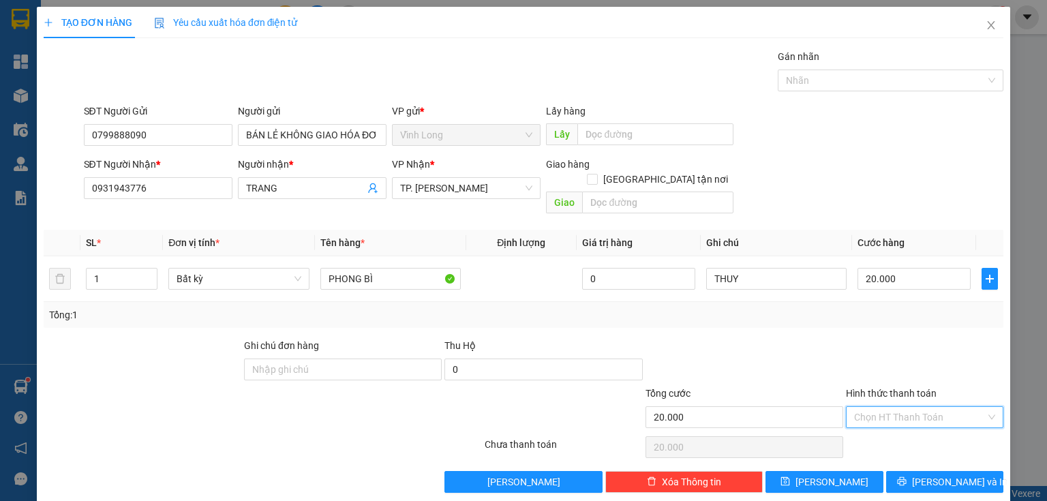
click at [885, 407] on input "Hình thức thanh toán" at bounding box center [920, 417] width 132 height 20
click at [880, 427] on div "Tại văn phòng" at bounding box center [917, 427] width 140 height 15
type input "0"
click at [906, 476] on icon "printer" at bounding box center [902, 481] width 10 height 10
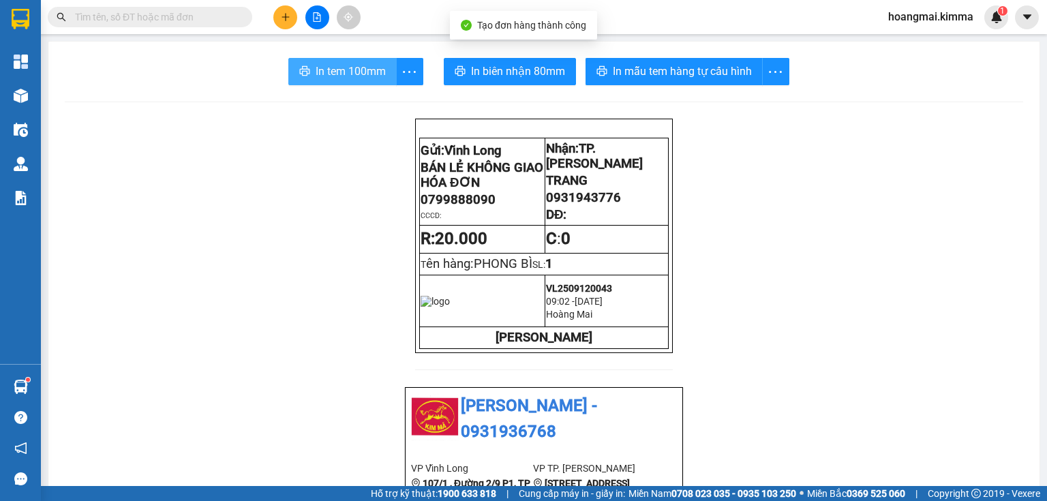
click at [321, 63] on span "In tem 100mm" at bounding box center [351, 71] width 70 height 17
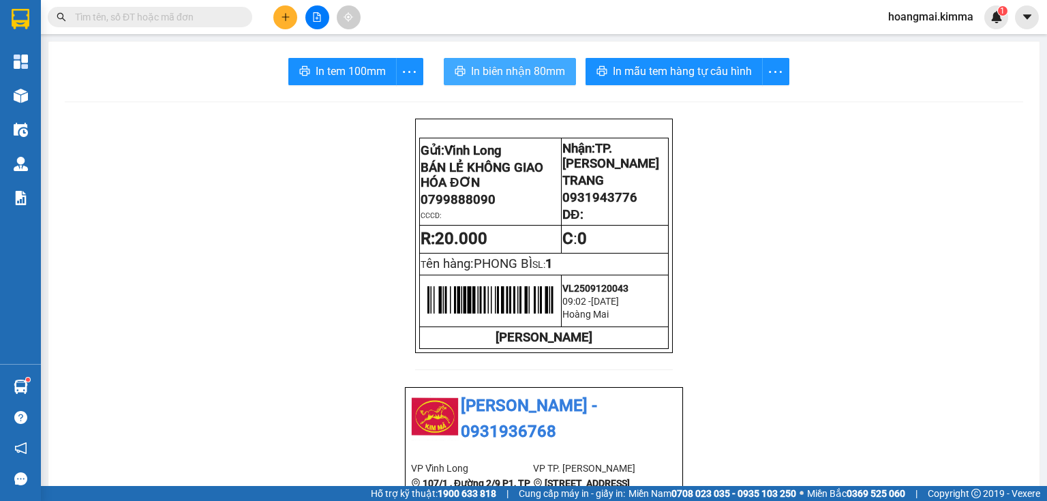
click at [515, 68] on span "In biên nhận 80mm" at bounding box center [518, 71] width 94 height 17
click at [281, 17] on icon "plus" at bounding box center [286, 17] width 10 height 10
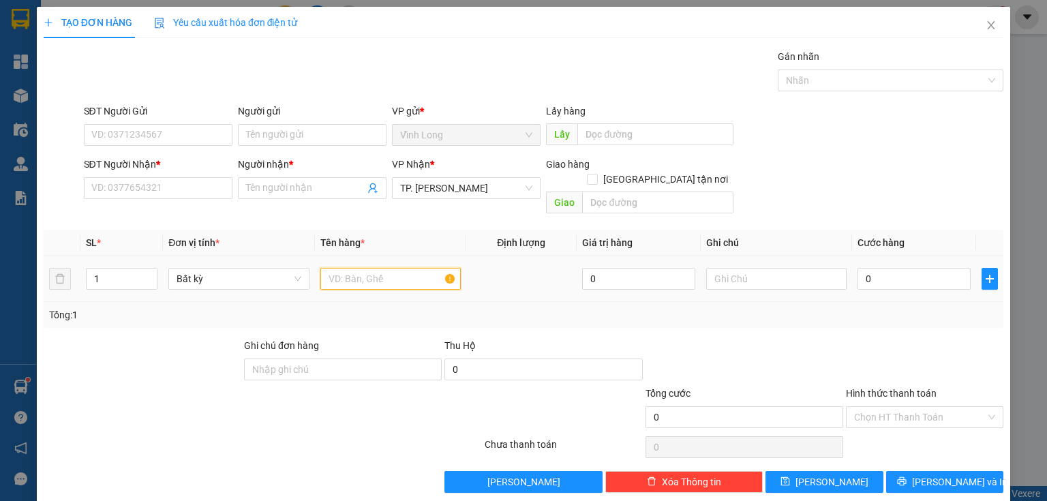
click at [395, 271] on input "text" at bounding box center [390, 279] width 140 height 22
type input "GÓI CHÔM CHÔM"
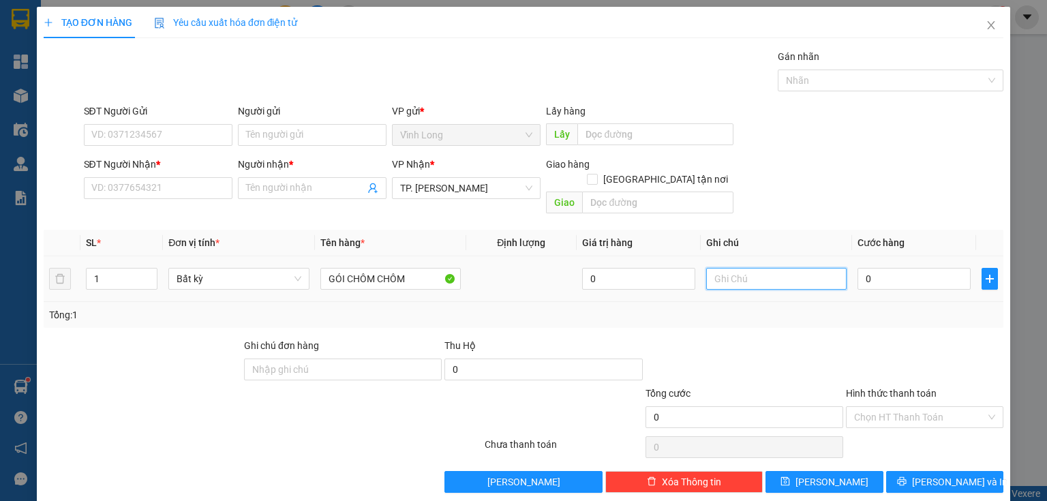
click at [744, 268] on input "text" at bounding box center [776, 279] width 140 height 22
type input "THUY"
click at [896, 268] on input "0" at bounding box center [913, 279] width 113 height 22
type input "2"
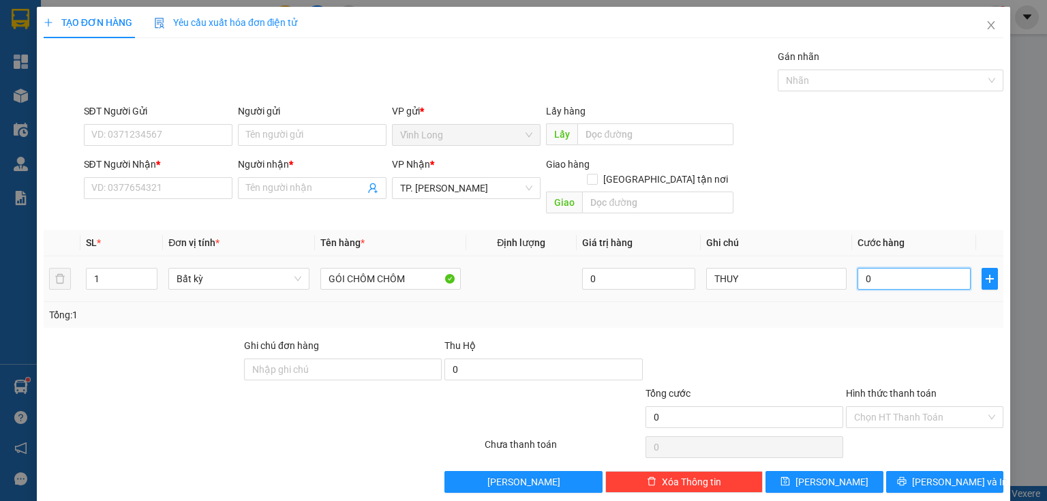
type input "2"
type input "20"
type input "20.000"
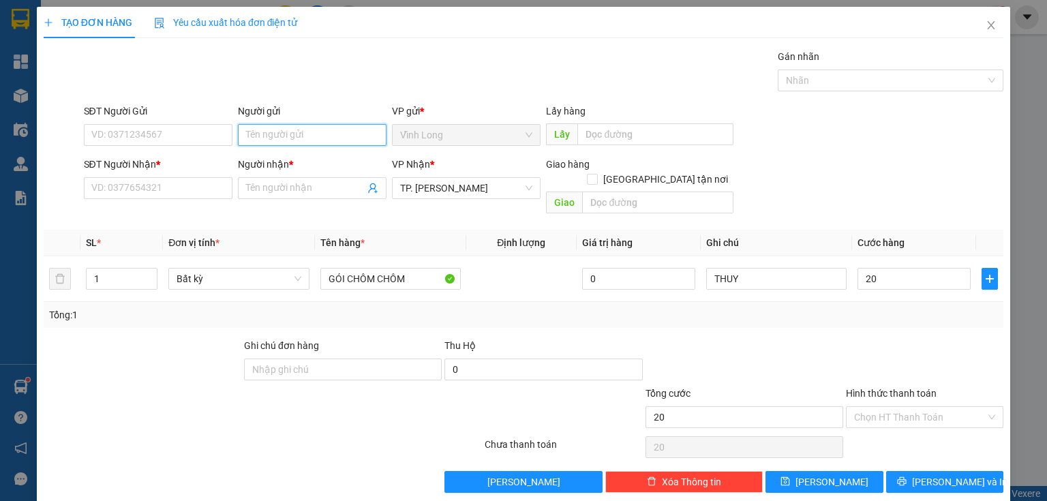
type input "20.000"
click at [277, 139] on input "Người gửi" at bounding box center [312, 135] width 149 height 22
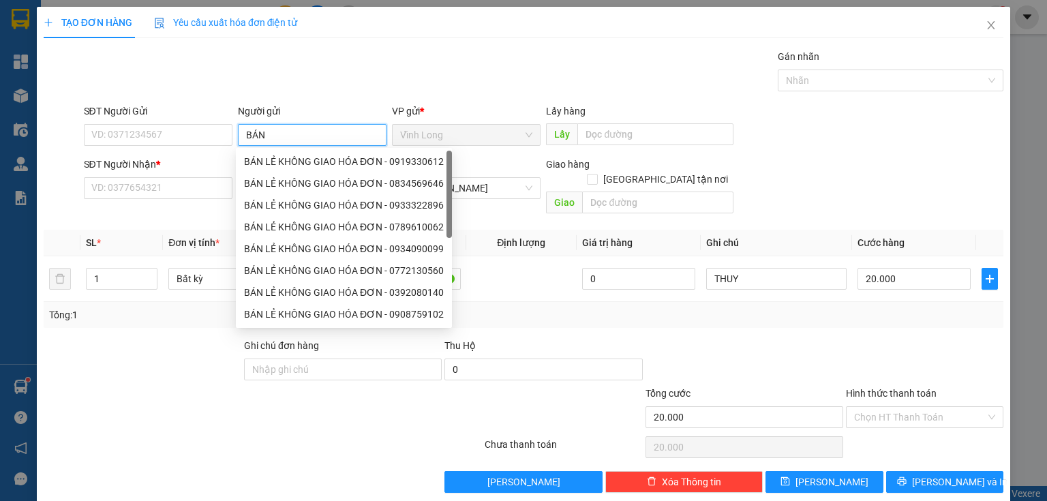
type input "BÁN"
drag, startPoint x: 300, startPoint y: 164, endPoint x: 204, endPoint y: 150, distance: 97.1
click at [297, 164] on div "BÁN LẺ KHÔNG GIAO HÓA ĐƠN - 0919330612" at bounding box center [344, 161] width 200 height 15
type input "0919330612"
type input "BÁN LẺ KHÔNG GIAO HÓA ĐƠN"
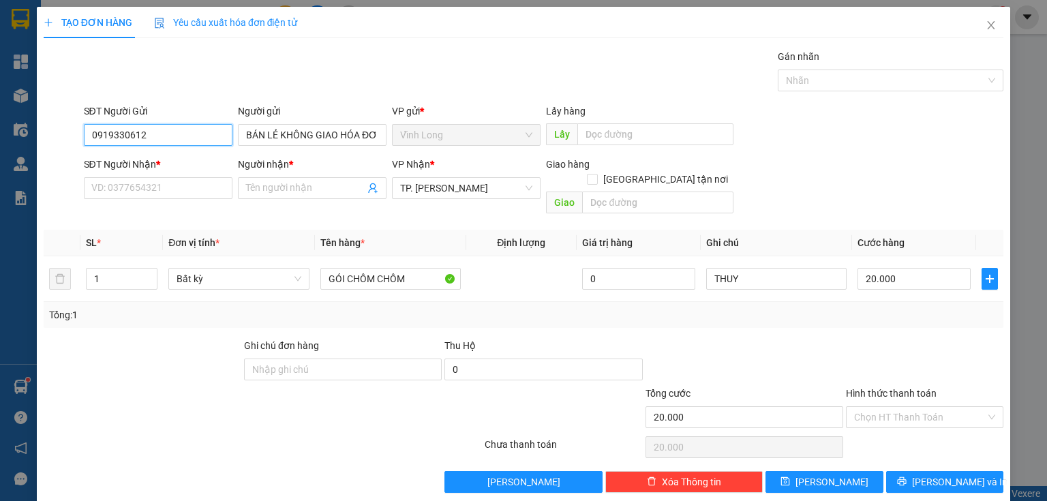
drag, startPoint x: 207, startPoint y: 142, endPoint x: 0, endPoint y: 160, distance: 208.0
click at [0, 167] on div "TẠO ĐƠN HÀNG Yêu cầu xuất hóa đơn điện tử Transit Pickup Surcharge Ids Transit …" at bounding box center [523, 250] width 1047 height 501
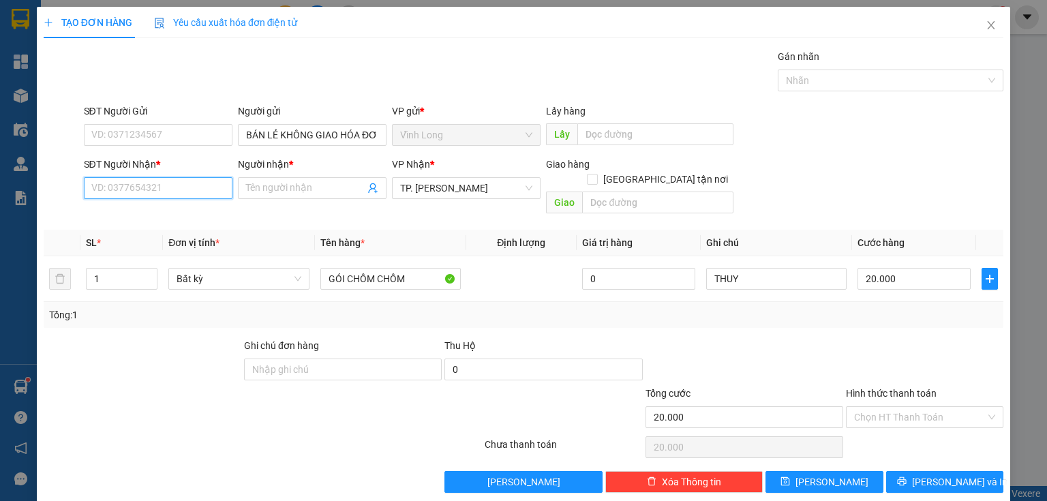
click at [200, 184] on input "SĐT Người Nhận *" at bounding box center [158, 188] width 149 height 22
type input "0939548605"
click at [187, 213] on div "0939548605 - BẢO NGÂN" at bounding box center [158, 214] width 134 height 15
type input "[PERSON_NAME]"
type input "0939548605"
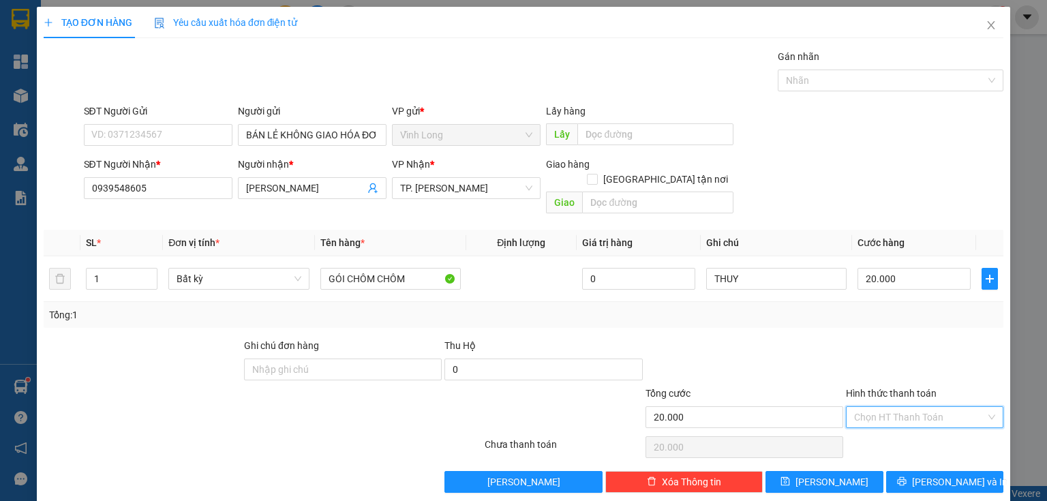
click at [904, 407] on input "Hình thức thanh toán" at bounding box center [920, 417] width 132 height 20
click at [898, 433] on div "Tại văn phòng" at bounding box center [917, 427] width 140 height 15
type input "0"
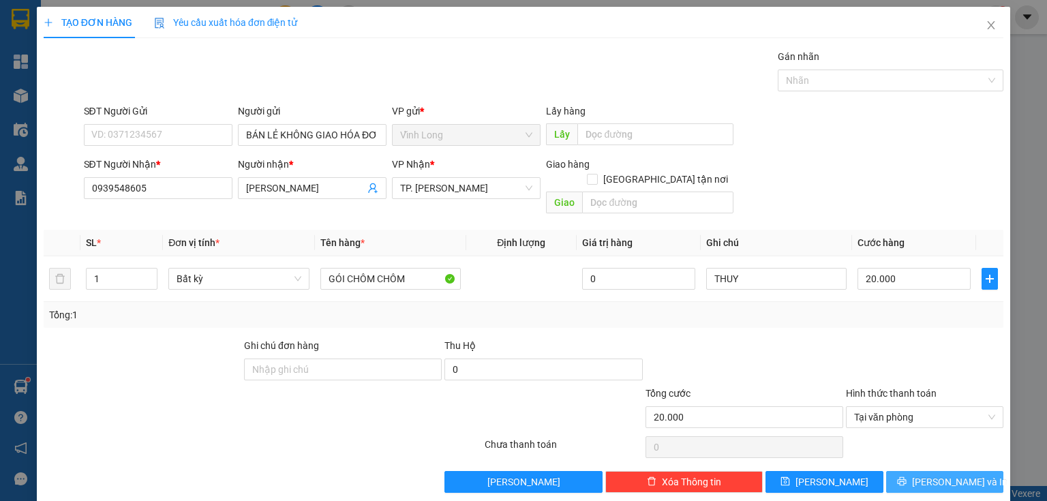
click at [924, 471] on button "Lưu và In" at bounding box center [945, 482] width 118 height 22
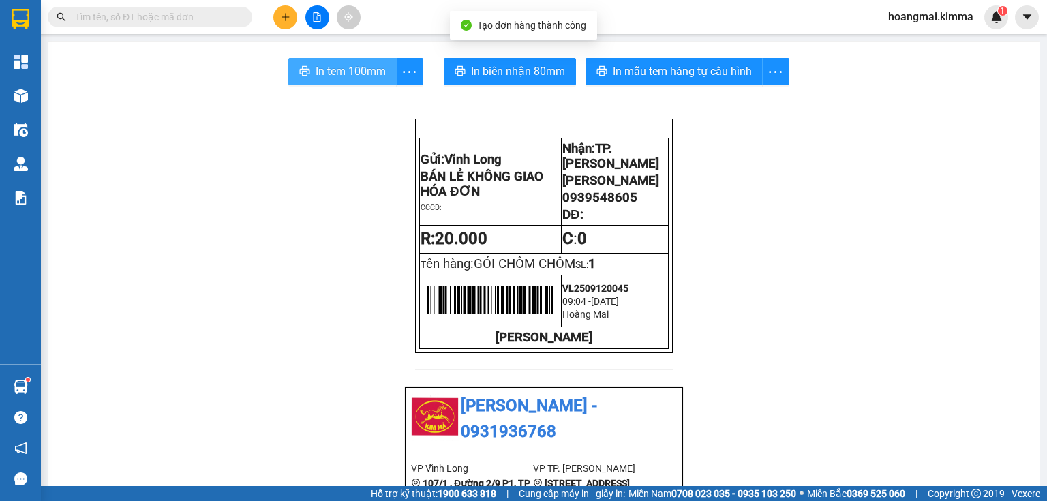
click at [349, 65] on span "In tem 100mm" at bounding box center [351, 71] width 70 height 17
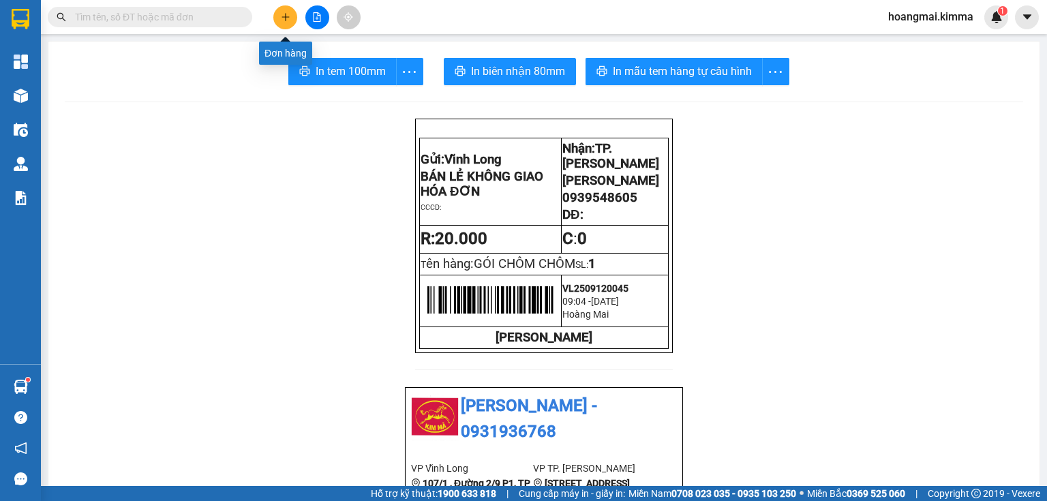
click at [287, 20] on icon "plus" at bounding box center [286, 17] width 10 height 10
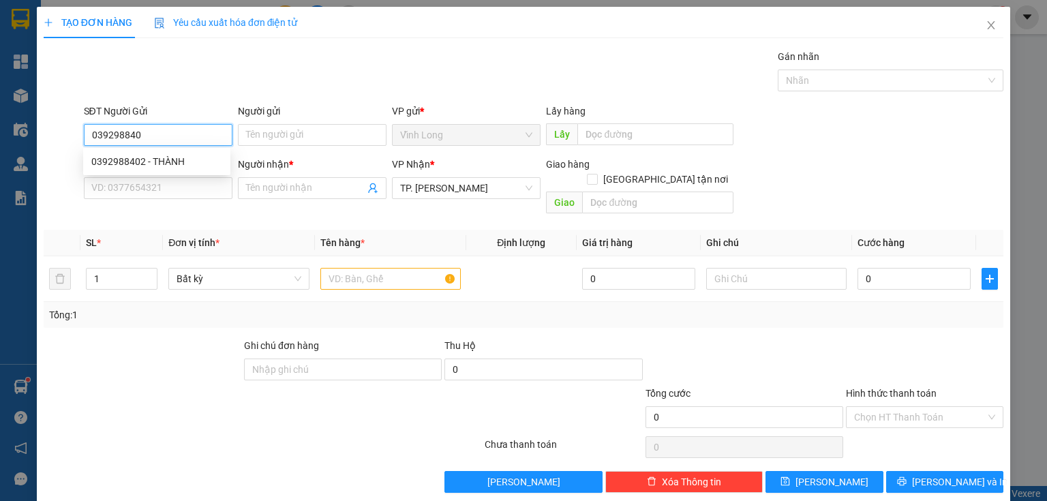
type input "0392988402"
drag, startPoint x: 185, startPoint y: 170, endPoint x: 181, endPoint y: 161, distance: 10.4
click at [183, 166] on div "0392988402 - THÀNH" at bounding box center [156, 162] width 147 height 22
type input "THÀNH"
drag, startPoint x: 178, startPoint y: 135, endPoint x: 62, endPoint y: 145, distance: 116.3
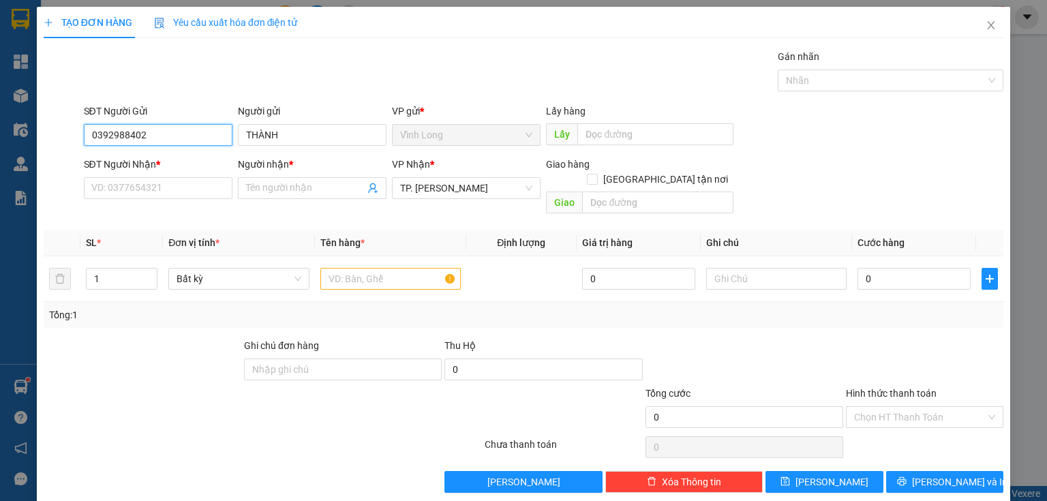
click at [62, 145] on div "SĐT Người Gửi 0392988402 0392988402 Người gửi THÀNH VP gửi * Vĩnh Long Lấy hàn…" at bounding box center [523, 128] width 962 height 48
type input "0392988402"
click at [142, 187] on input "SĐT Người Nhận *" at bounding box center [158, 188] width 149 height 22
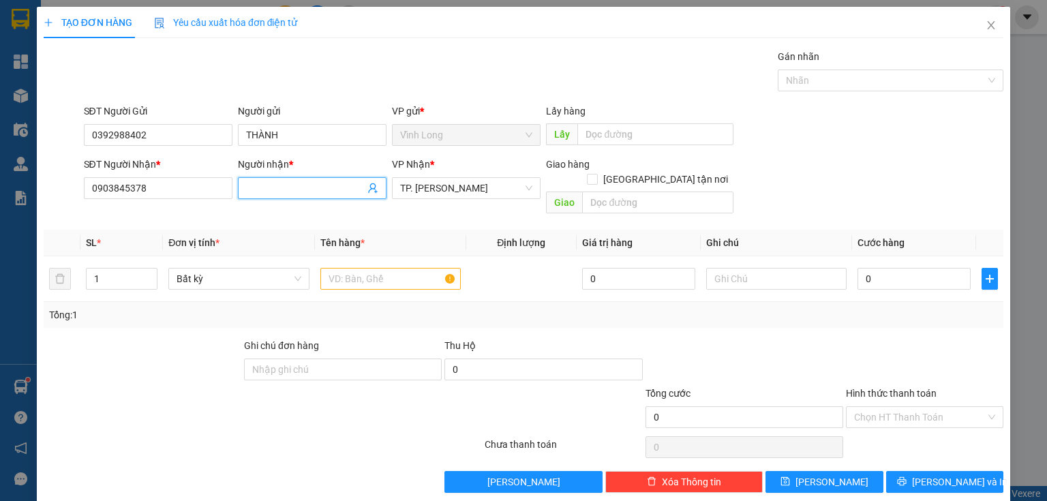
click at [293, 188] on input "Người nhận *" at bounding box center [305, 188] width 119 height 15
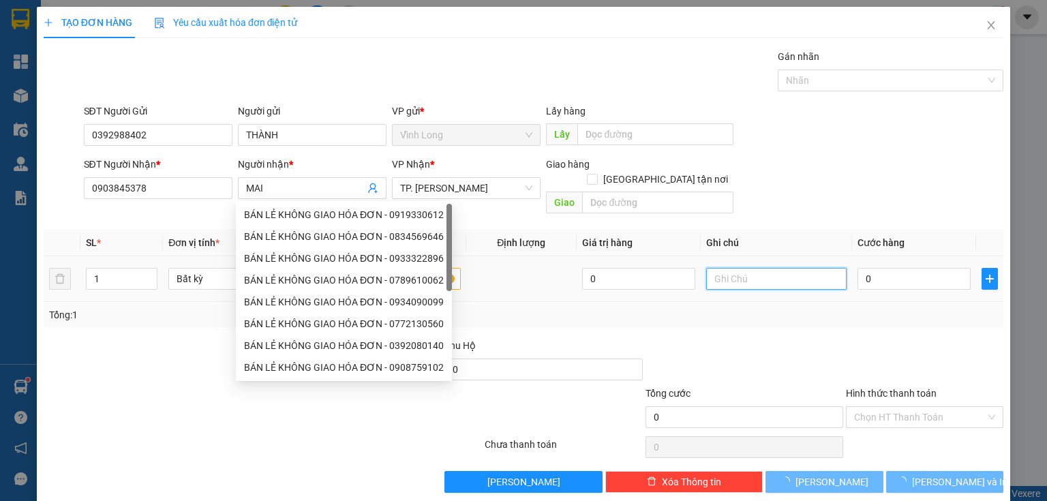
click at [748, 270] on input "text" at bounding box center [776, 279] width 140 height 22
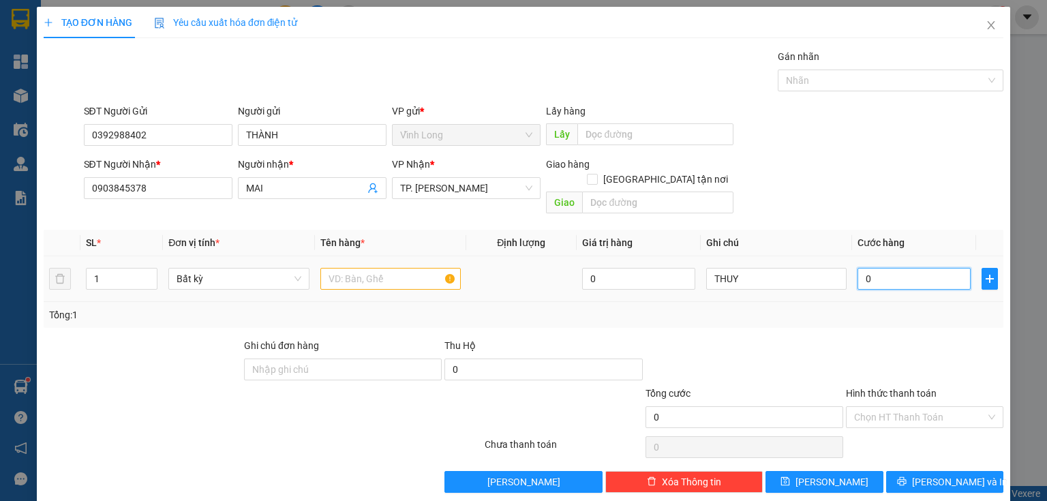
click at [887, 268] on input "0" at bounding box center [913, 279] width 113 height 22
click at [412, 268] on input "text" at bounding box center [390, 279] width 140 height 22
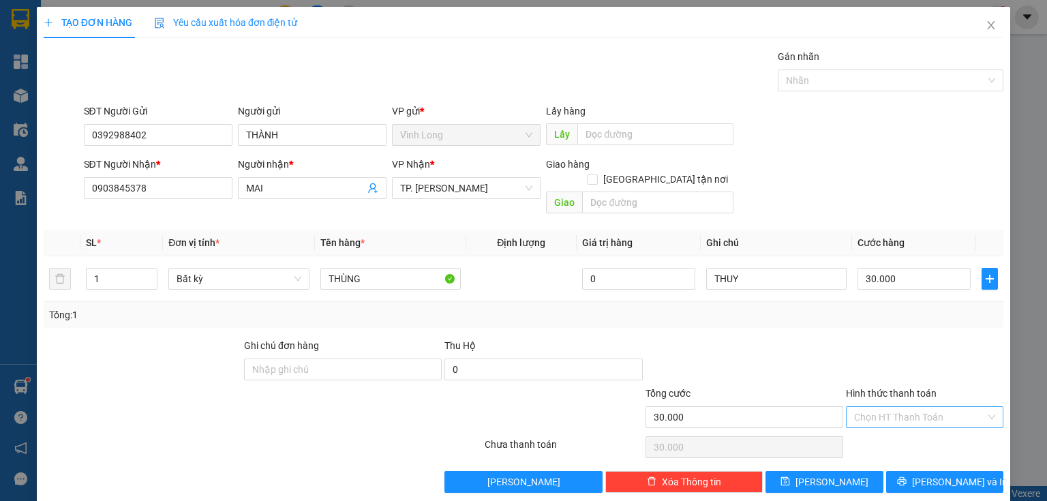
click at [912, 409] on input "Hình thức thanh toán" at bounding box center [920, 417] width 132 height 20
click at [905, 427] on div "Tại văn phòng" at bounding box center [917, 427] width 140 height 15
click at [943, 471] on button "Lưu và In" at bounding box center [945, 482] width 118 height 22
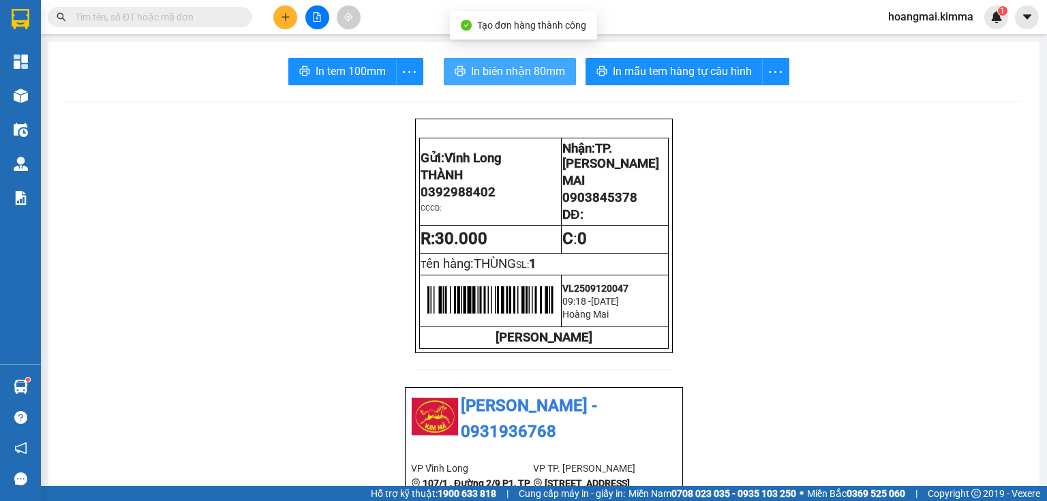
click at [487, 79] on span "In biên nhận 80mm" at bounding box center [518, 71] width 94 height 17
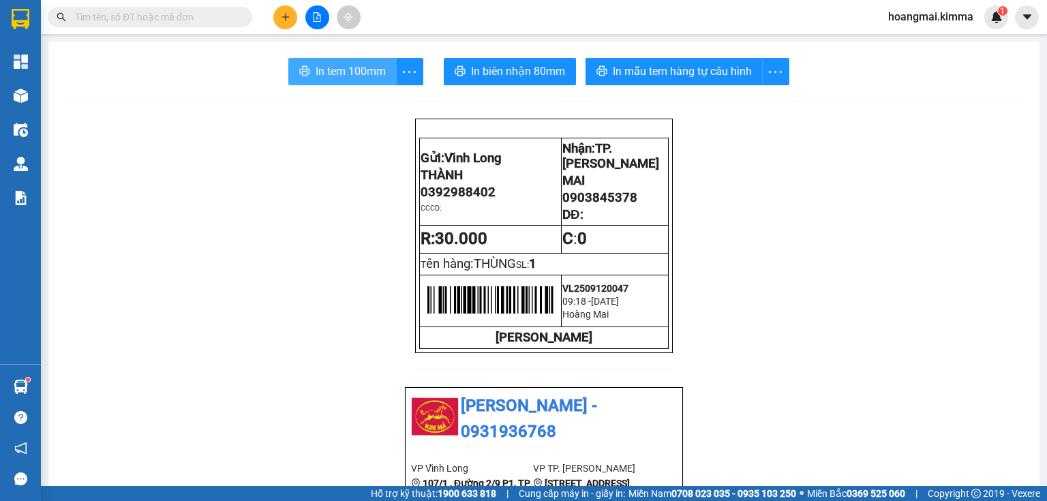
click at [363, 63] on span "In tem 100mm" at bounding box center [351, 71] width 70 height 17
click at [282, 18] on icon "plus" at bounding box center [286, 17] width 10 height 10
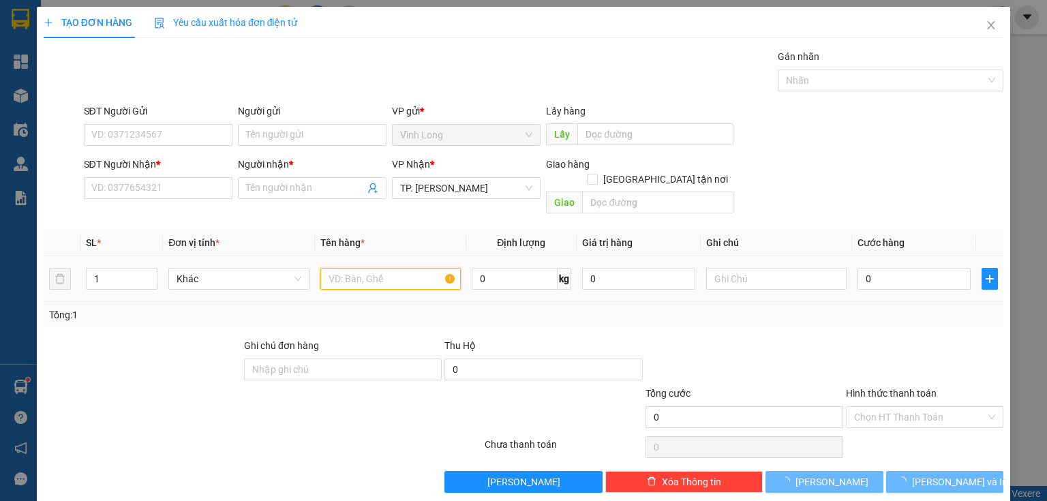
click at [349, 268] on input "text" at bounding box center [390, 279] width 140 height 22
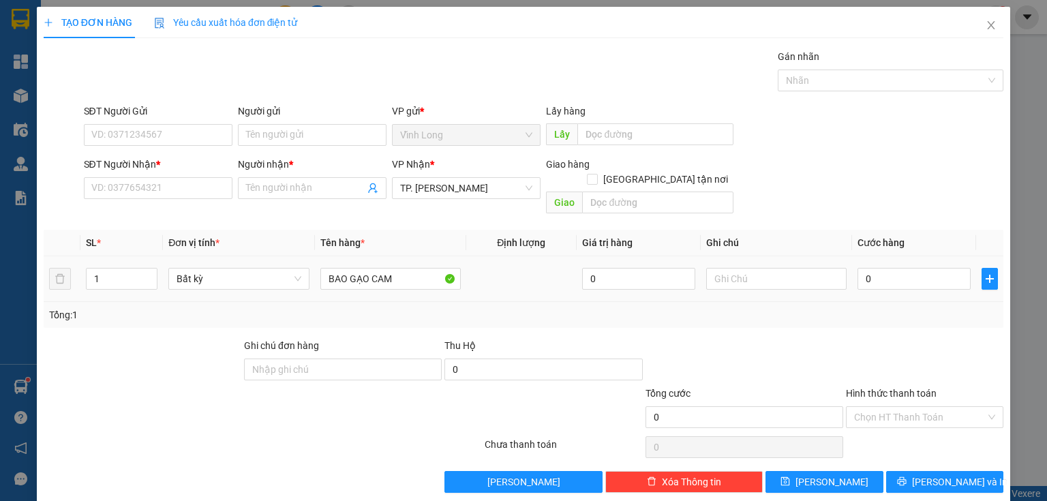
drag, startPoint x: 114, startPoint y: 270, endPoint x: 29, endPoint y: 297, distance: 90.1
click at [37, 294] on div "TẠO ĐƠN HÀNG Yêu cầu xuất hóa đơn điện tử Transit Pickup Surcharge Ids Transit …" at bounding box center [523, 255] width 973 height 496
click at [723, 272] on input "text" at bounding box center [776, 279] width 140 height 22
click at [881, 268] on input "0" at bounding box center [913, 279] width 113 height 22
click at [278, 128] on input "Người gửi" at bounding box center [312, 135] width 149 height 22
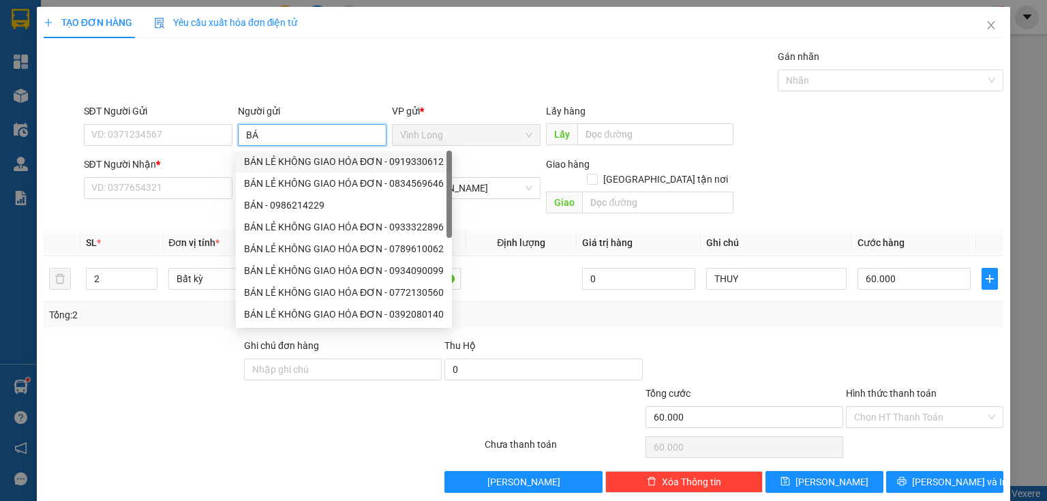
click at [294, 166] on div "BÁN LẺ KHÔNG GIAO HÓA ĐƠN - 0919330612" at bounding box center [344, 161] width 200 height 15
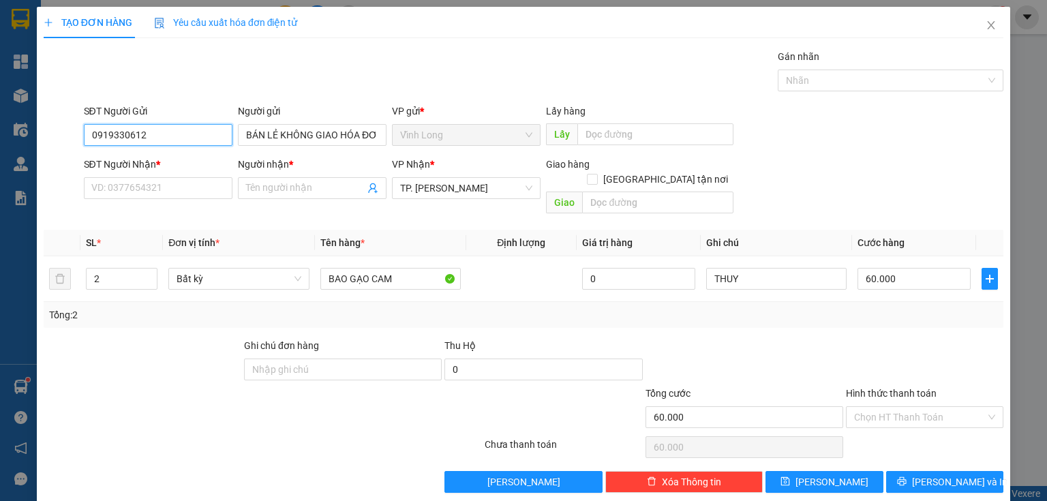
drag, startPoint x: 193, startPoint y: 140, endPoint x: 0, endPoint y: 179, distance: 196.7
click at [0, 179] on div "TẠO ĐƠN HÀNG Yêu cầu xuất hóa đơn điện tử Transit Pickup Surcharge Ids Transit …" at bounding box center [523, 250] width 1047 height 501
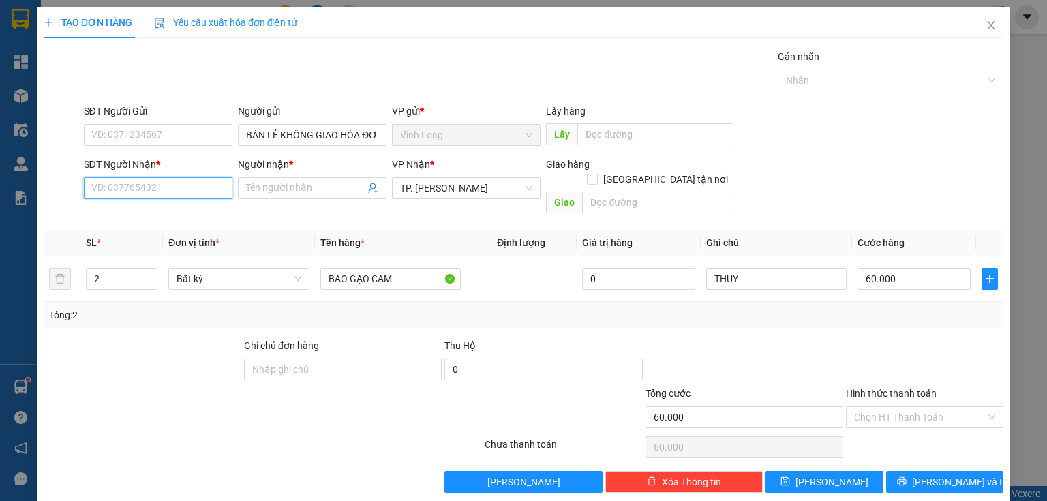
click at [187, 194] on input "SĐT Người Nhận *" at bounding box center [158, 188] width 149 height 22
click at [153, 190] on input "SĐT Người Nhận *" at bounding box center [158, 188] width 149 height 22
click at [151, 218] on div "0908471856 - LỆ" at bounding box center [156, 214] width 131 height 15
click at [872, 407] on input "Hình thức thanh toán" at bounding box center [920, 417] width 132 height 20
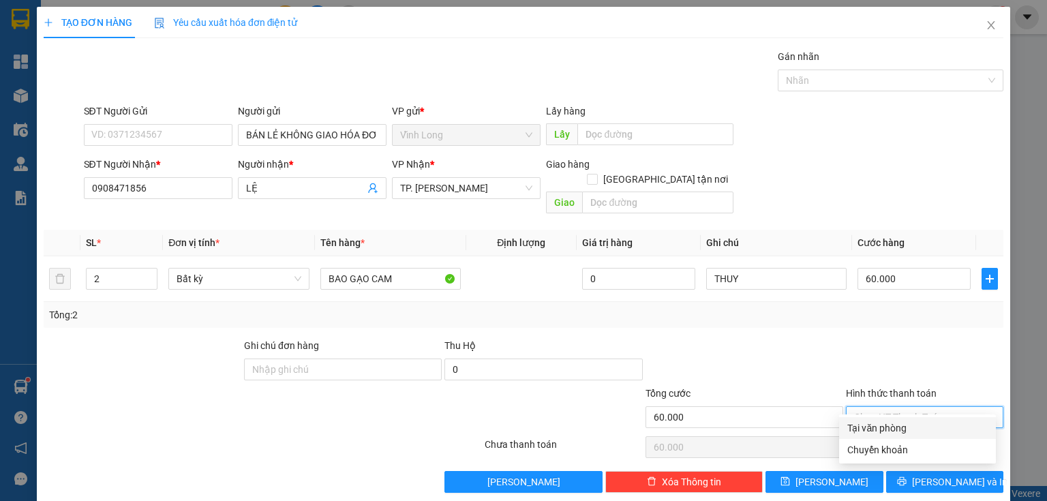
click at [891, 433] on div "Tại văn phòng" at bounding box center [917, 427] width 140 height 15
click at [897, 432] on div "Tại văn phòng" at bounding box center [917, 427] width 140 height 15
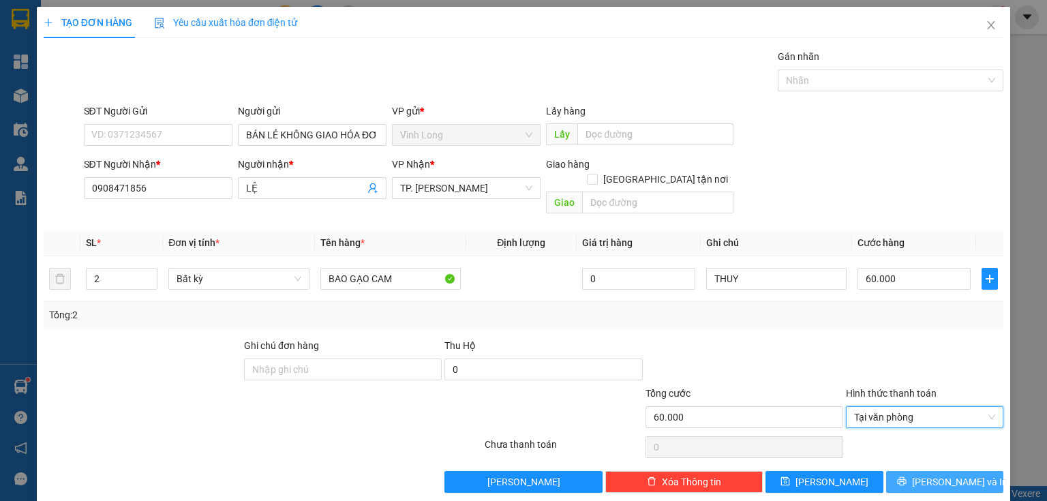
click at [955, 471] on button "Lưu và In" at bounding box center [945, 482] width 118 height 22
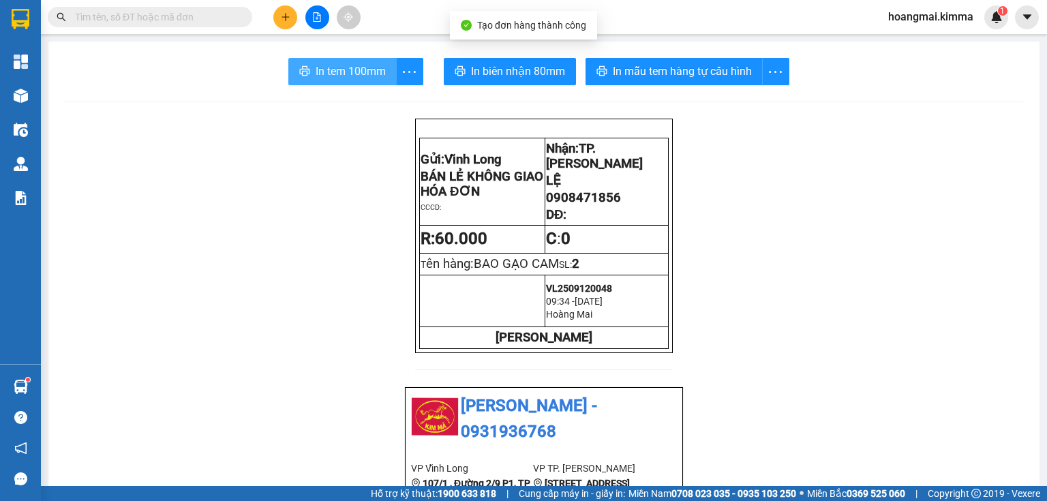
click at [288, 71] on button "In tem 100mm" at bounding box center [342, 71] width 108 height 27
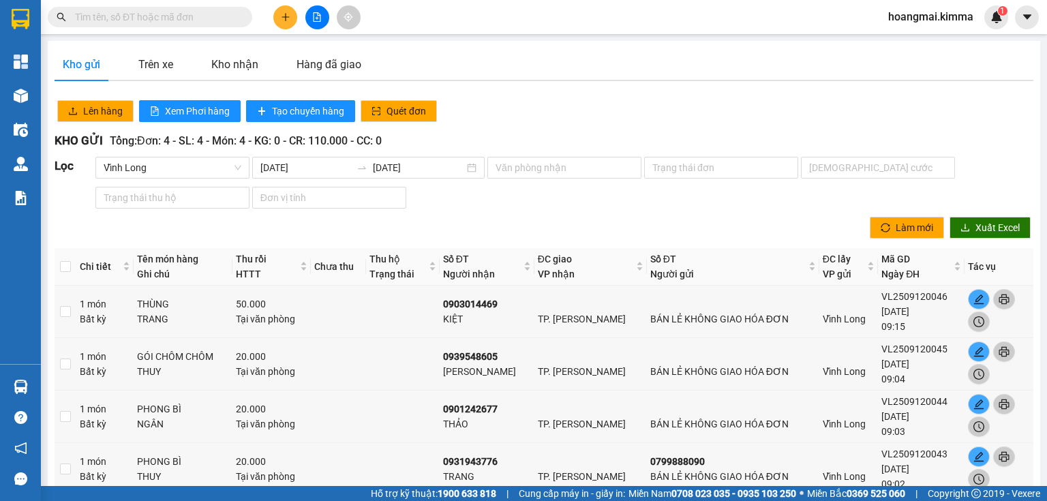
paste input "0392988402"
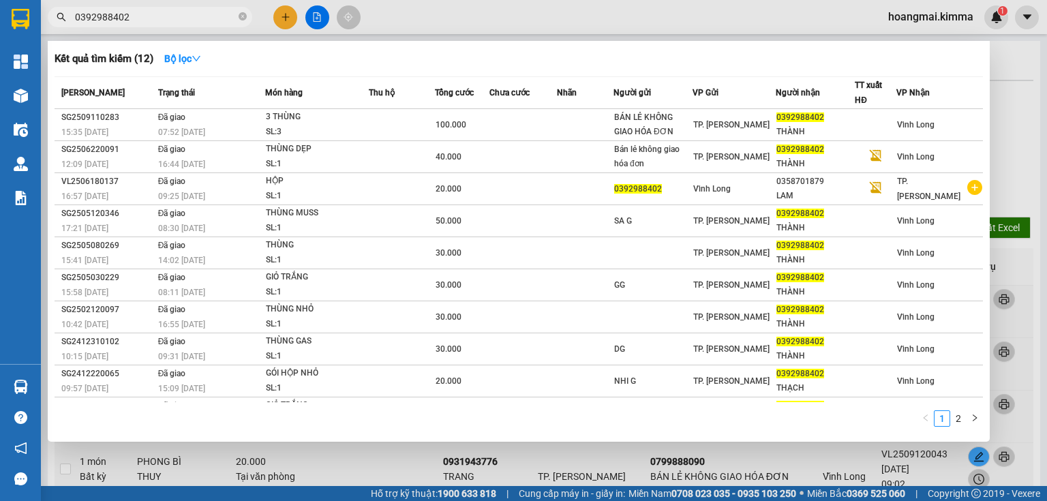
type input "0392988402"
